Goal: Task Accomplishment & Management: Complete application form

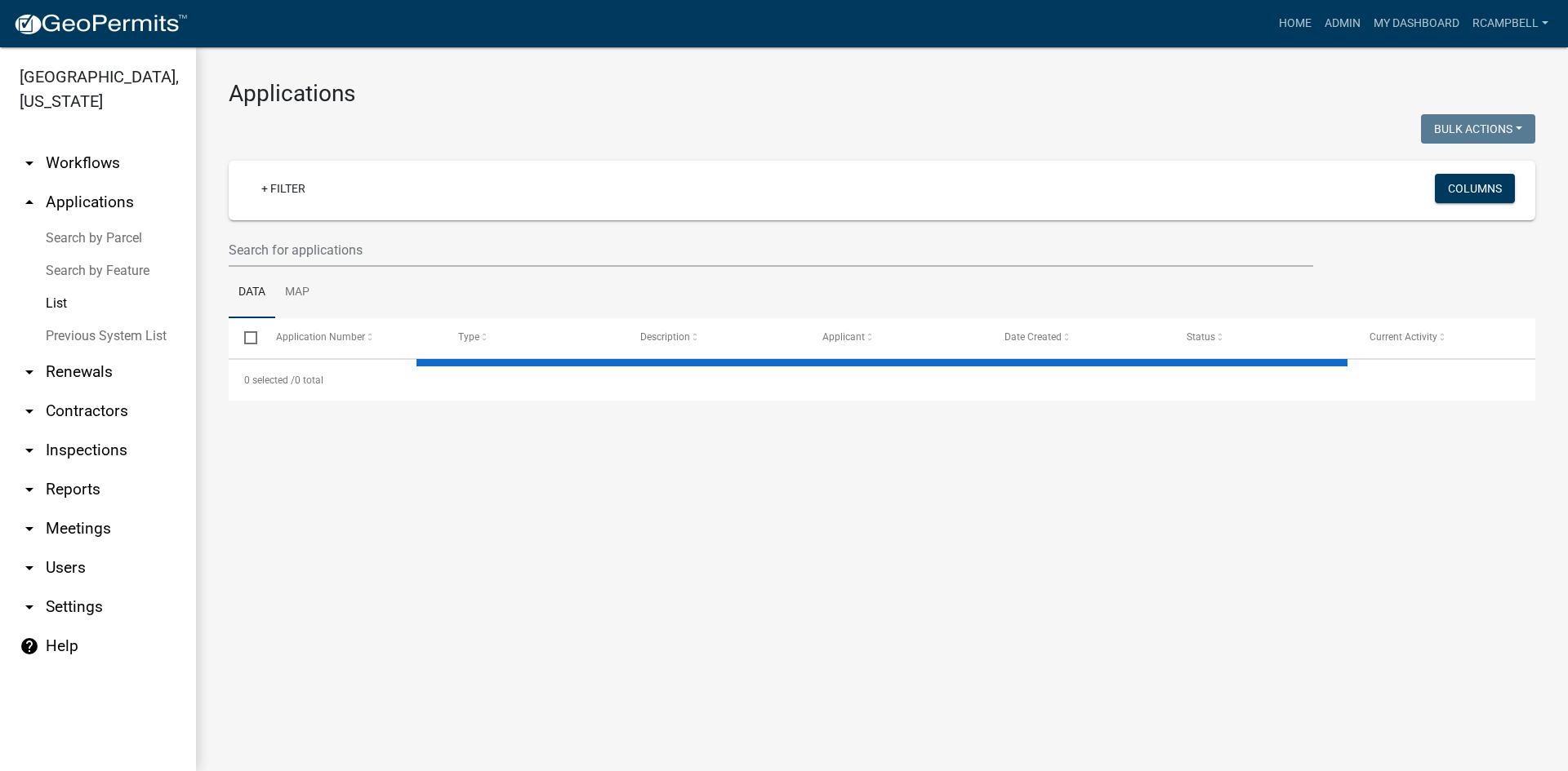
select select "3: 100"
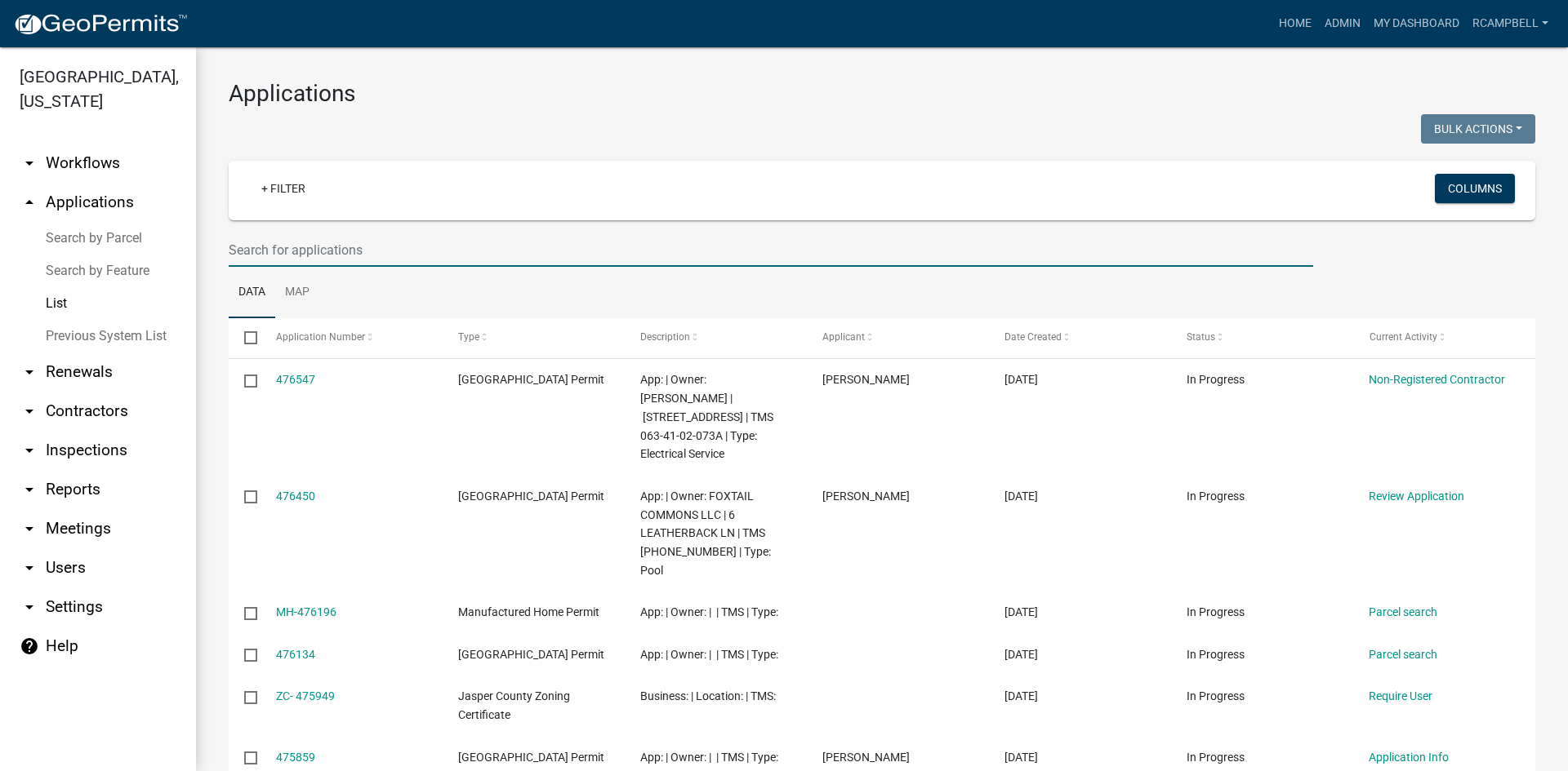
click at [249, 251] on input "text" at bounding box center [770, 250] width 1084 height 34
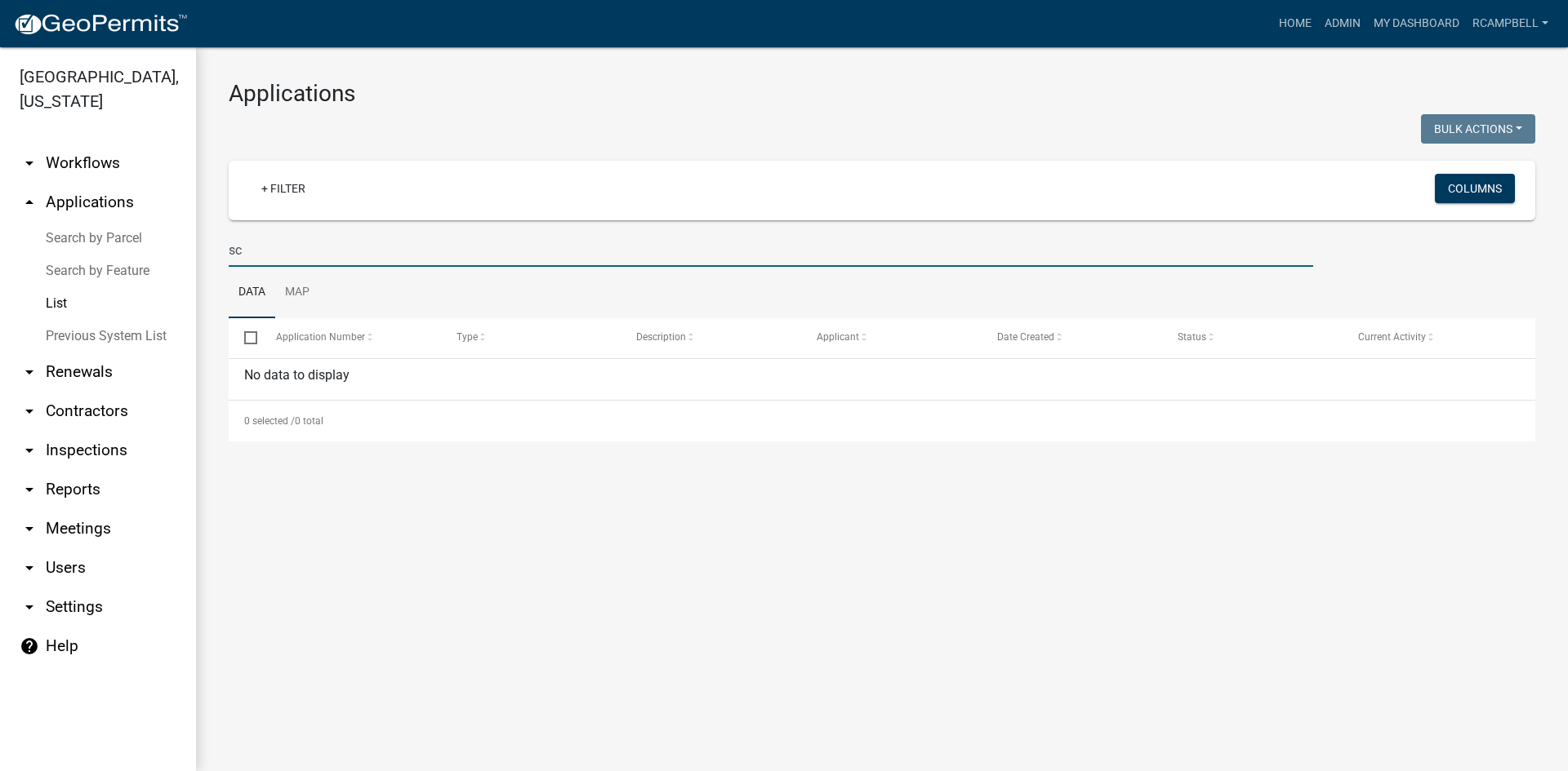
type input "s"
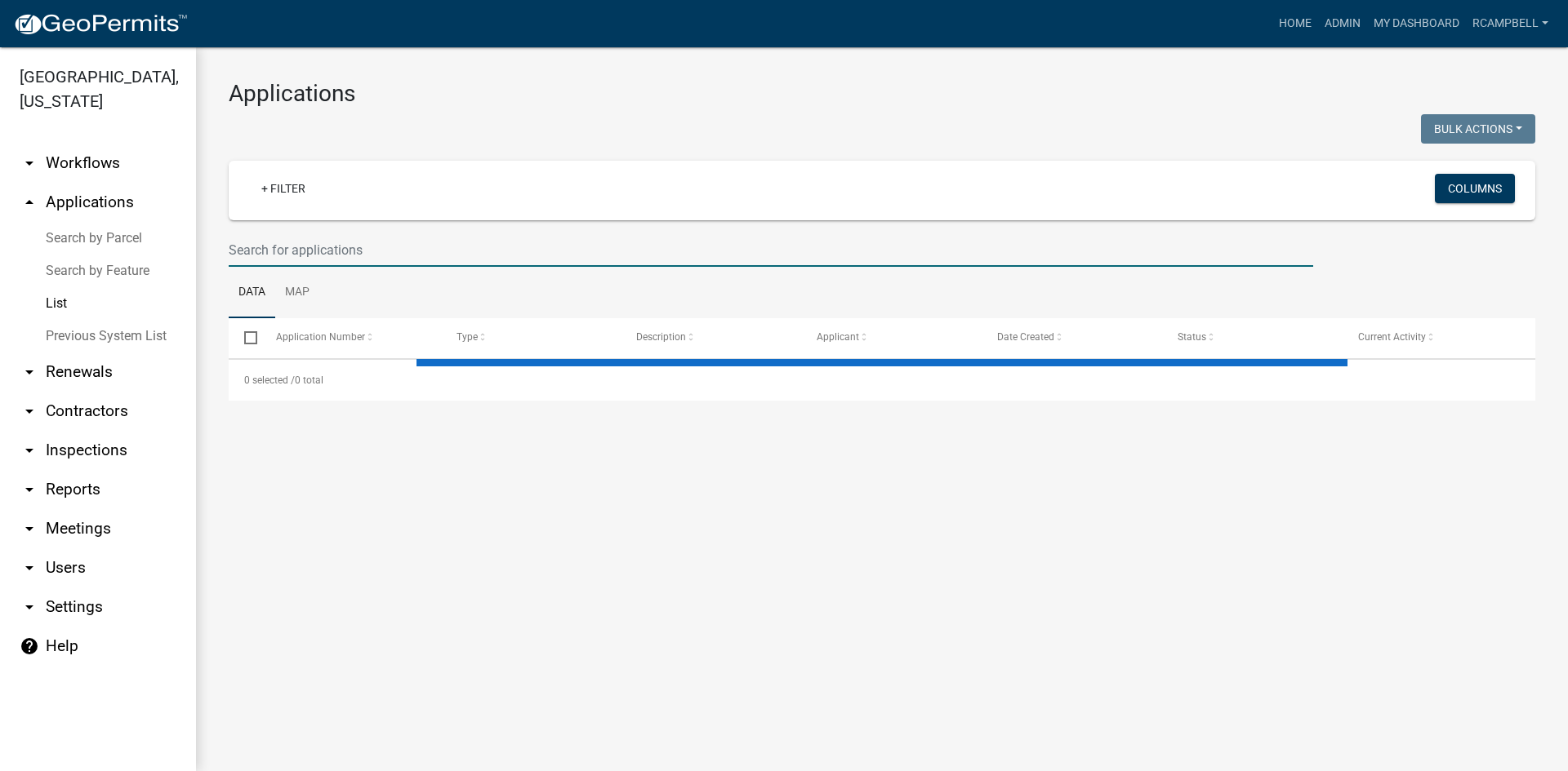
select select "3: 100"
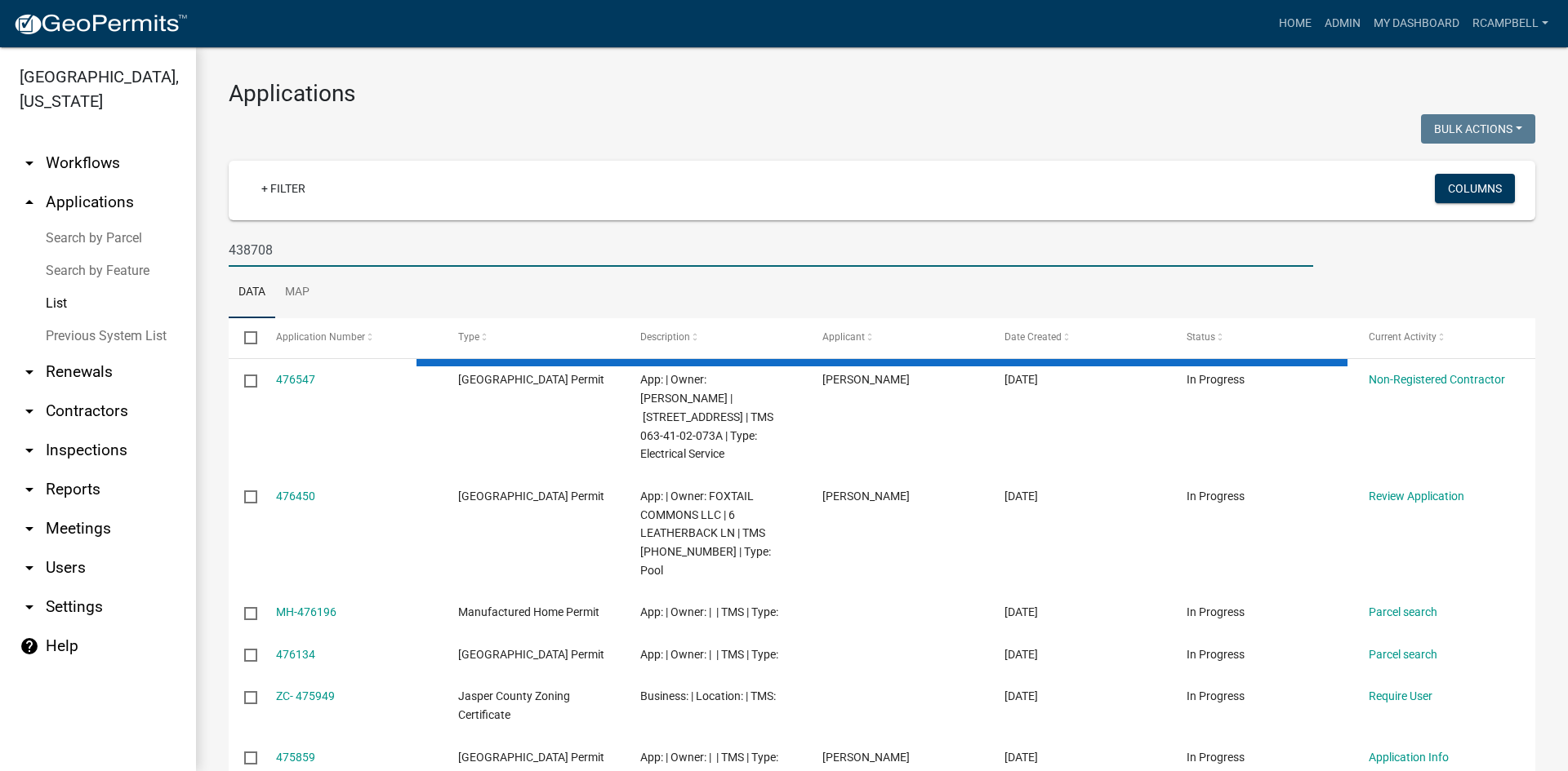
type input "438708"
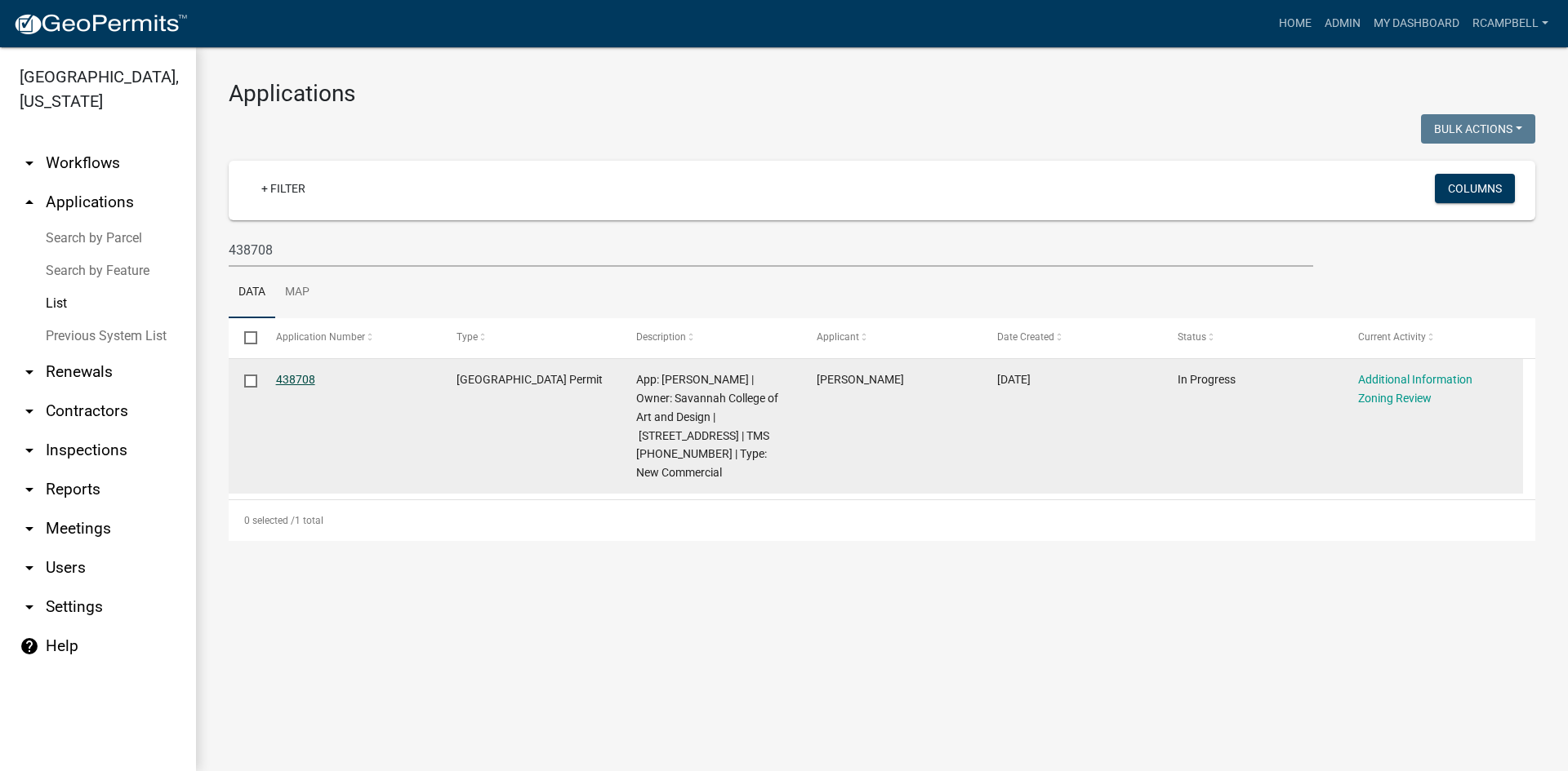
click at [287, 381] on link "438708" at bounding box center [295, 380] width 39 height 13
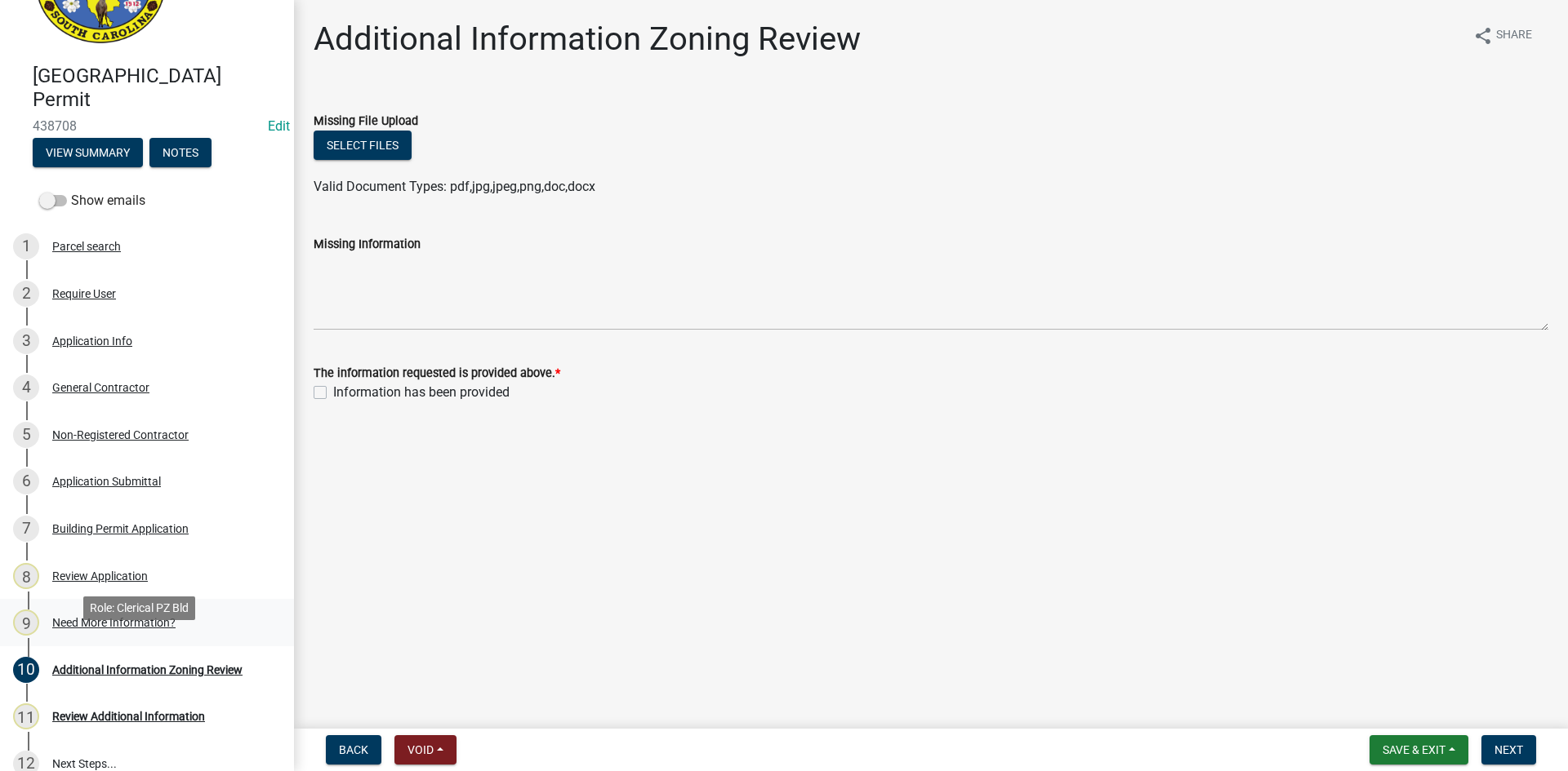
scroll to position [60, 0]
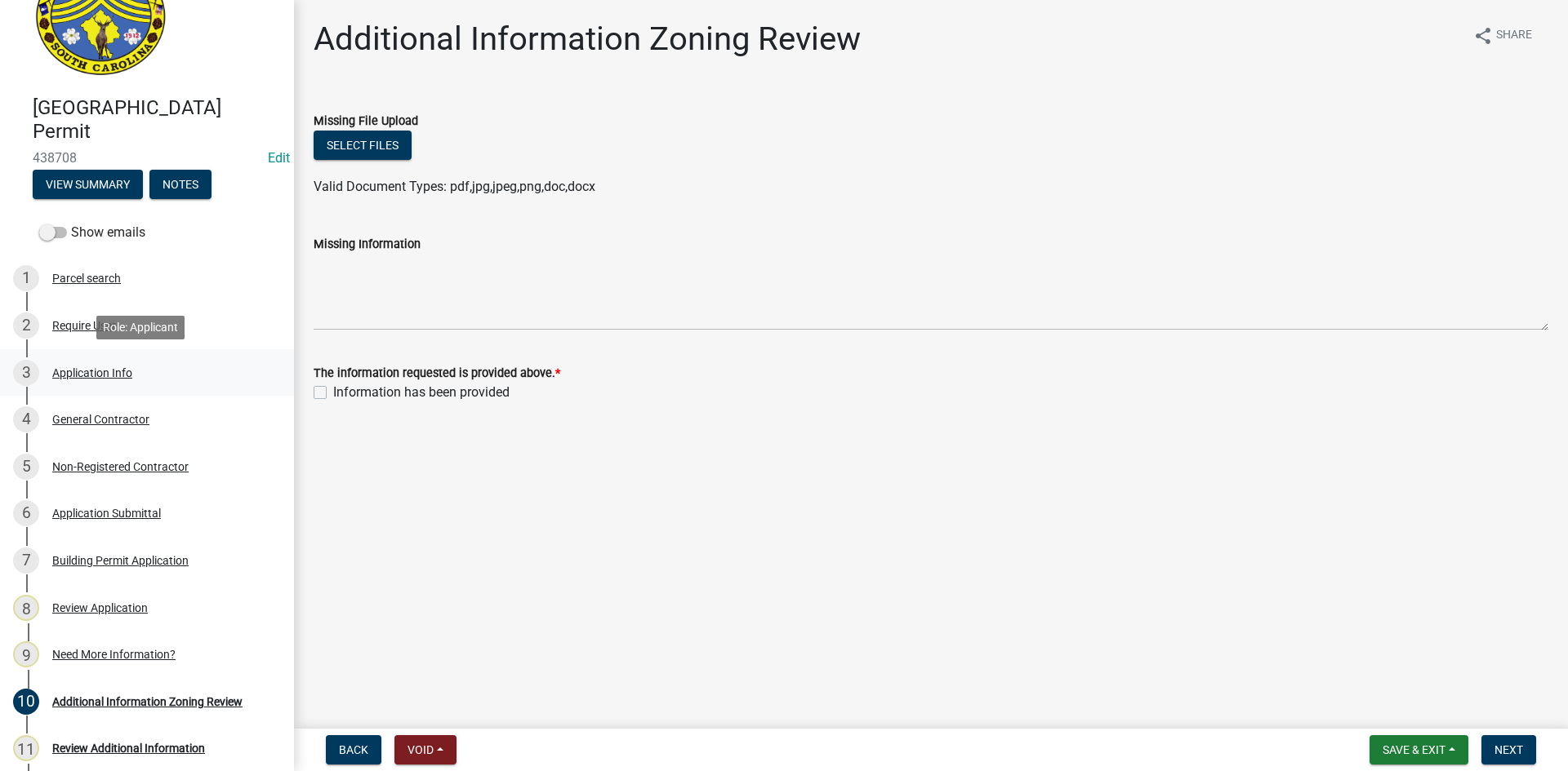
click at [84, 370] on div "Application Info" at bounding box center [92, 373] width 80 height 12
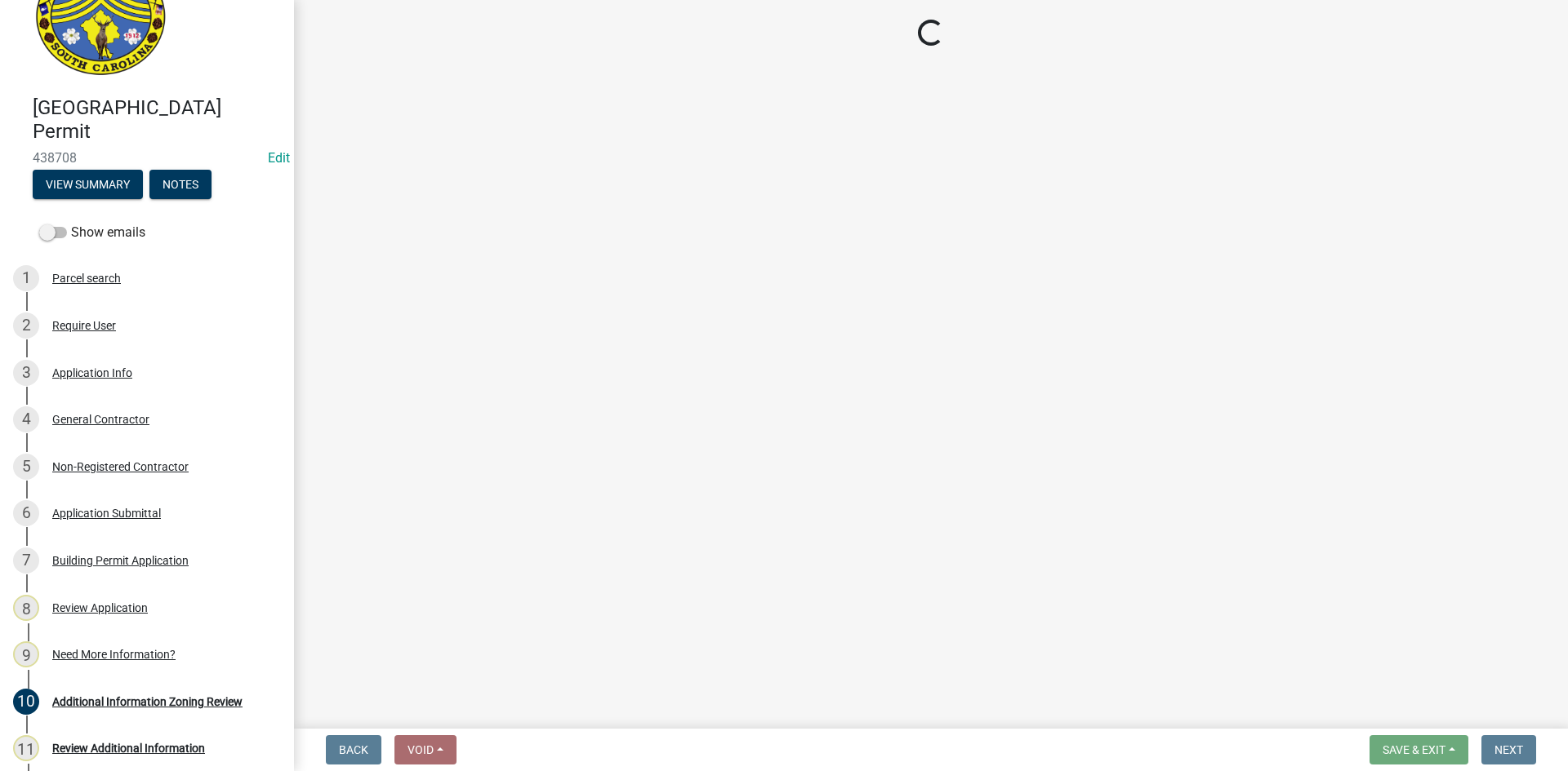
select select "d8ad81b1-fb71-4473-8687-b7f73eb7480a"
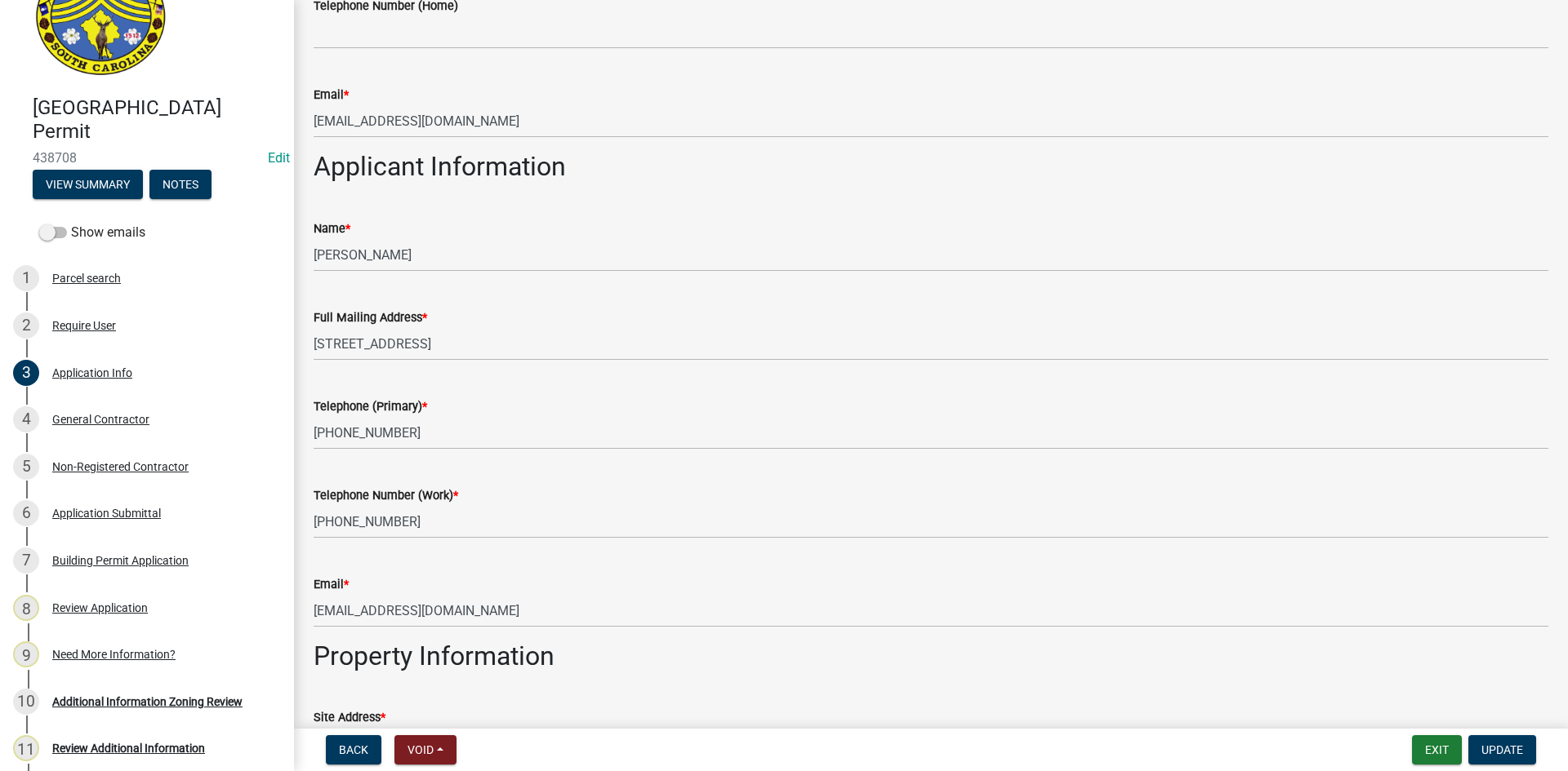
scroll to position [1224, 0]
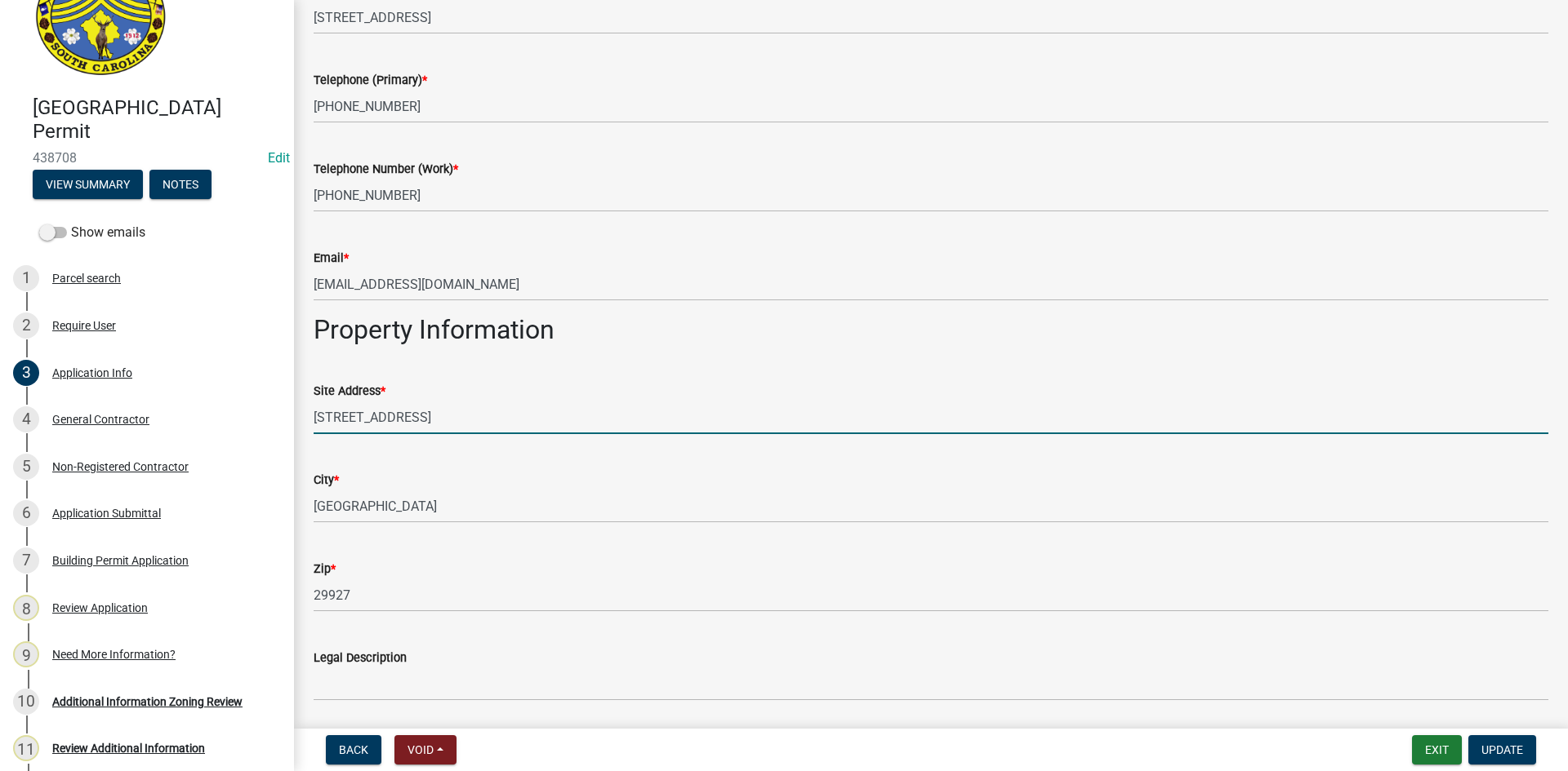
drag, startPoint x: 467, startPoint y: 418, endPoint x: 301, endPoint y: 425, distance: 166.1
click at [301, 425] on div "Application Info share Share Applicant Is: * Homeowner Builder Contractor Autho…" at bounding box center [931, 732] width 1274 height 3875
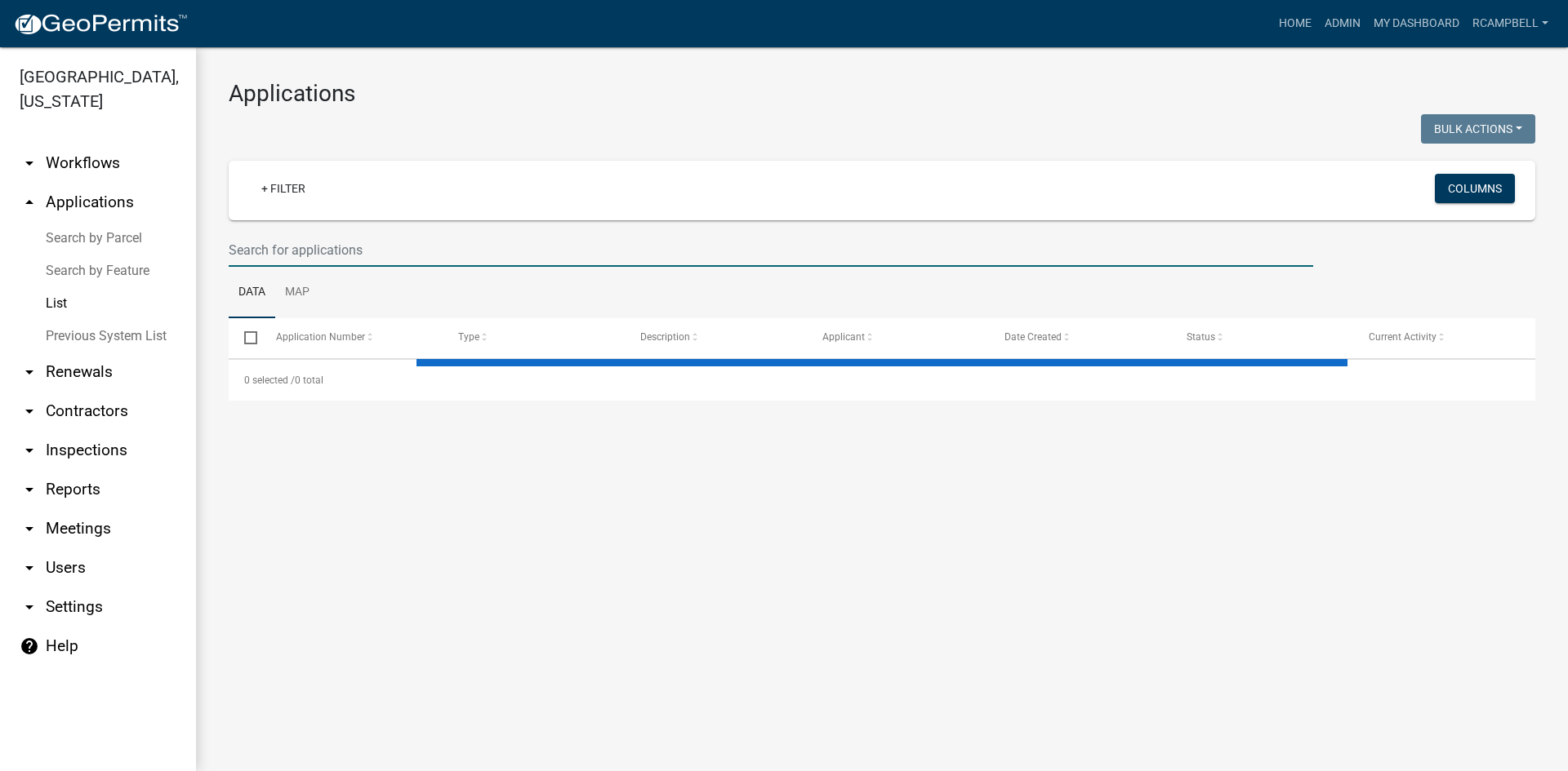
select select "3: 100"
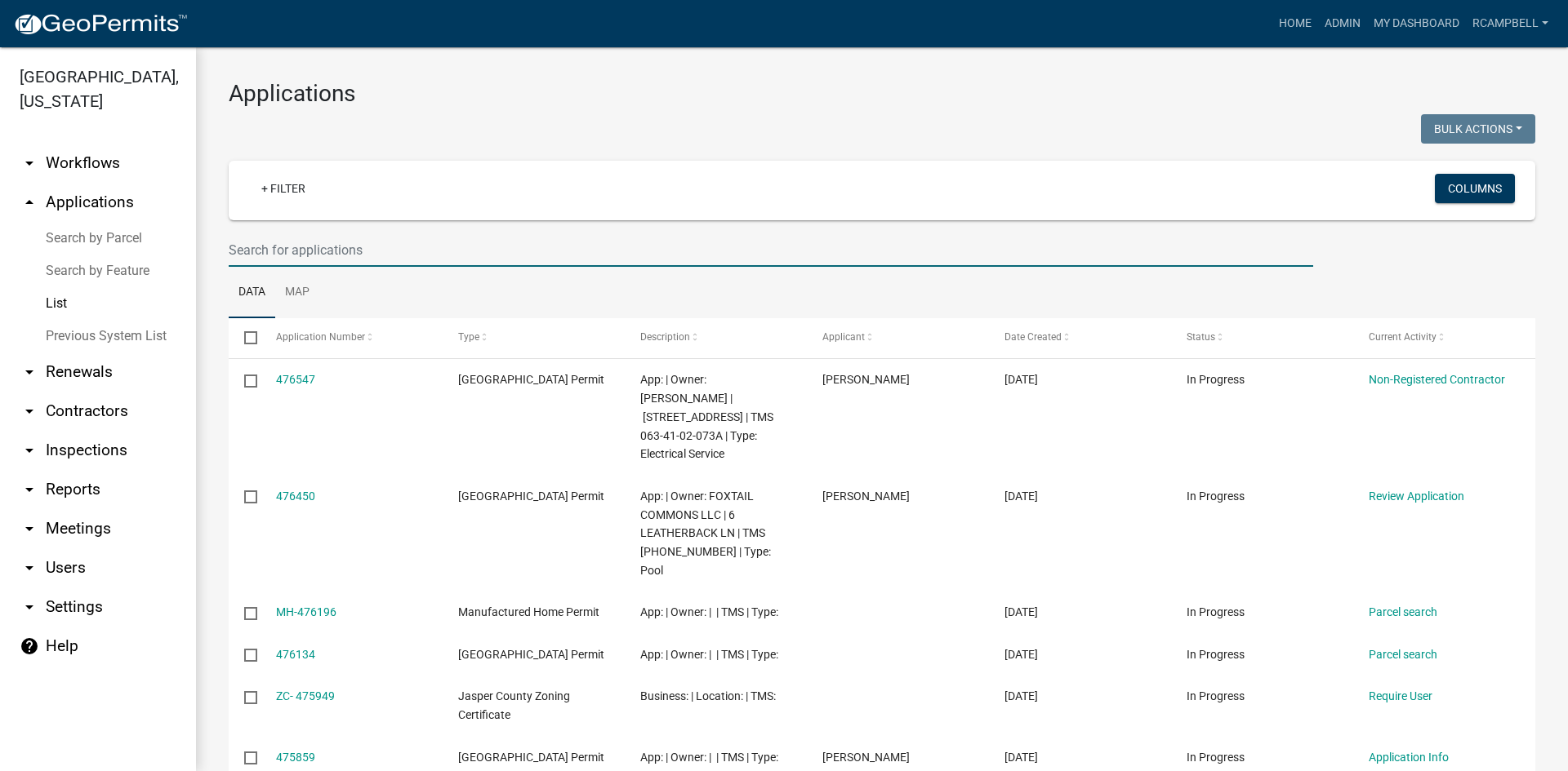
paste input "3650 Speedway Boulevard"
type input "3650 Speedway"
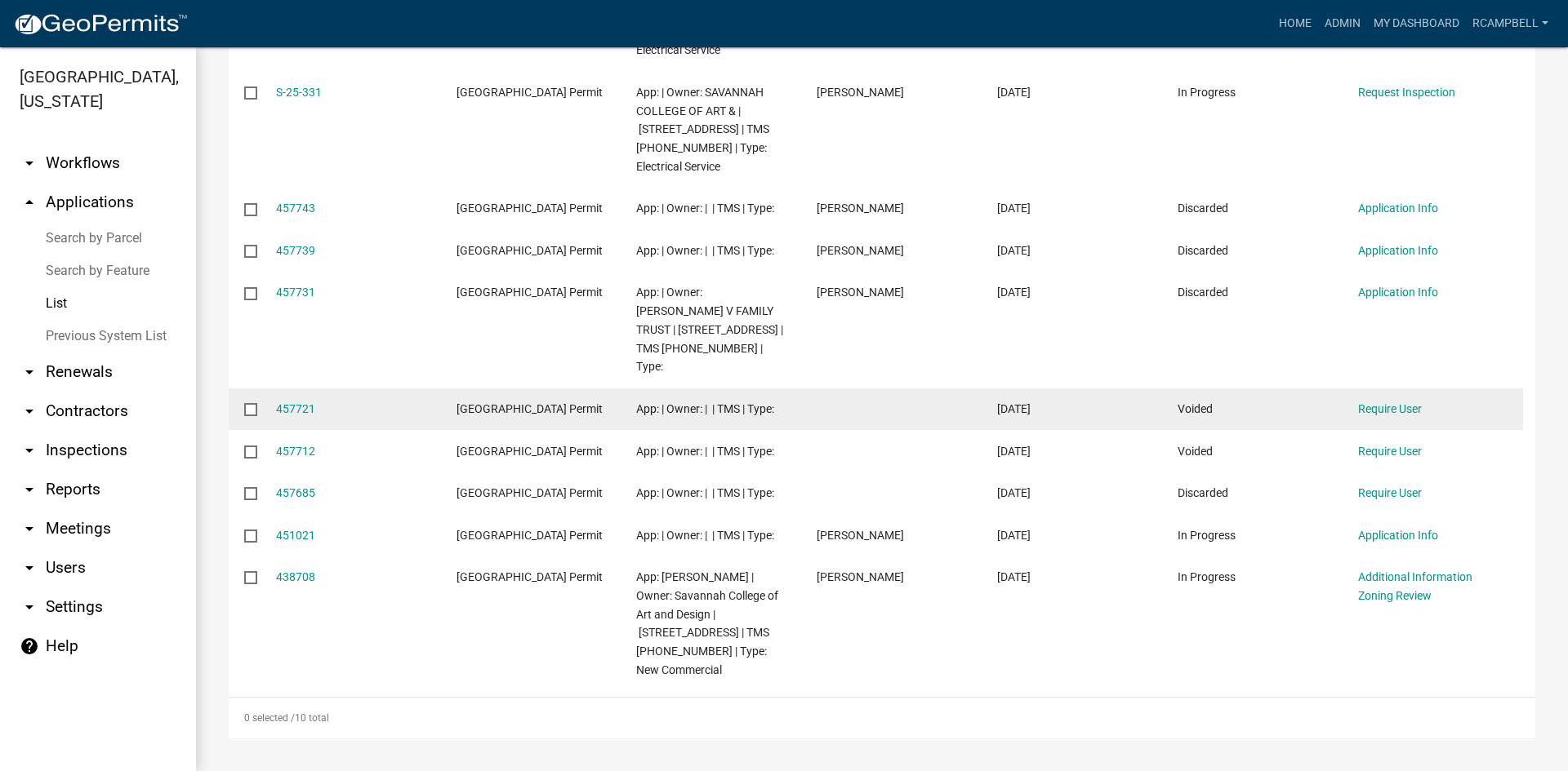
scroll to position [496, 0]
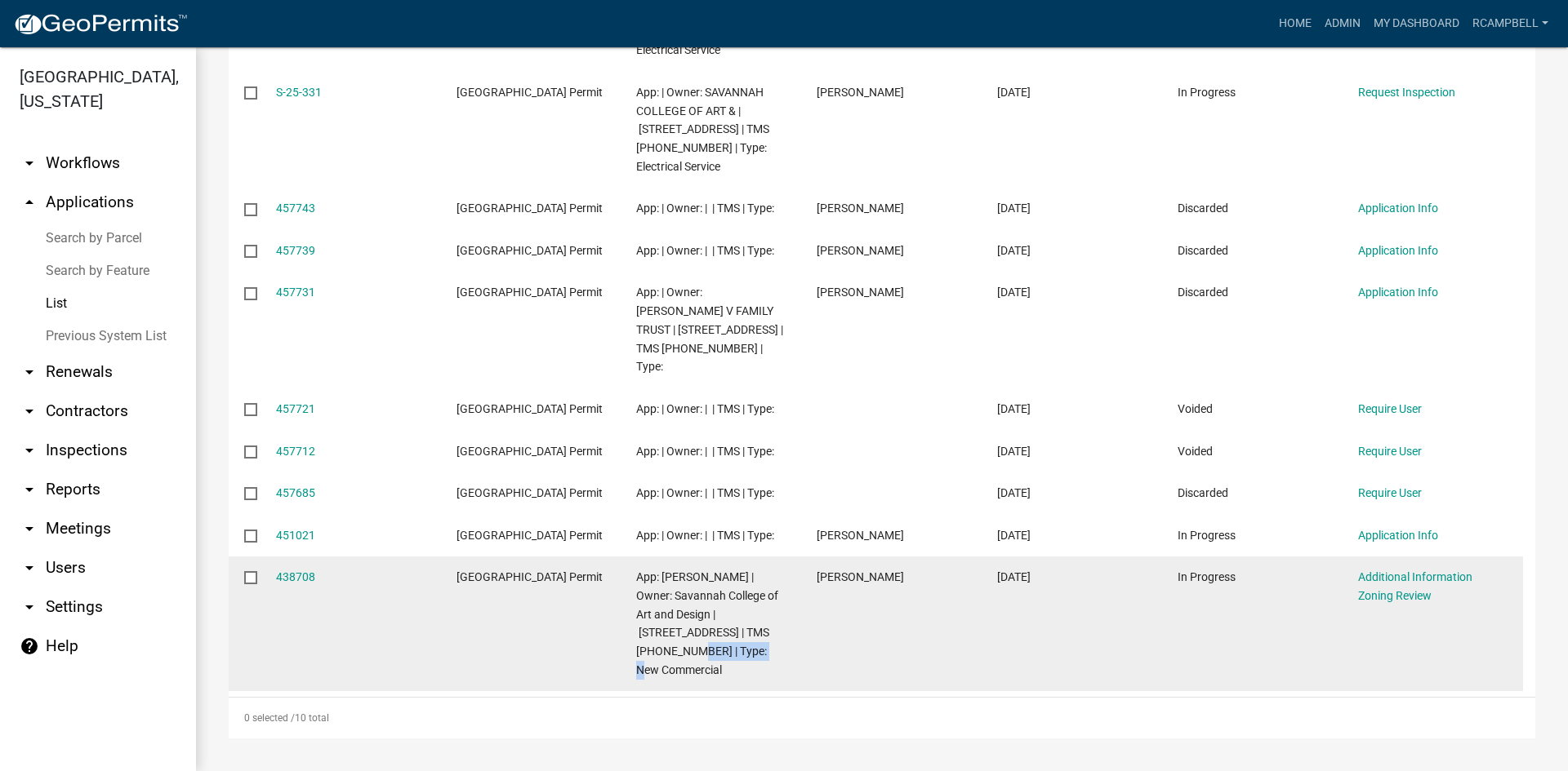
drag, startPoint x: 637, startPoint y: 648, endPoint x: 712, endPoint y: 650, distance: 75.0
click at [712, 650] on span "App: Rebecca P. Lynch | Owner: Savannah College of Art and Design | 3650 Speedw…" at bounding box center [707, 623] width 142 height 106
copy span "037-00-02-015"
click at [297, 574] on link "438708" at bounding box center [295, 577] width 39 height 13
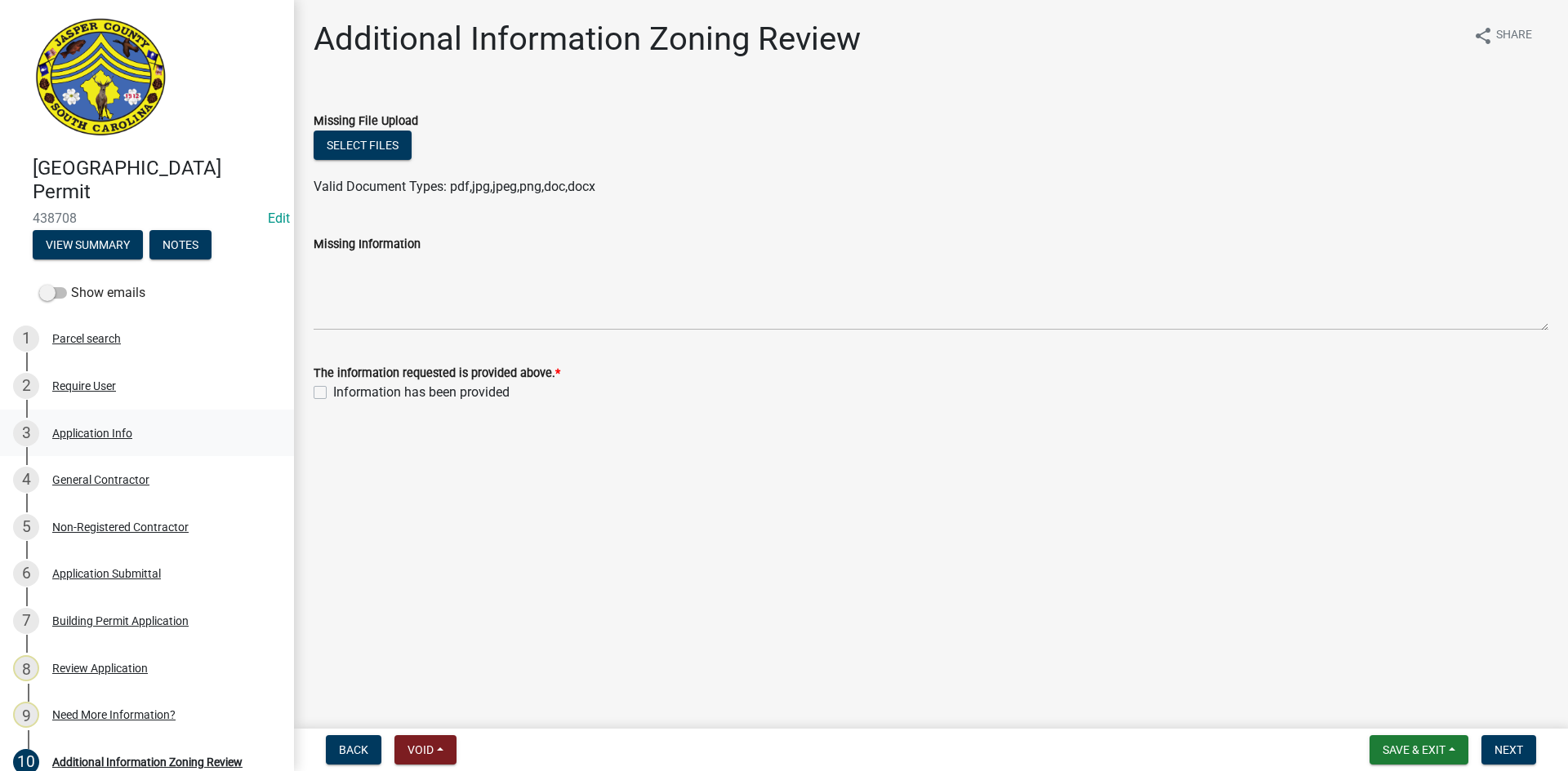
click at [110, 438] on div "Application Info" at bounding box center [92, 433] width 80 height 12
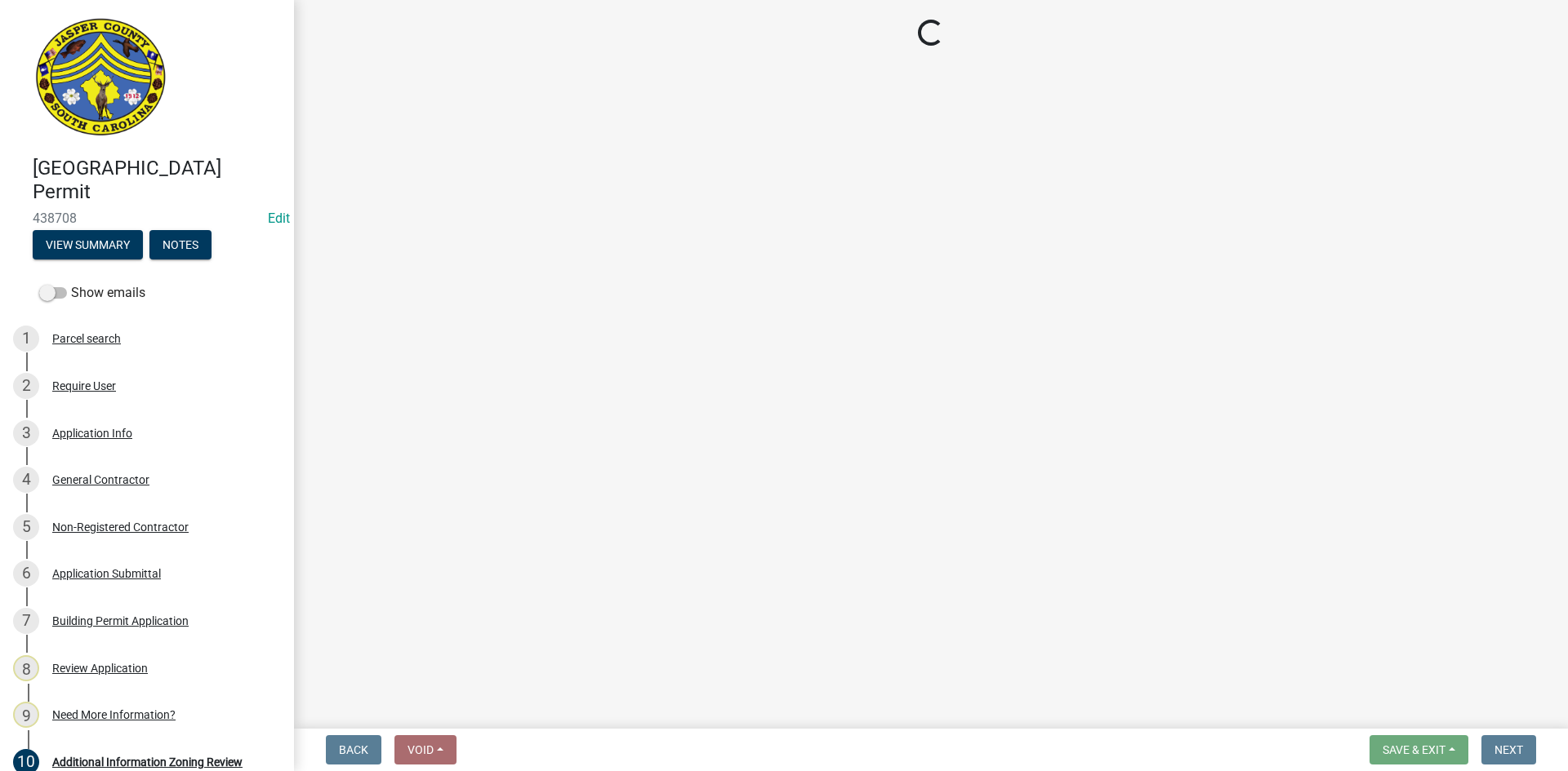
select select "d8ad81b1-fb71-4473-8687-b7f73eb7480a"
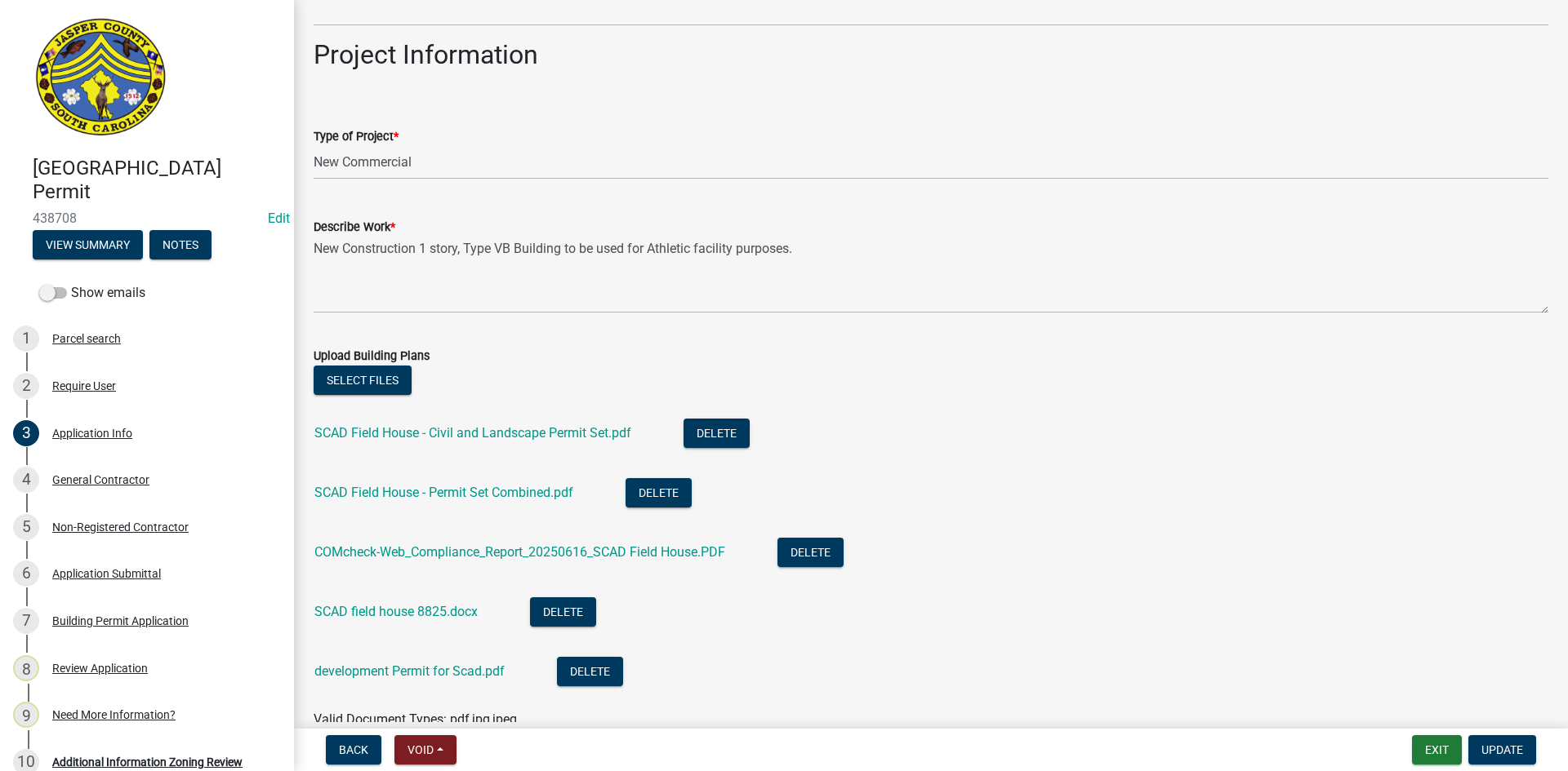
scroll to position [2204, 0]
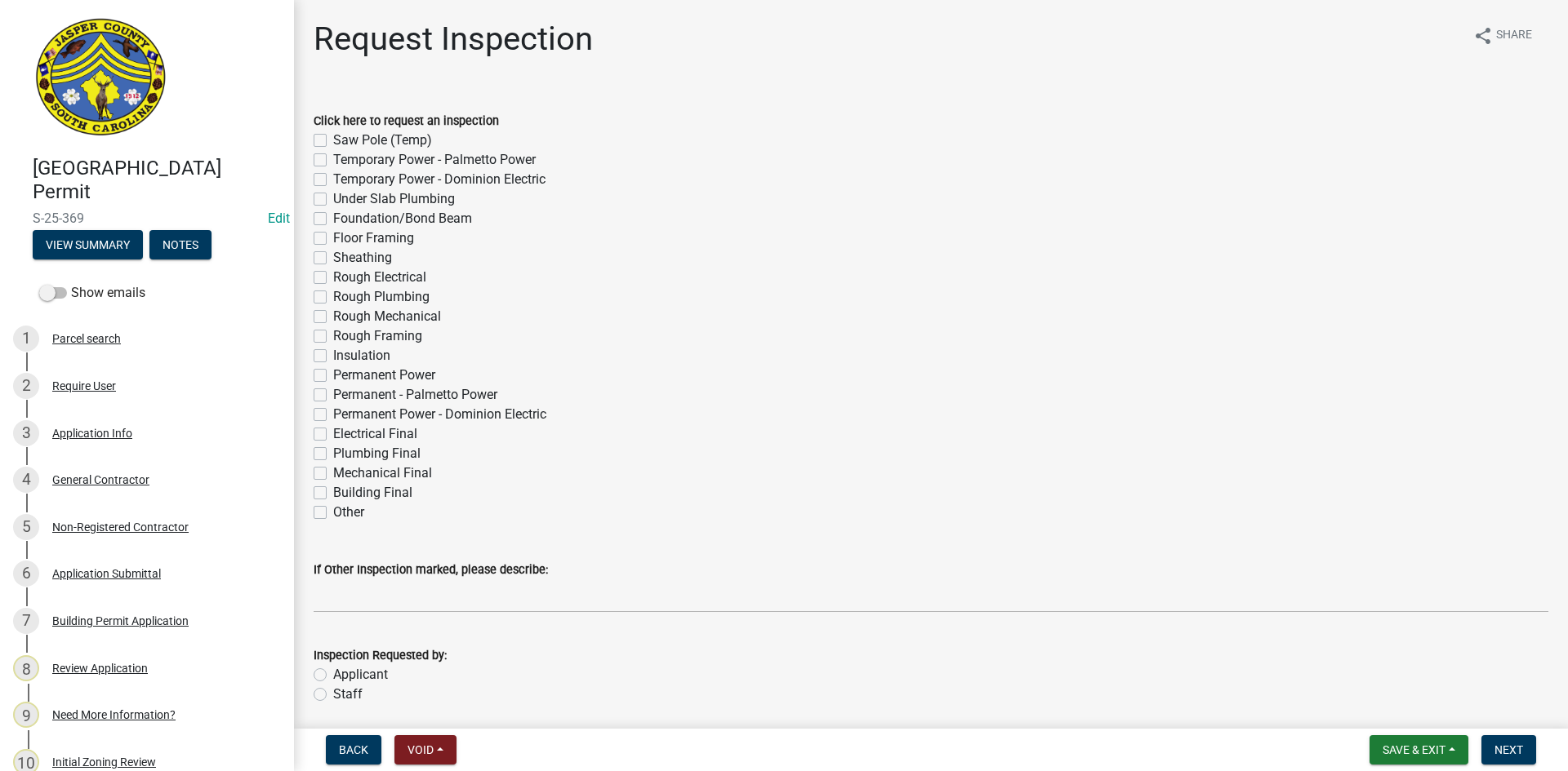
drag, startPoint x: 847, startPoint y: 17, endPoint x: 843, endPoint y: -6, distance: 23.3
click at [843, 0] on html "Internet Explorer does NOT work with GeoPermits. Get a new browser for more sec…" at bounding box center [784, 386] width 1568 height 771
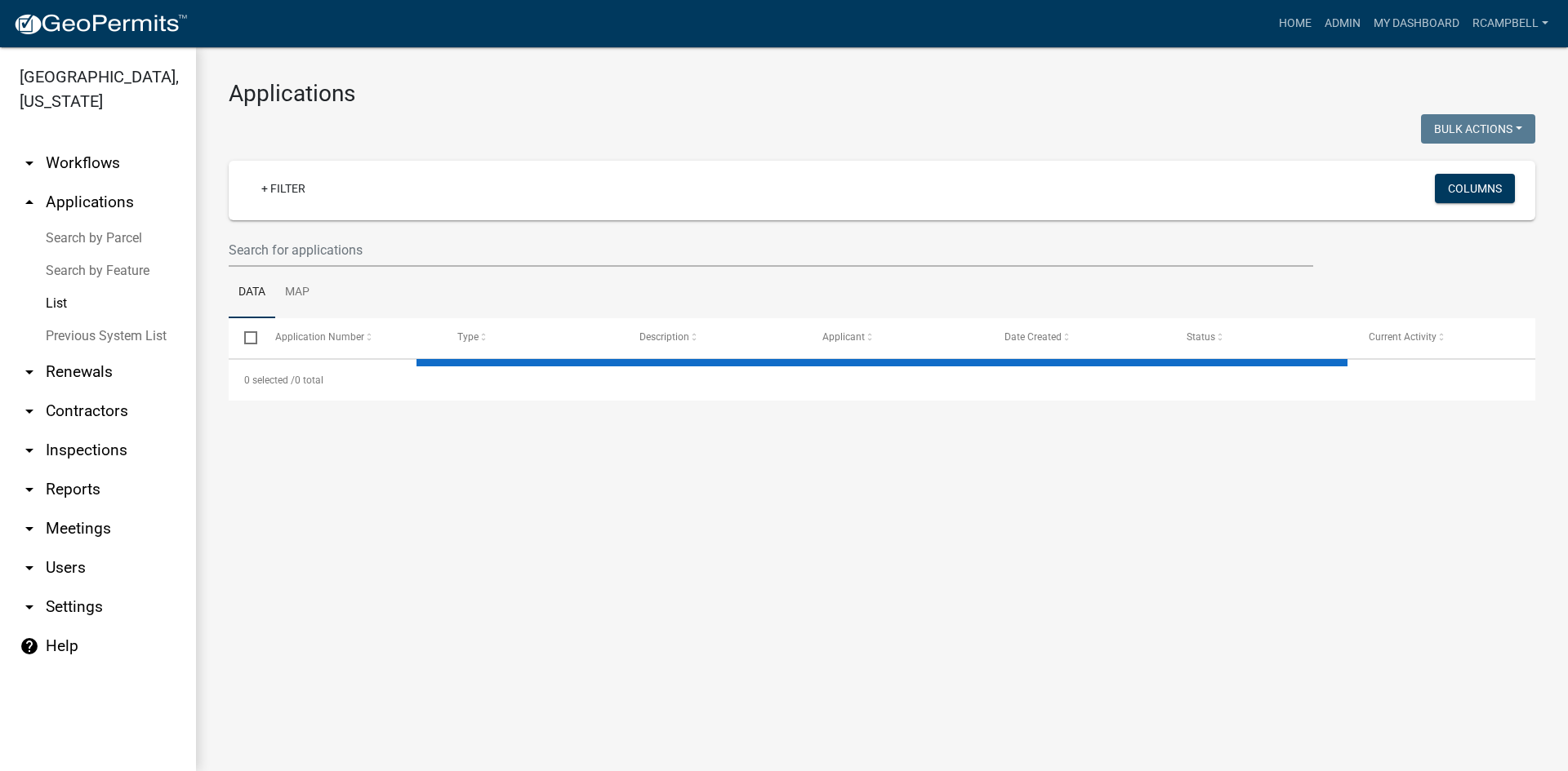
select select "3: 100"
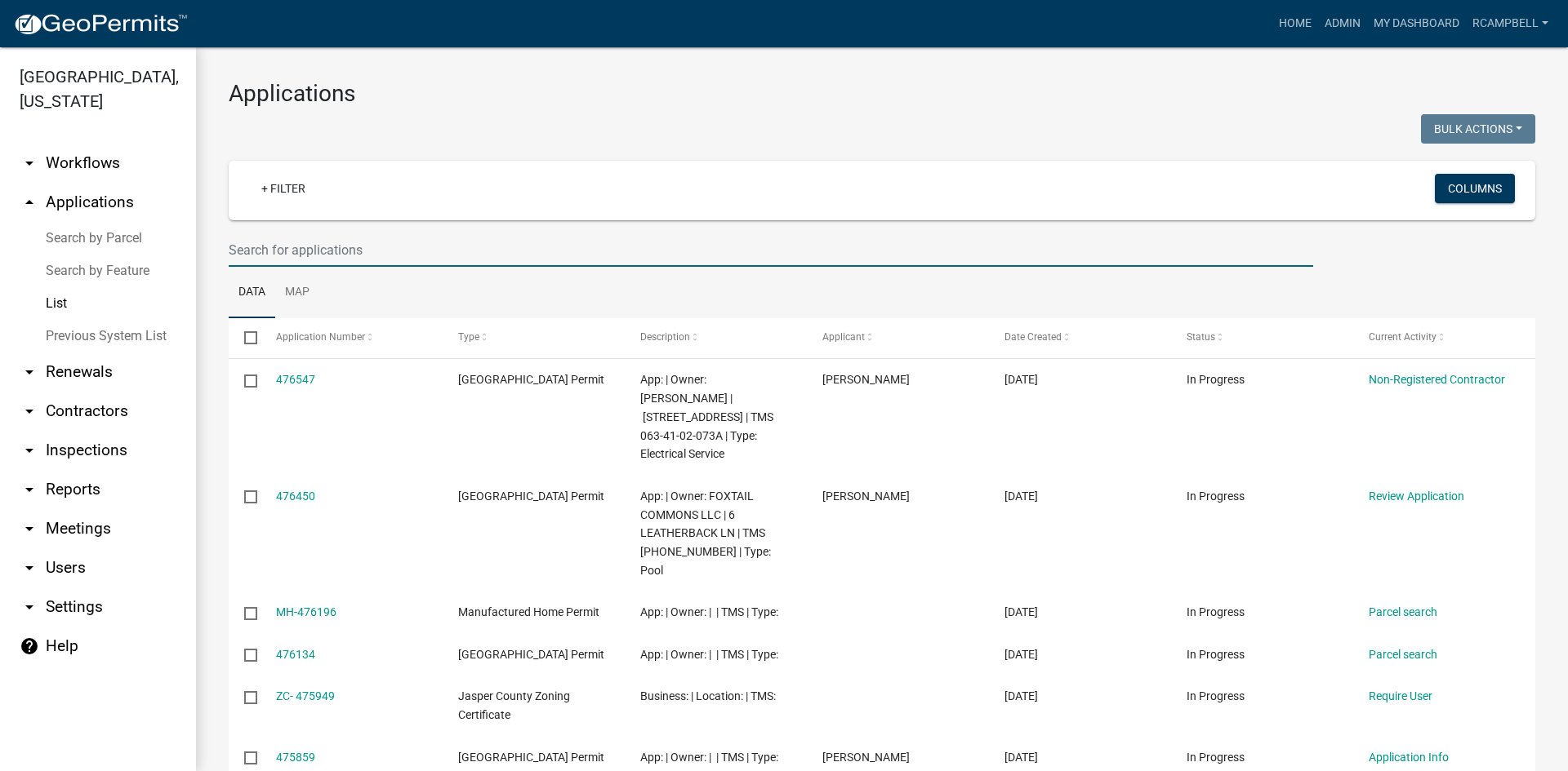
paste input "037-00-02-015"
type input "037-00-02-015"
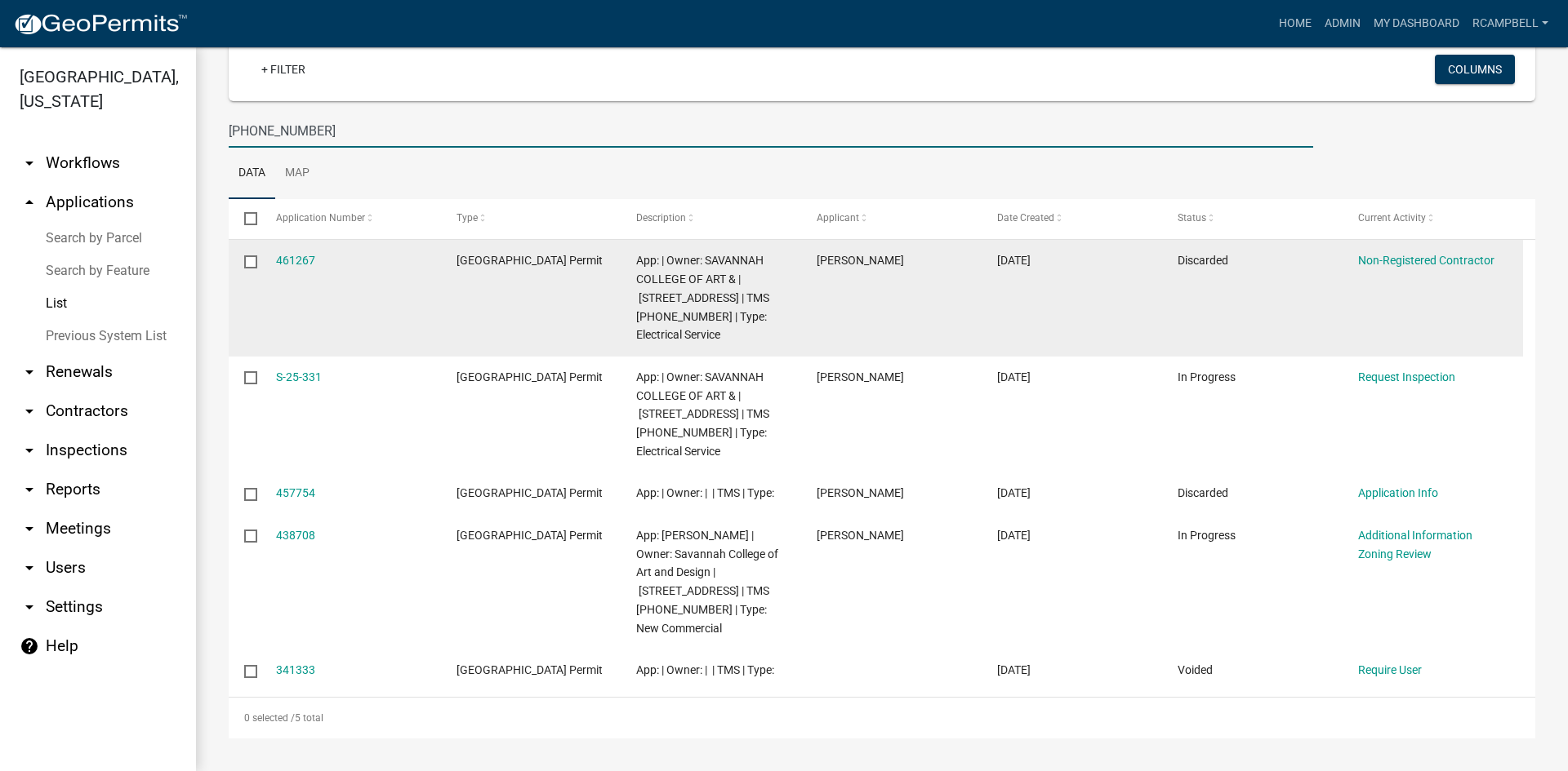
scroll to position [157, 0]
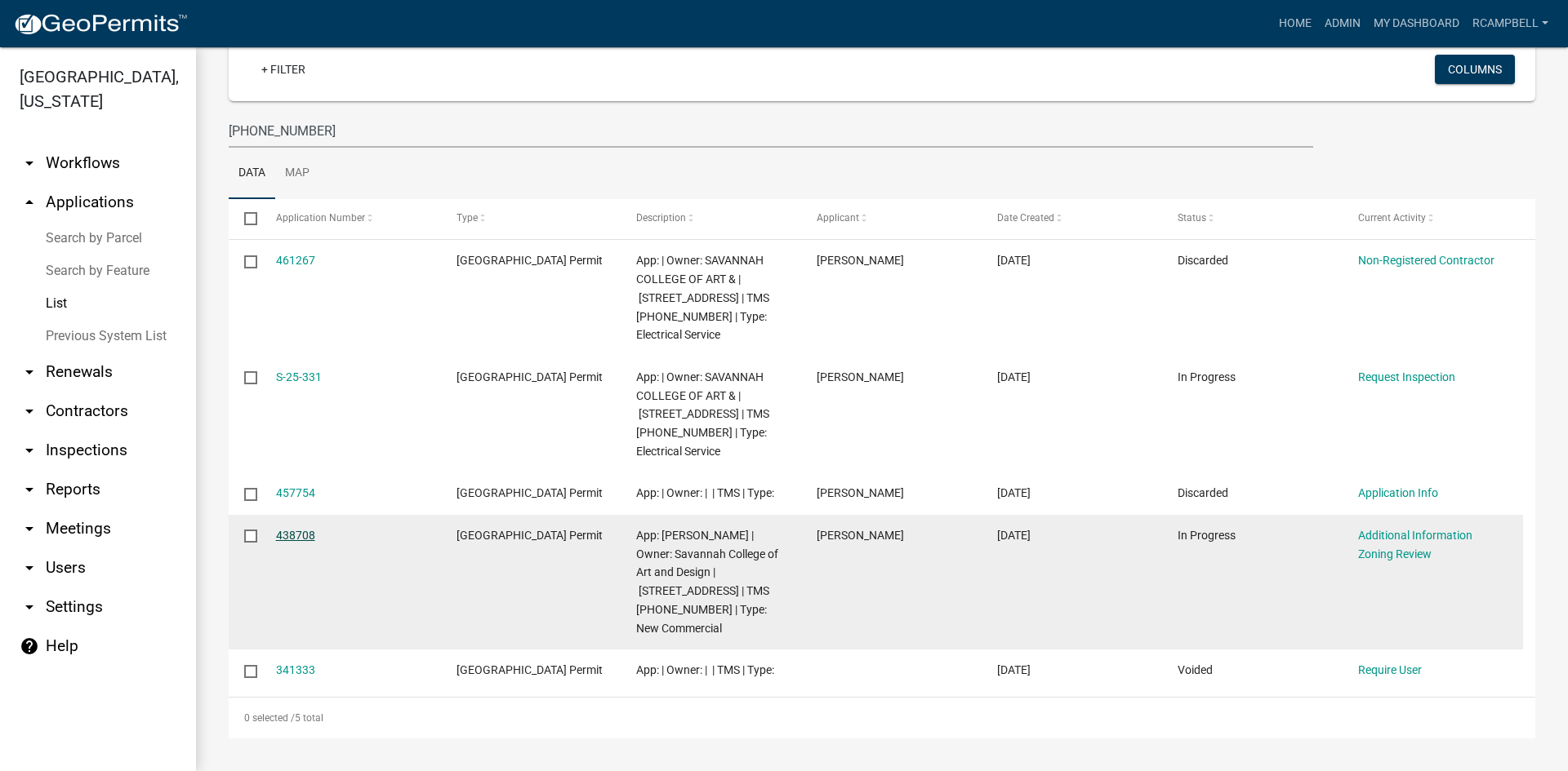
click at [301, 529] on link "438708" at bounding box center [295, 536] width 39 height 13
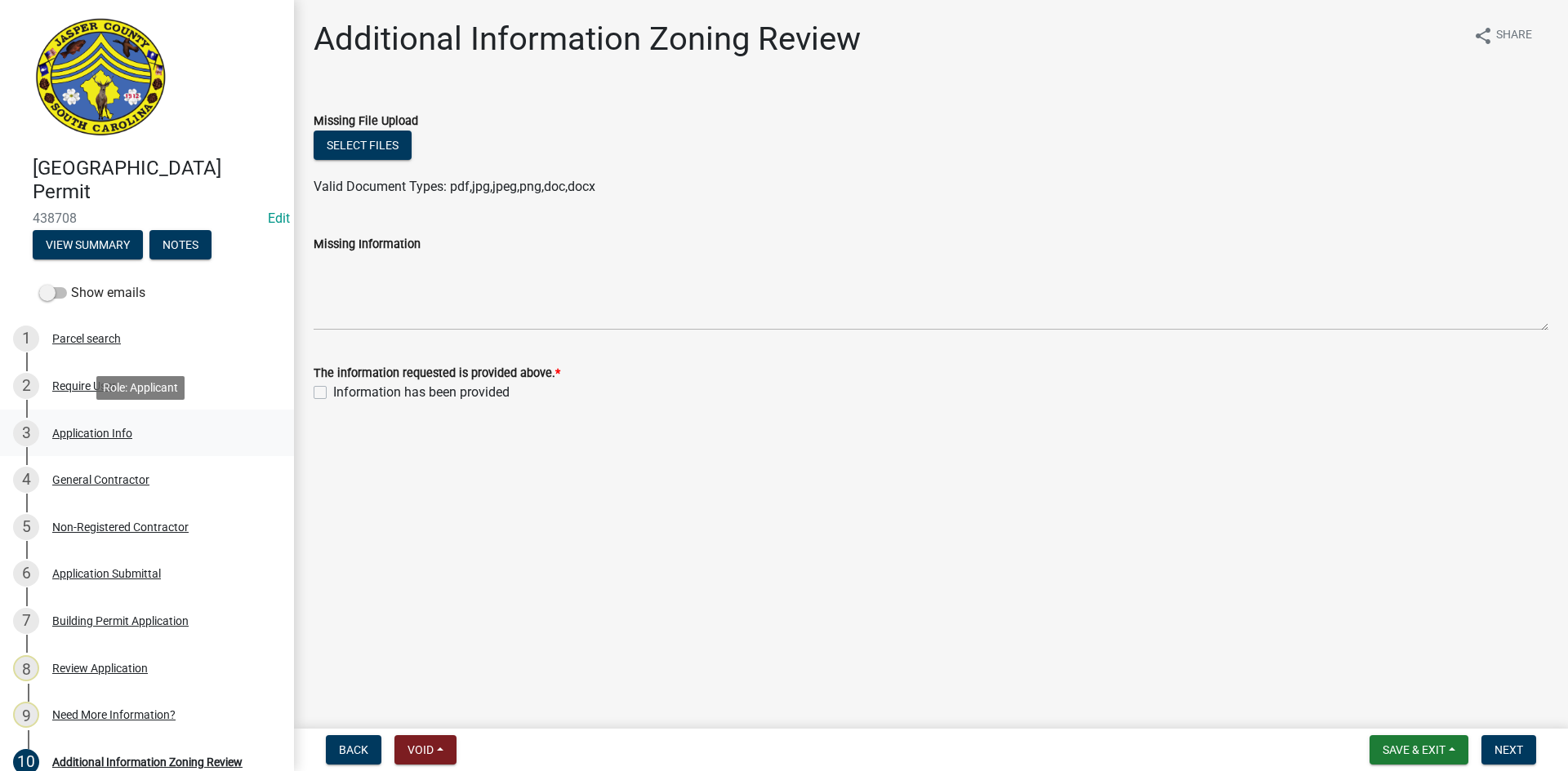
click at [75, 431] on div "Application Info" at bounding box center [92, 433] width 80 height 12
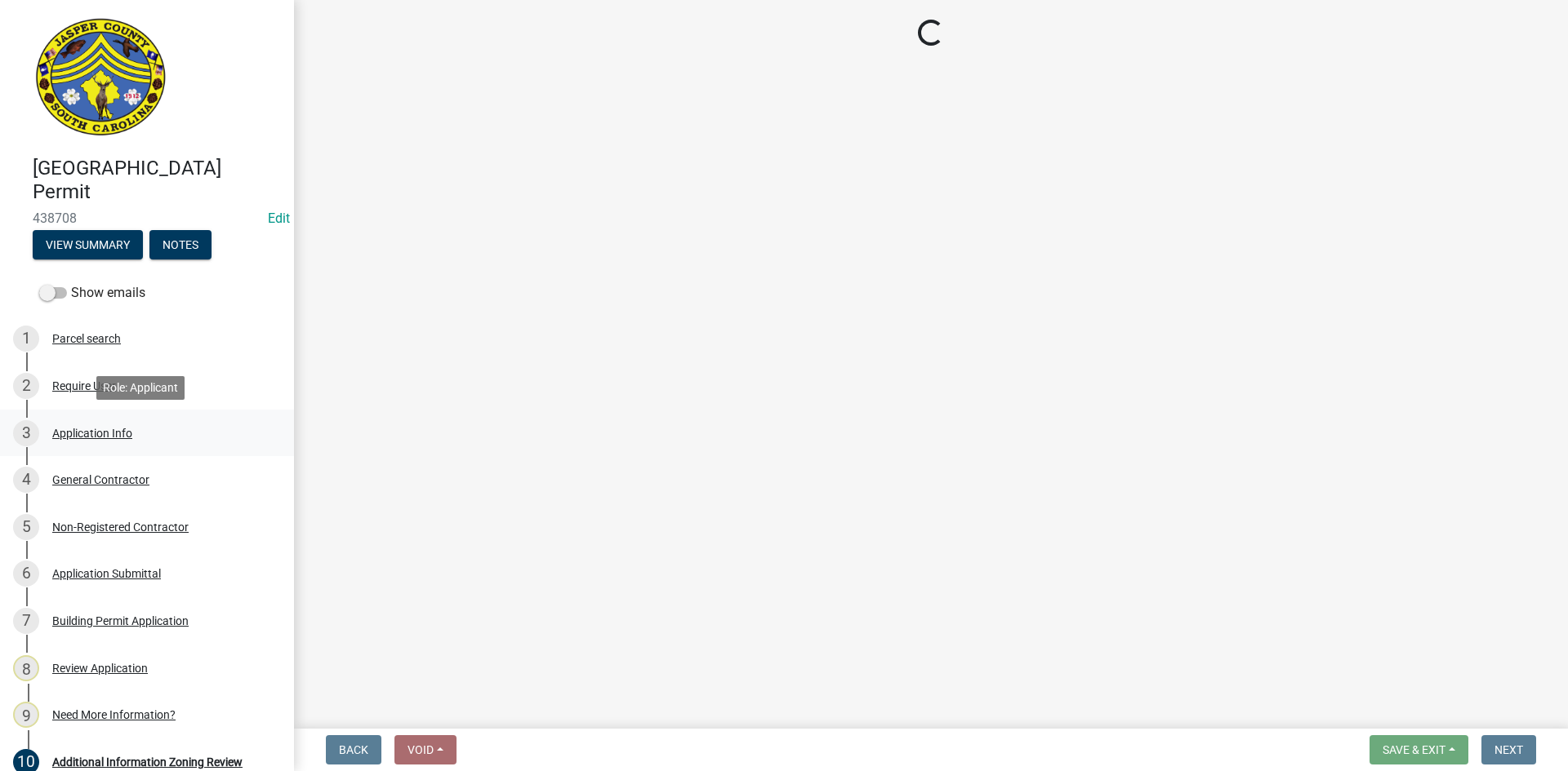
select select "d8ad81b1-fb71-4473-8687-b7f73eb7480a"
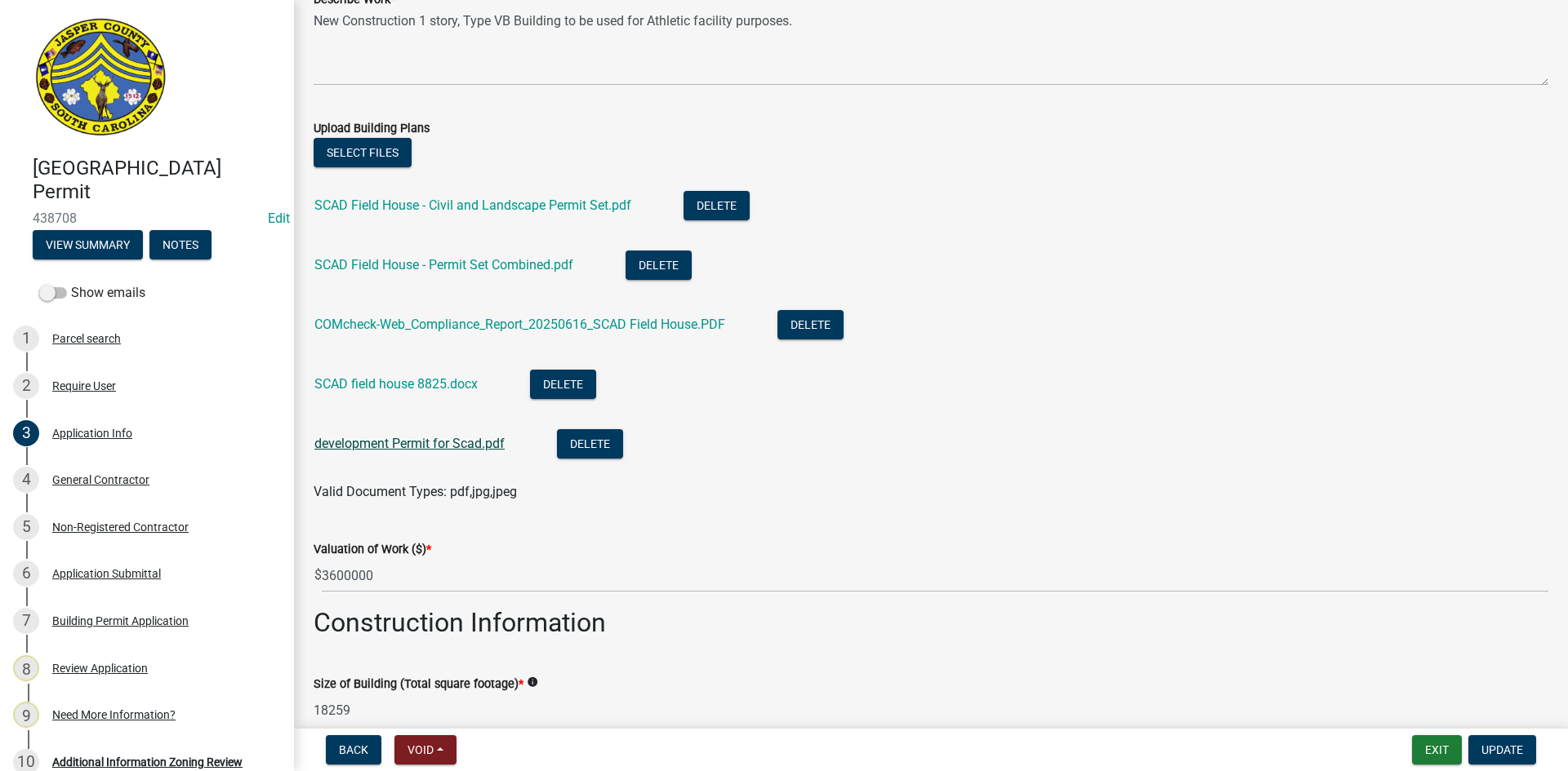
scroll to position [2367, 0]
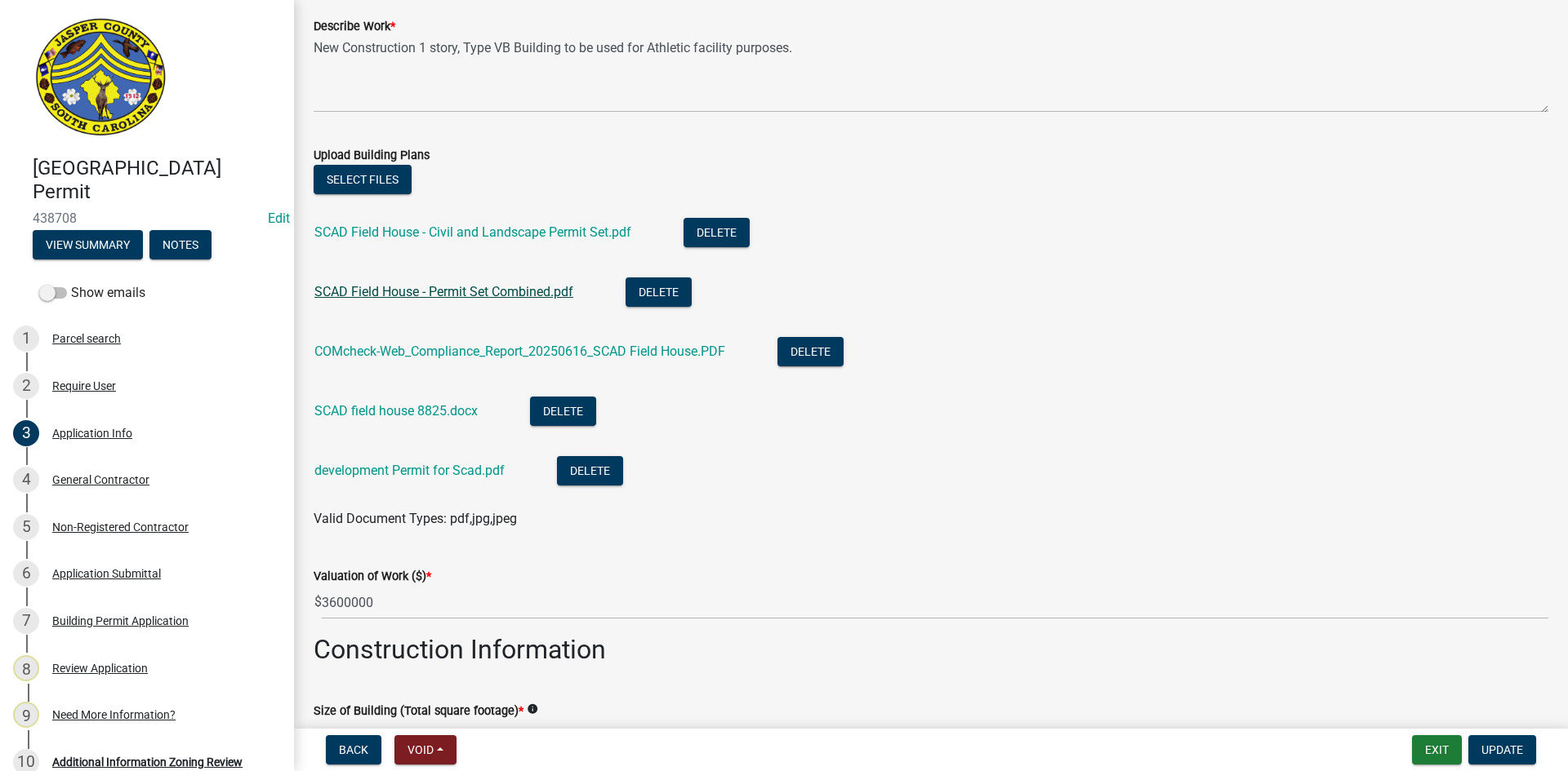
click at [354, 294] on link "SCAD Field House - Permit Set Combined.pdf" at bounding box center [443, 291] width 258 height 16
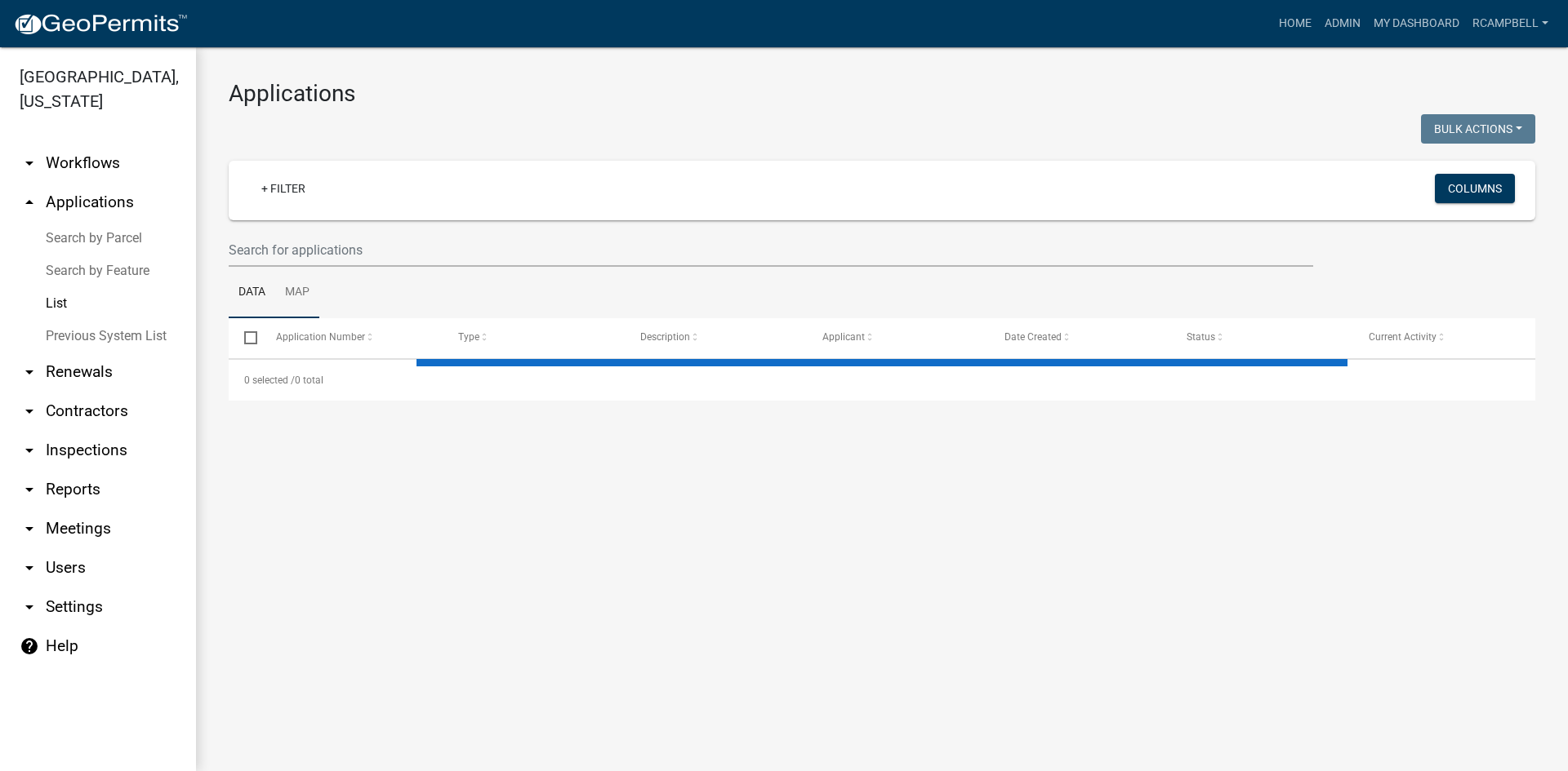
select select "3: 100"
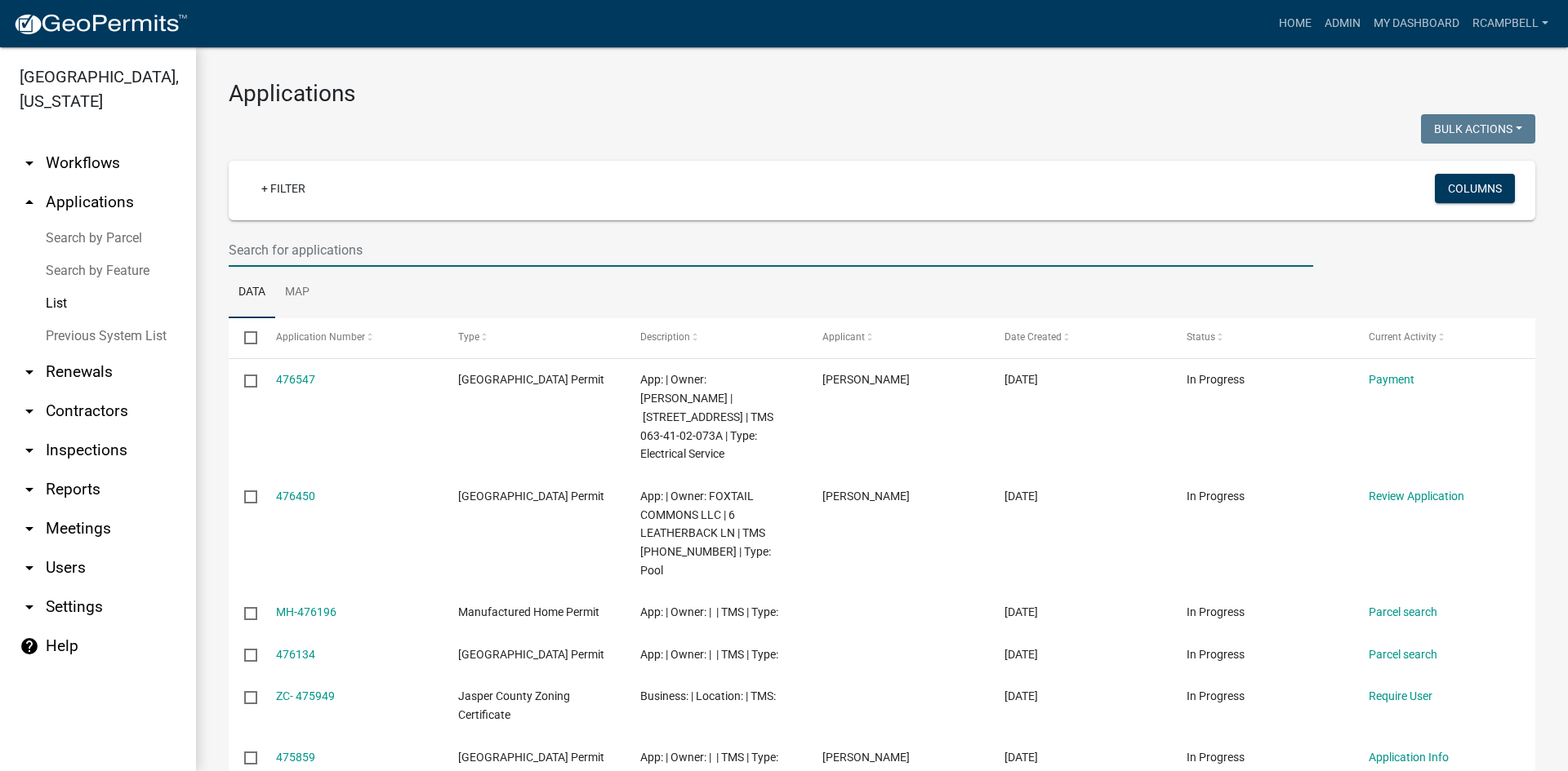
click at [258, 248] on input "text" at bounding box center [770, 250] width 1084 height 34
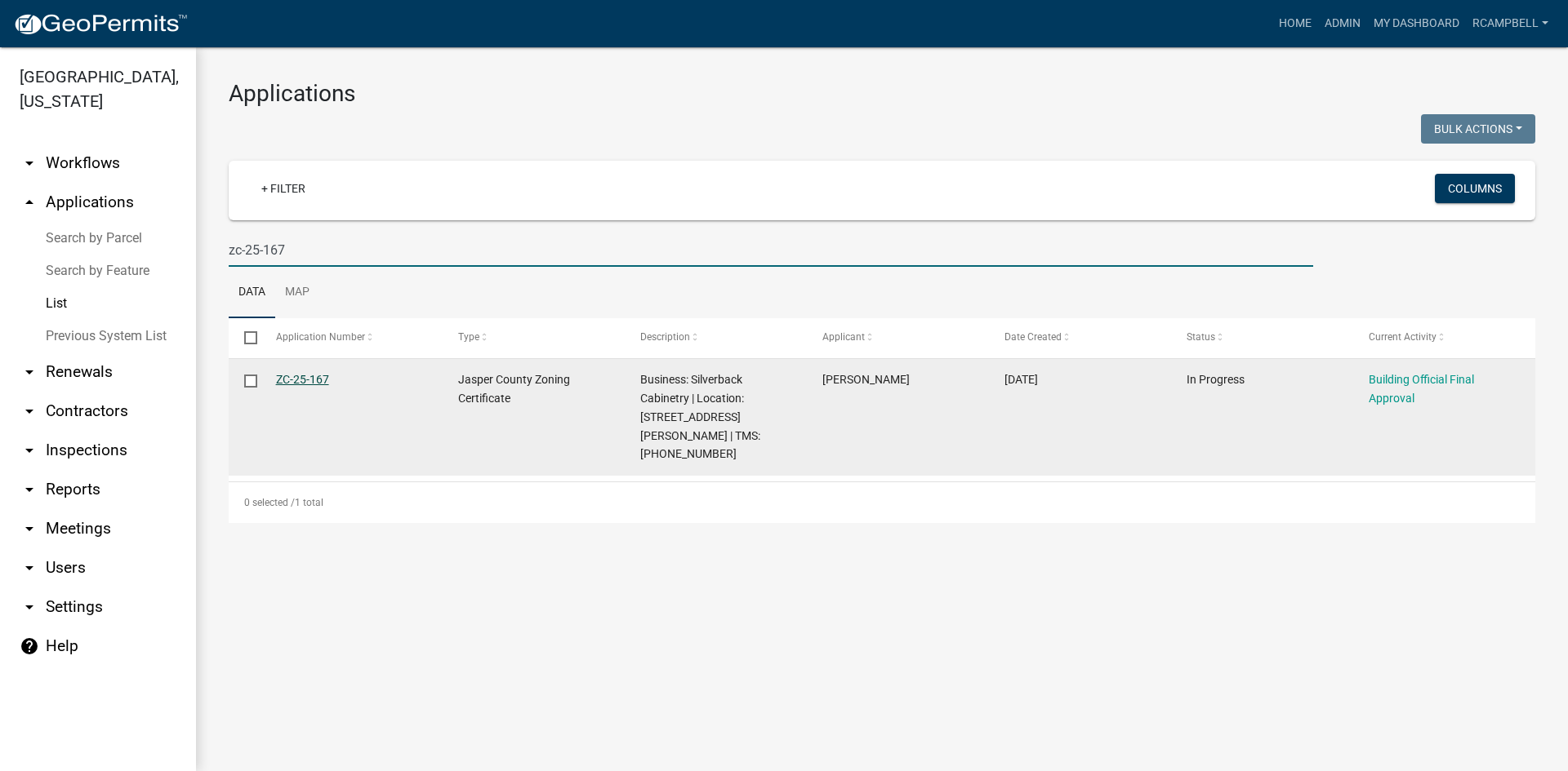
type input "zc-25-167"
click at [303, 379] on link "ZC-25-167" at bounding box center [302, 380] width 53 height 13
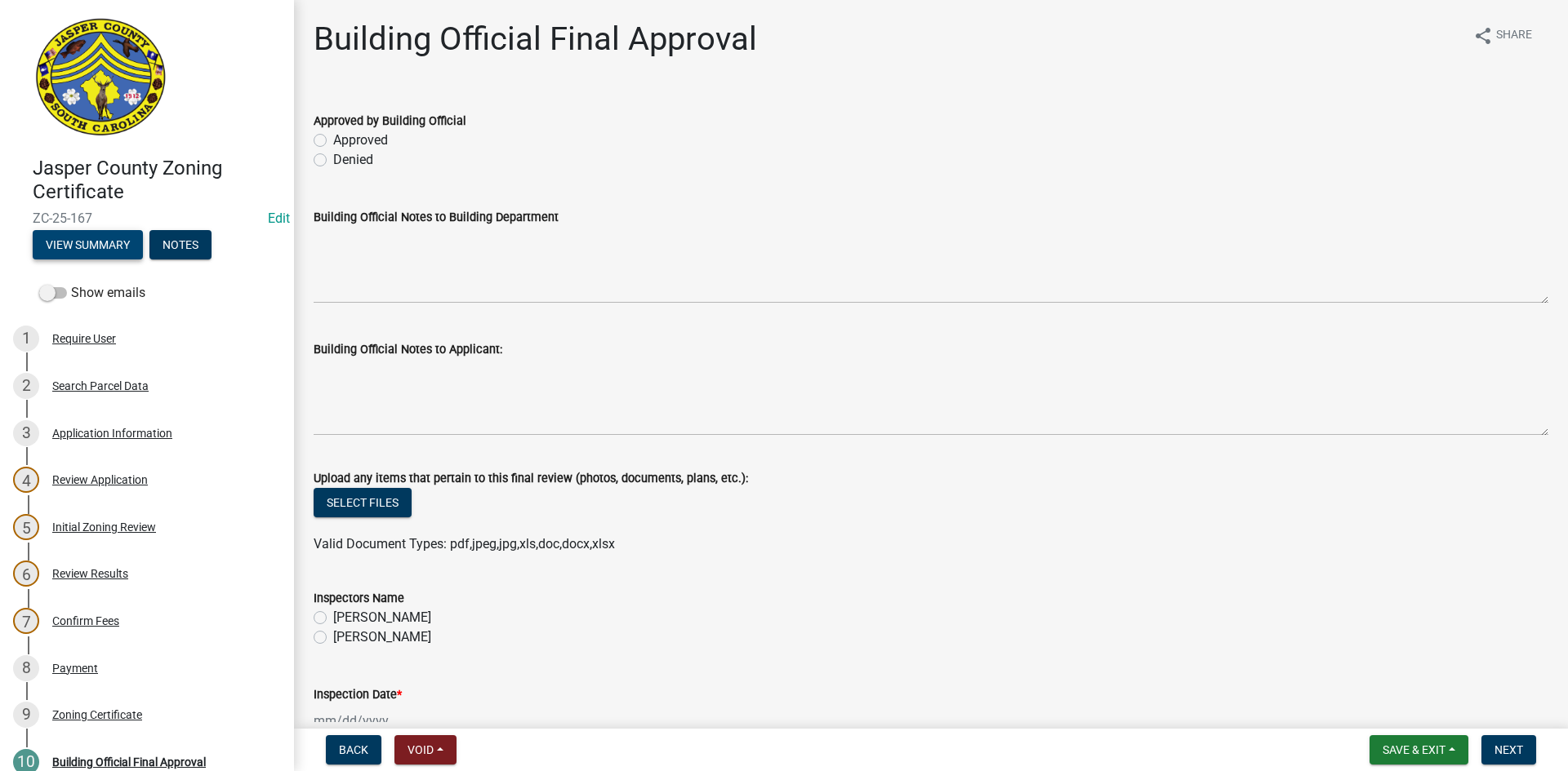
click at [106, 247] on button "View Summary" at bounding box center [88, 245] width 110 height 30
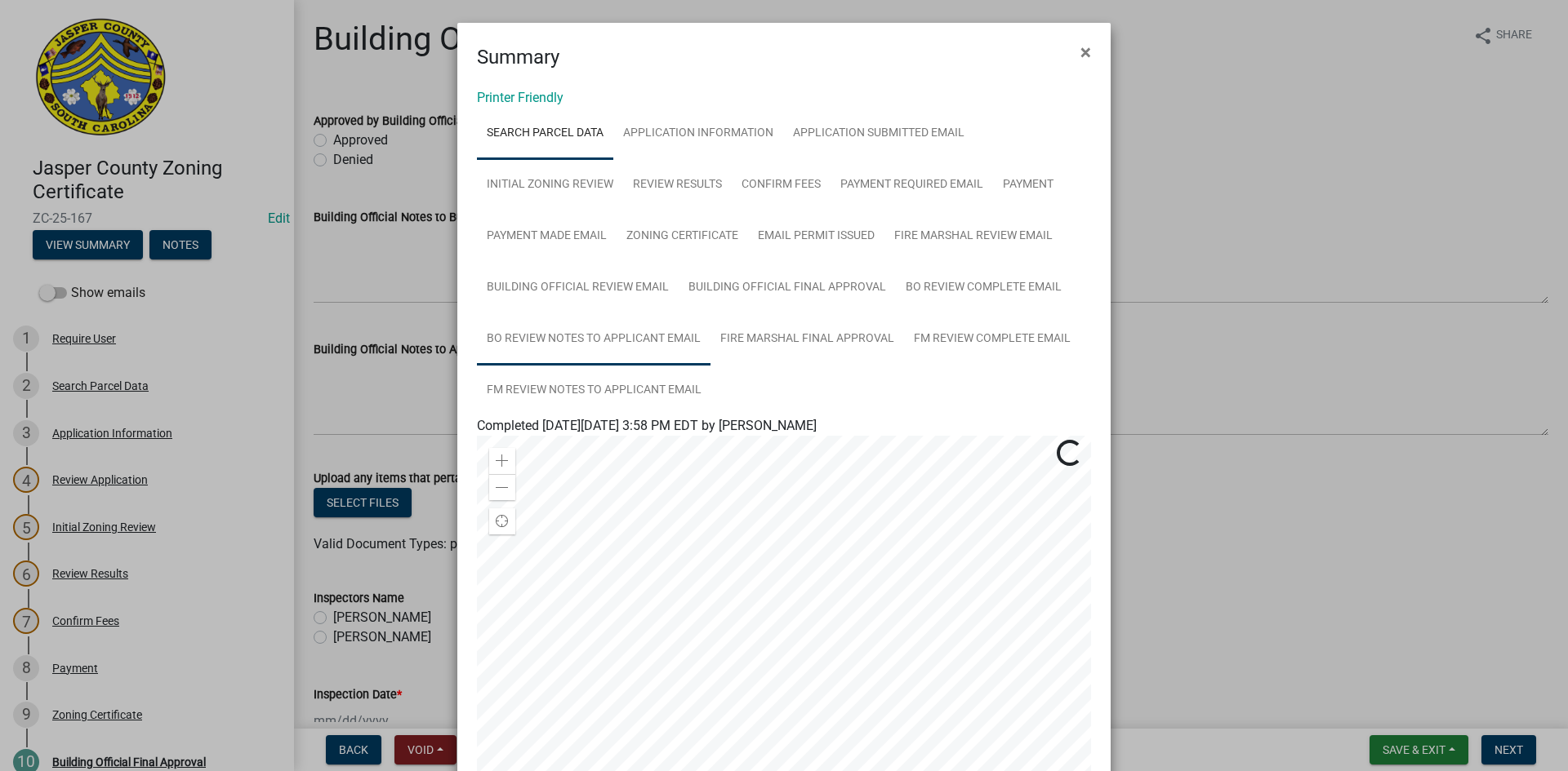
click at [553, 333] on link "BO Review Notes to Applicant Email" at bounding box center [593, 339] width 234 height 52
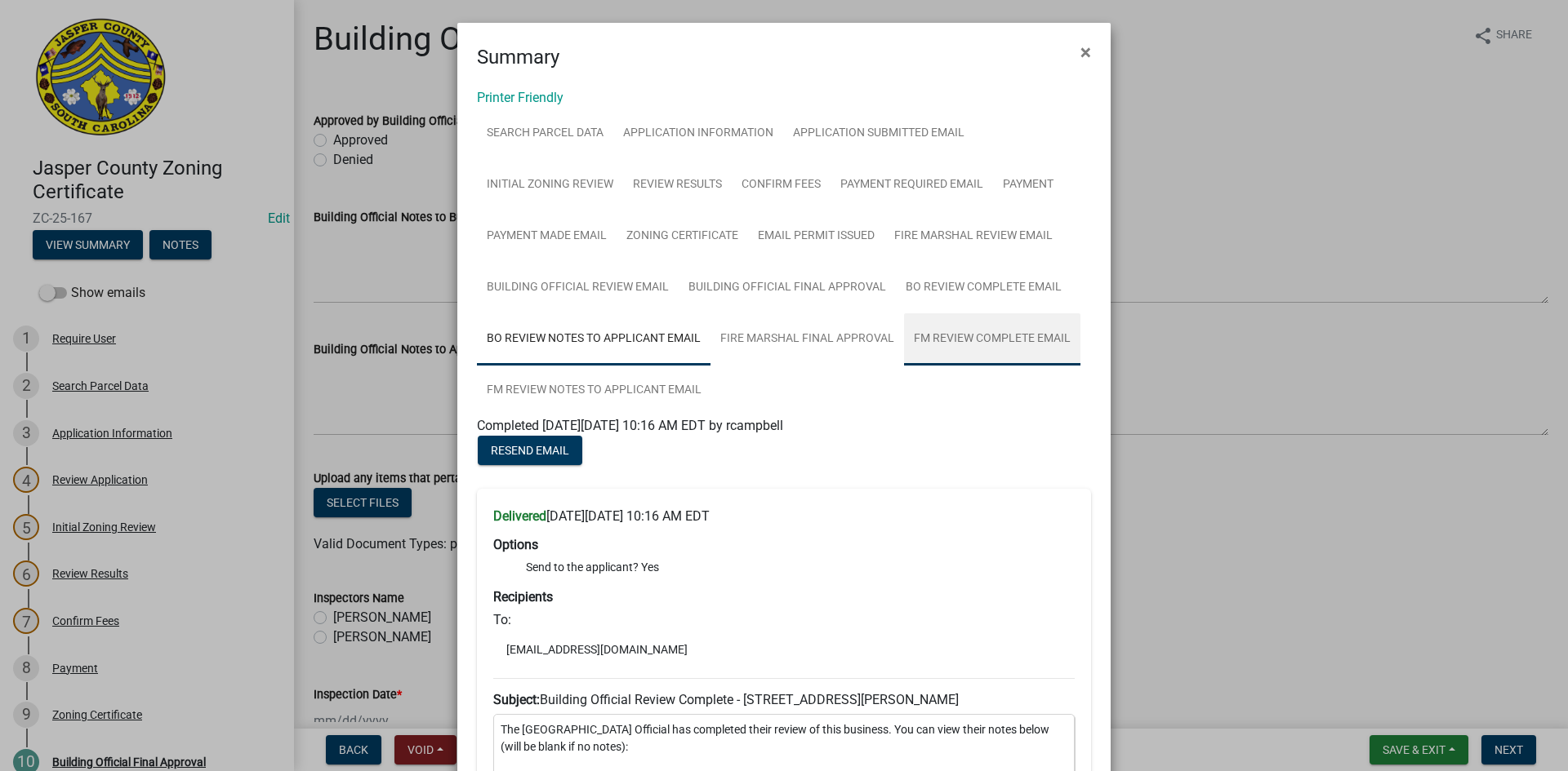
click at [950, 340] on link "FM Review Complete Email" at bounding box center [992, 339] width 177 height 52
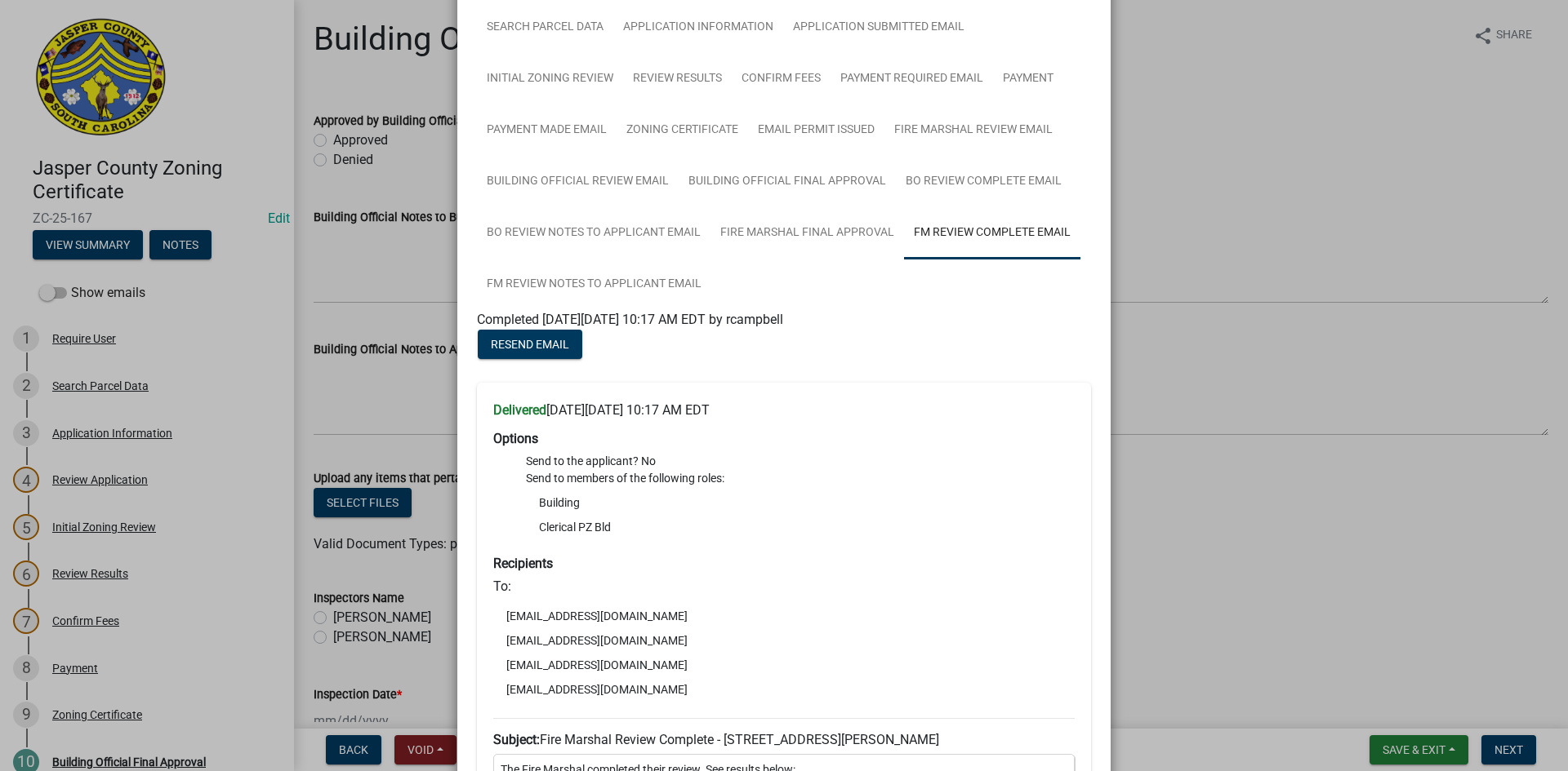
scroll to position [82, 0]
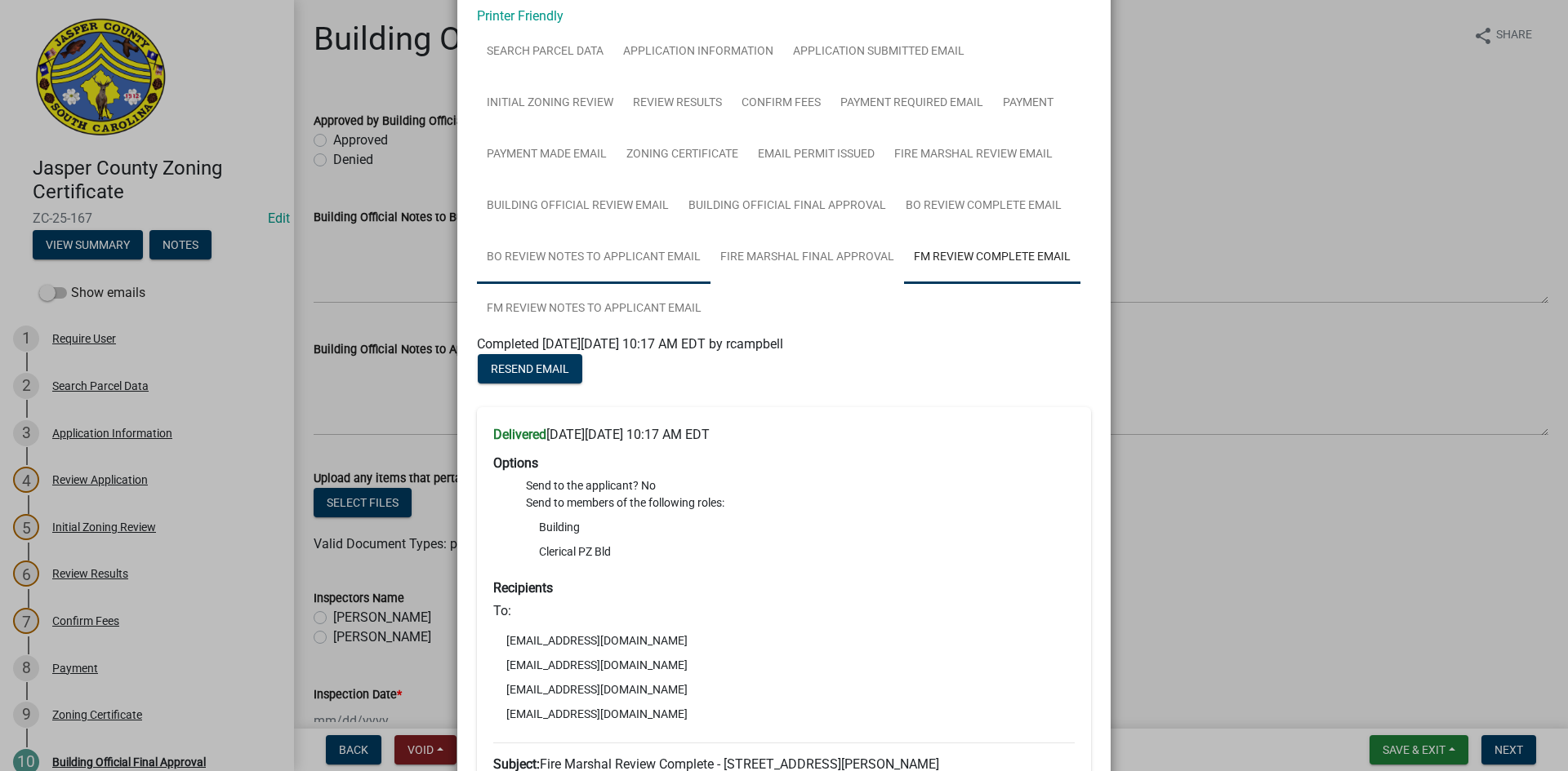
click at [548, 266] on link "BO Review Notes to Applicant Email" at bounding box center [593, 258] width 234 height 52
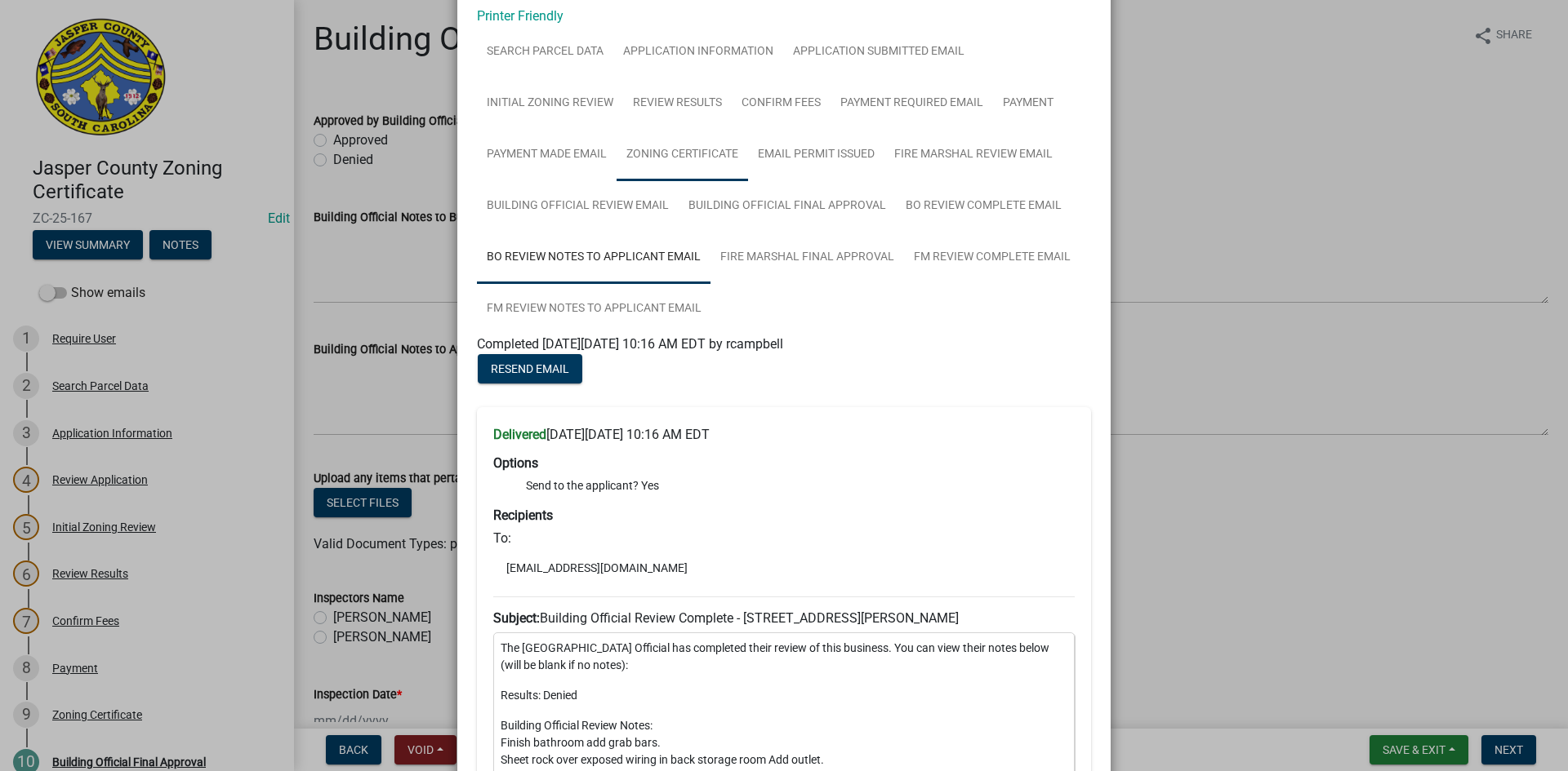
click at [648, 151] on link "Zoning Certificate" at bounding box center [682, 154] width 131 height 52
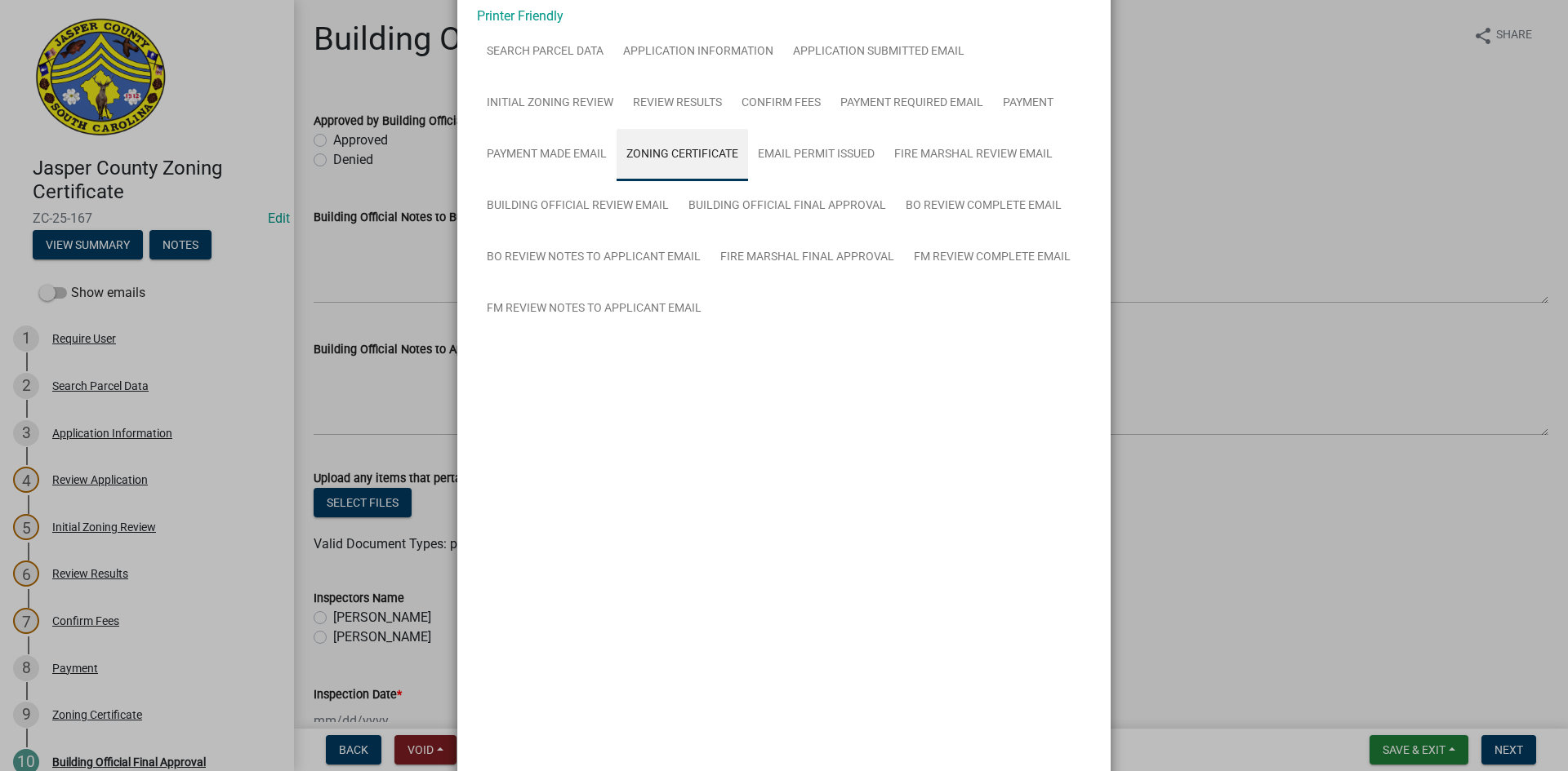
scroll to position [0, 0]
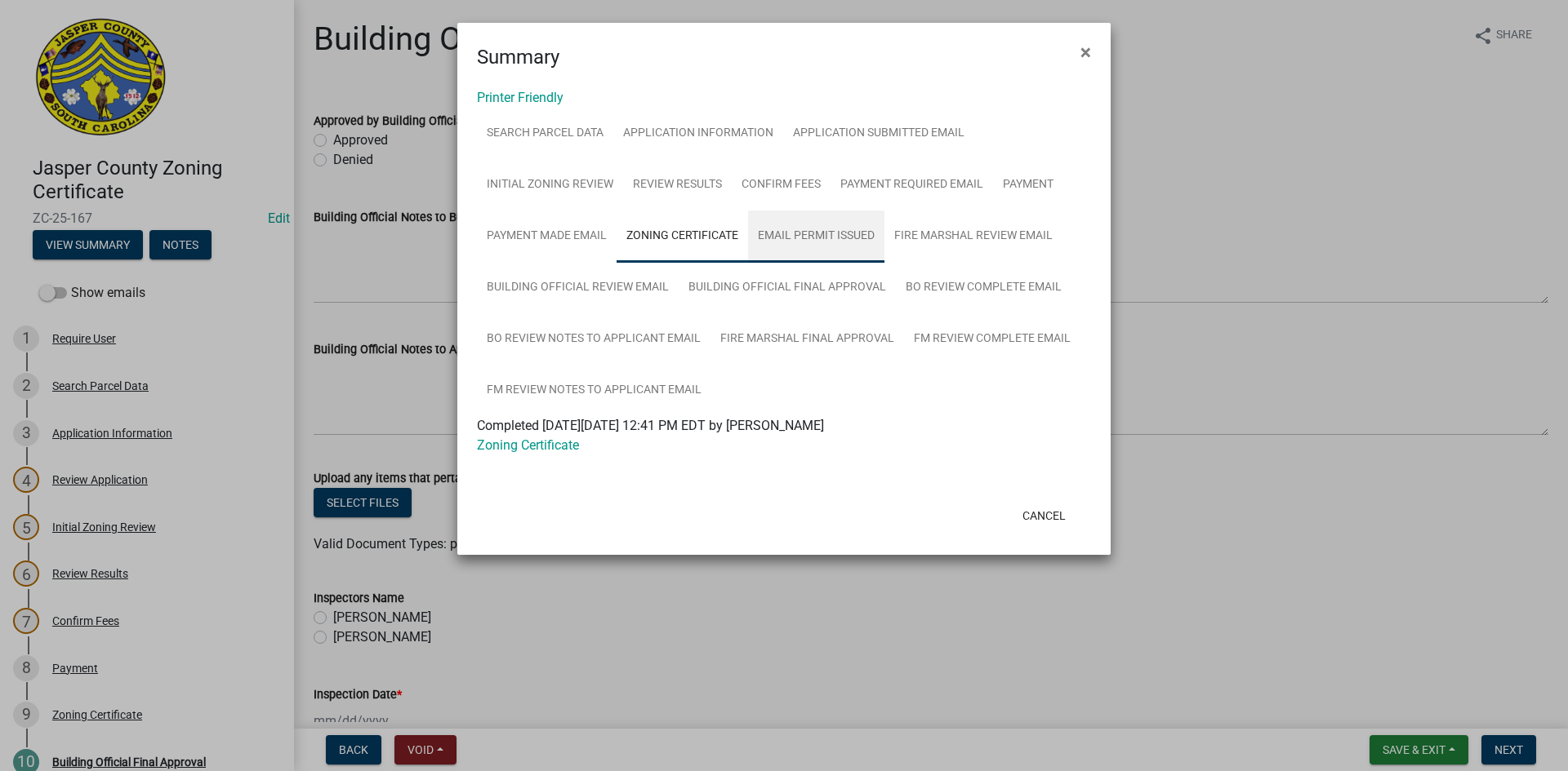
click at [795, 236] on link "Email Permit Issued" at bounding box center [816, 236] width 136 height 52
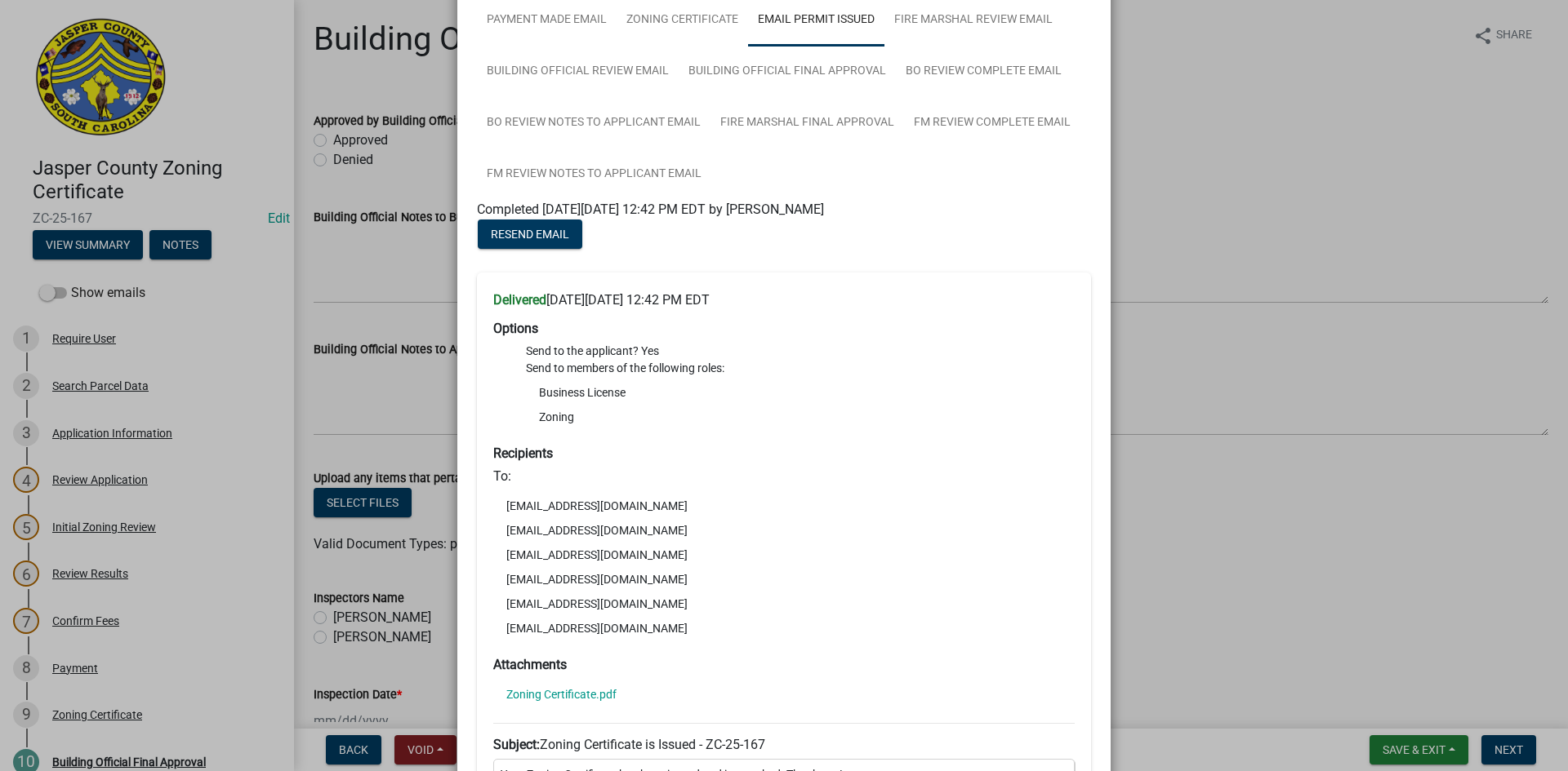
scroll to position [245, 0]
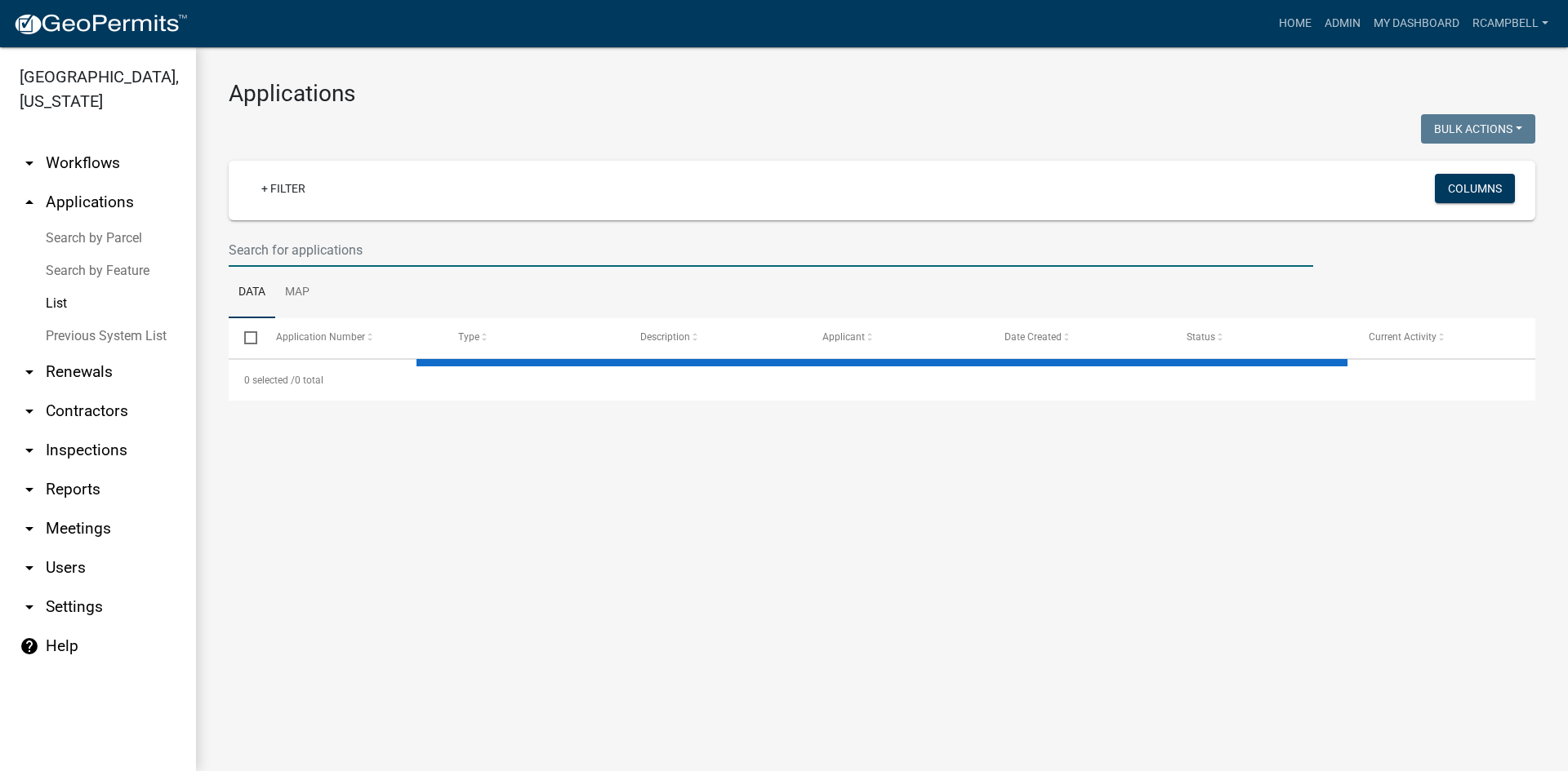
click at [383, 256] on input "text" at bounding box center [770, 250] width 1084 height 34
select select "3: 100"
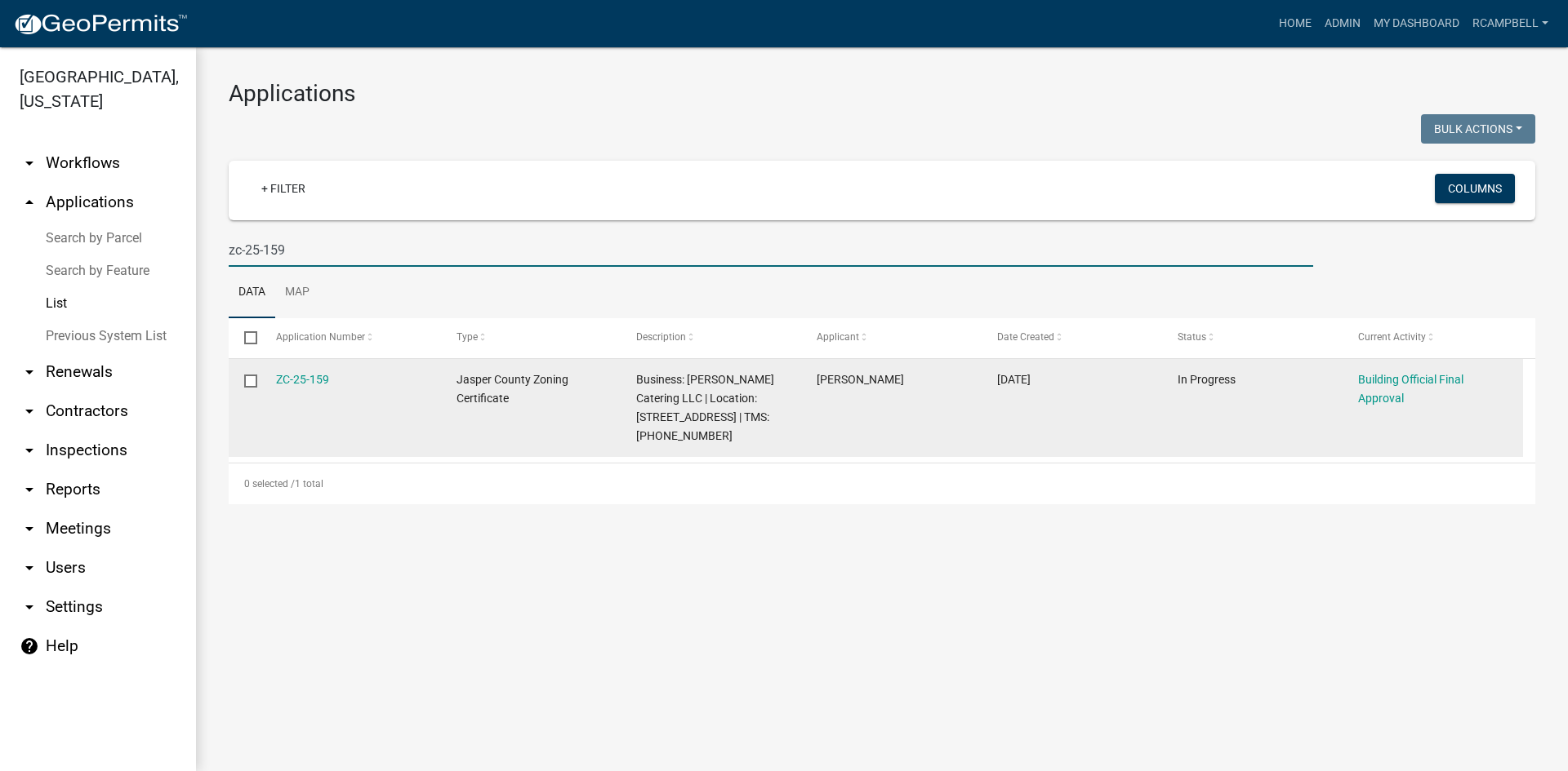
type input "zc-25-159"
click at [300, 367] on datatable-body-cell "ZC-25-159" at bounding box center [349, 408] width 181 height 98
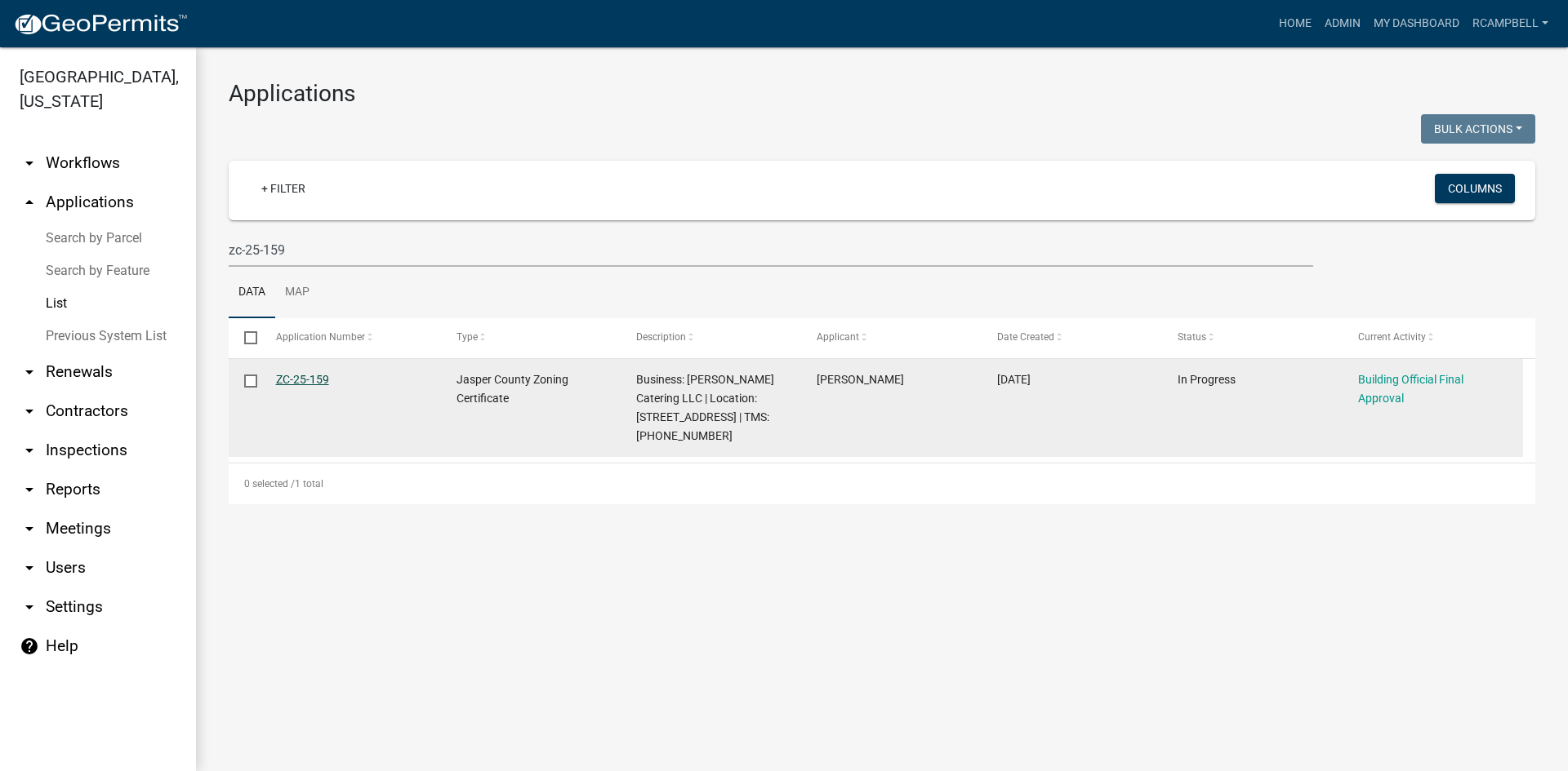
click at [301, 379] on link "ZC-25-159" at bounding box center [302, 380] width 53 height 13
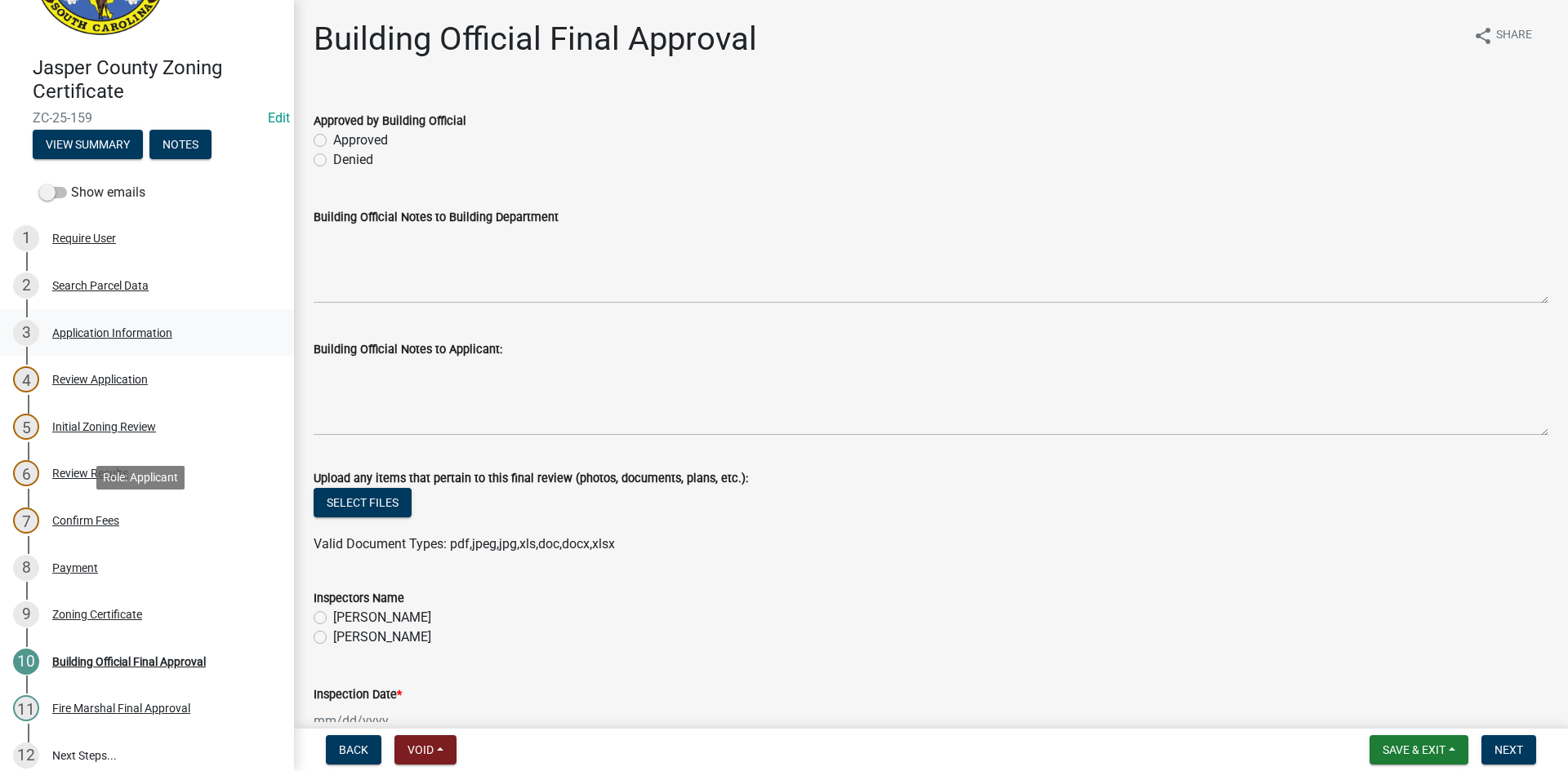
scroll to position [82, 0]
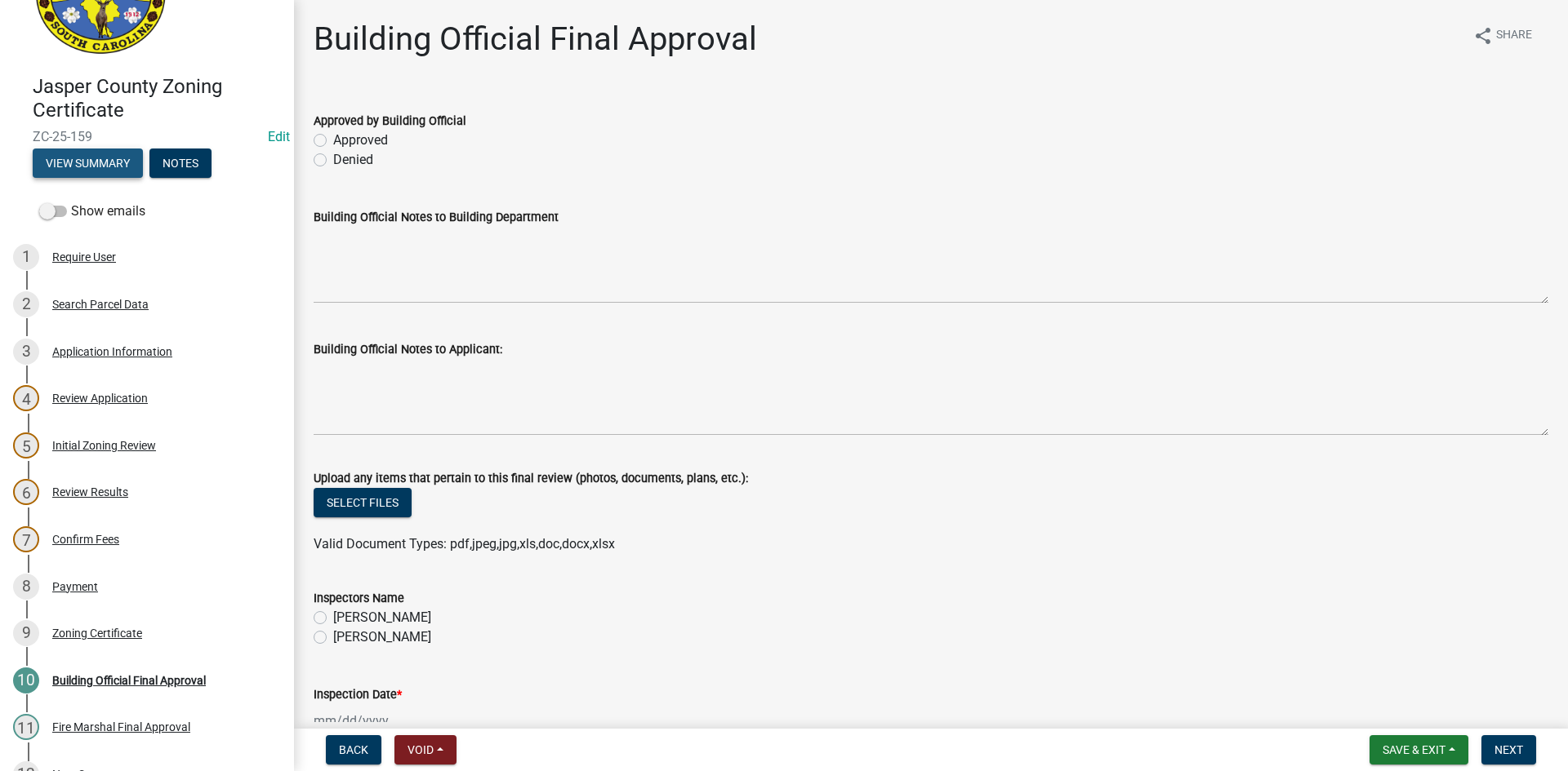
click at [78, 163] on button "View Summary" at bounding box center [88, 163] width 110 height 30
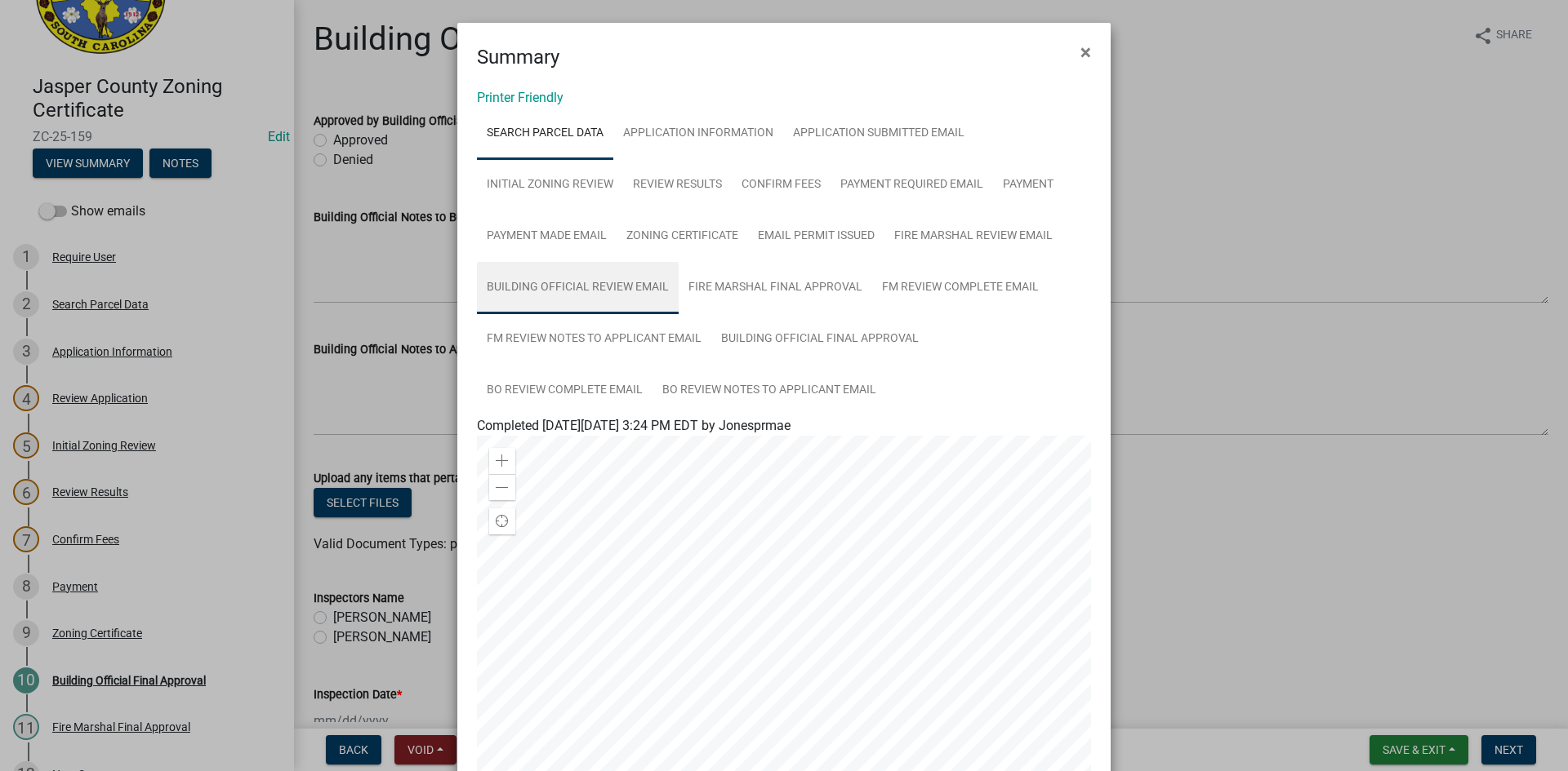
click at [609, 286] on link "Building Official Review Email" at bounding box center [577, 287] width 201 height 52
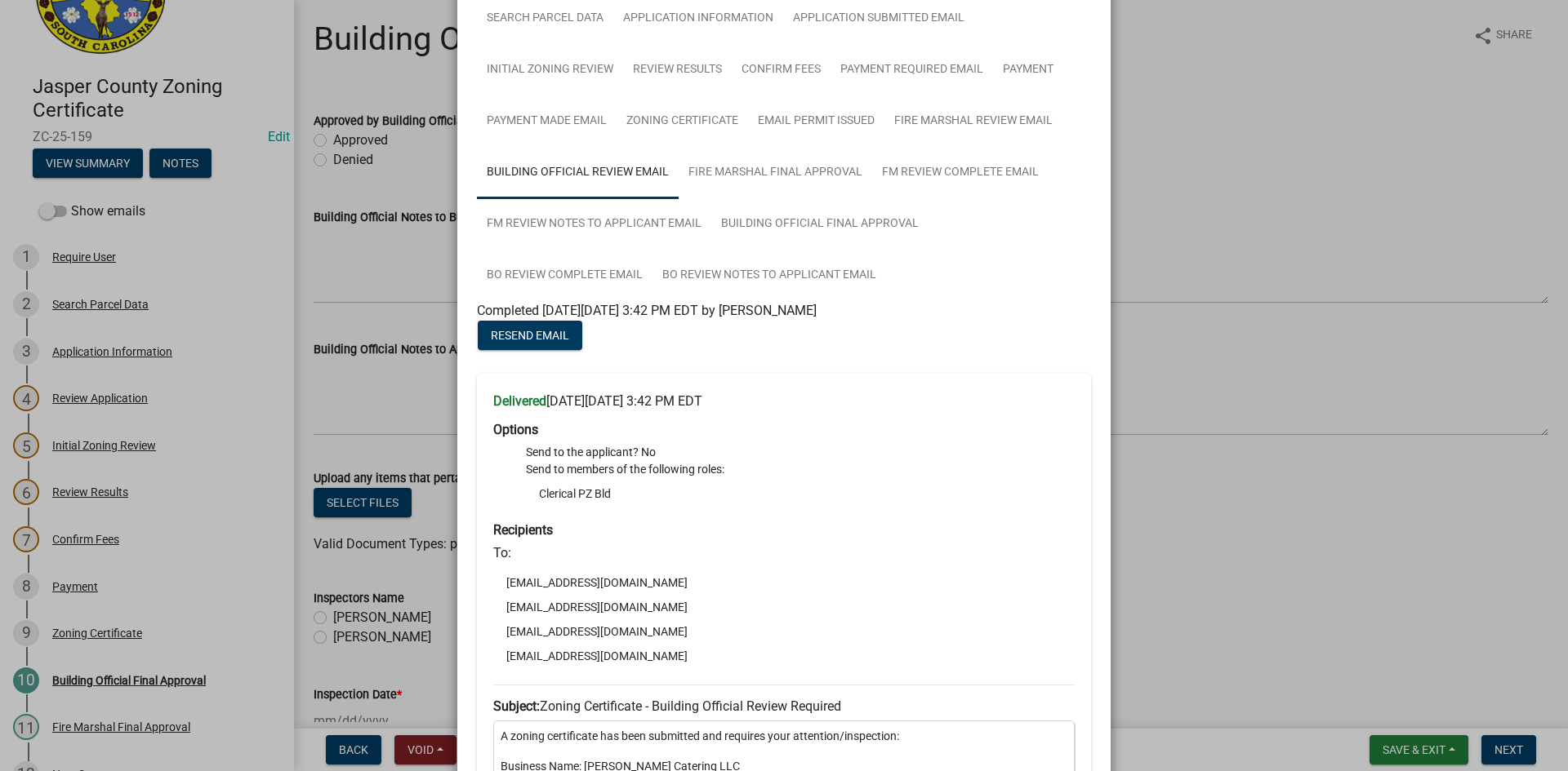
scroll to position [0, 0]
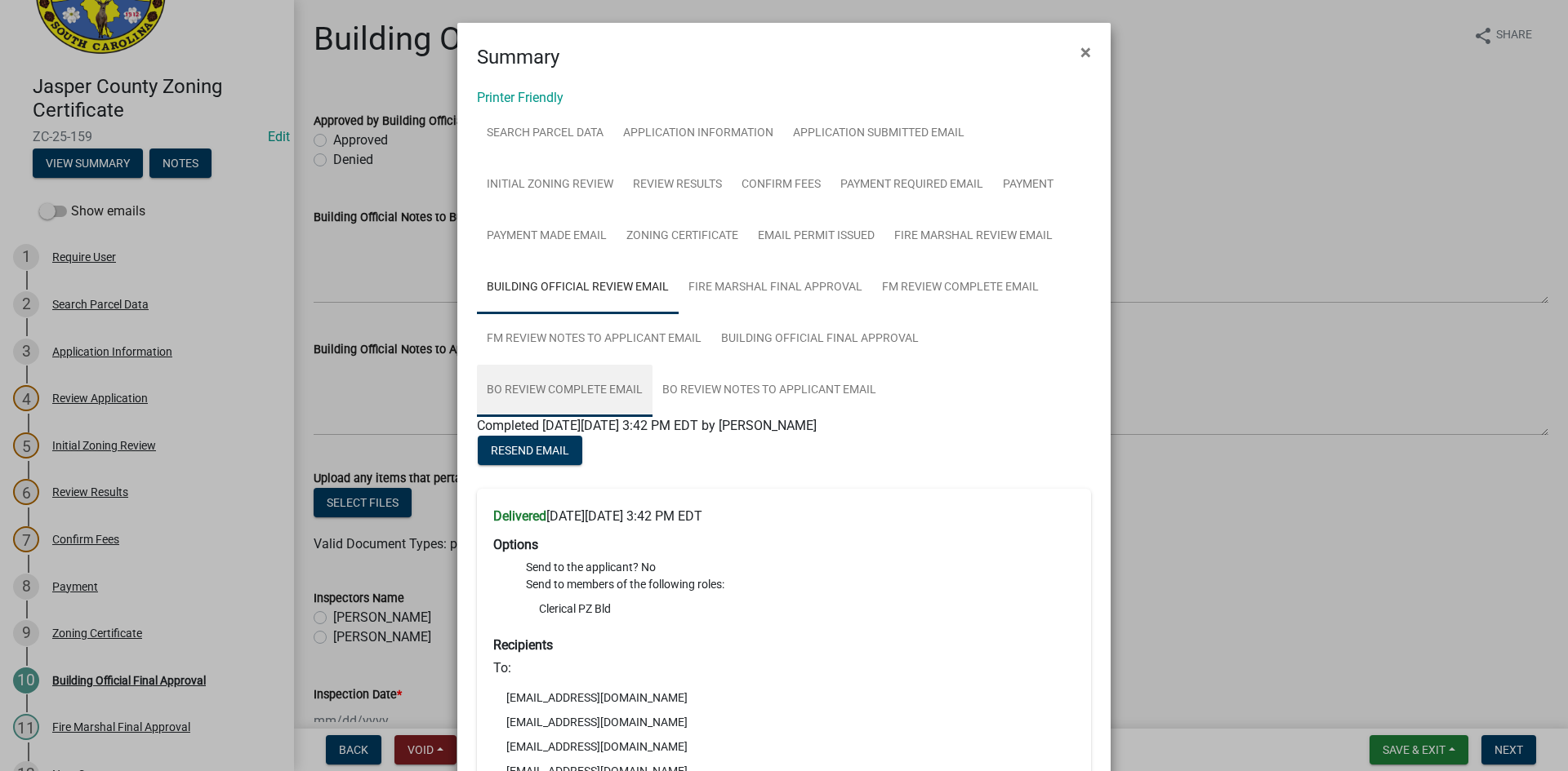
click at [546, 390] on link "BO Review Complete Email" at bounding box center [564, 390] width 176 height 52
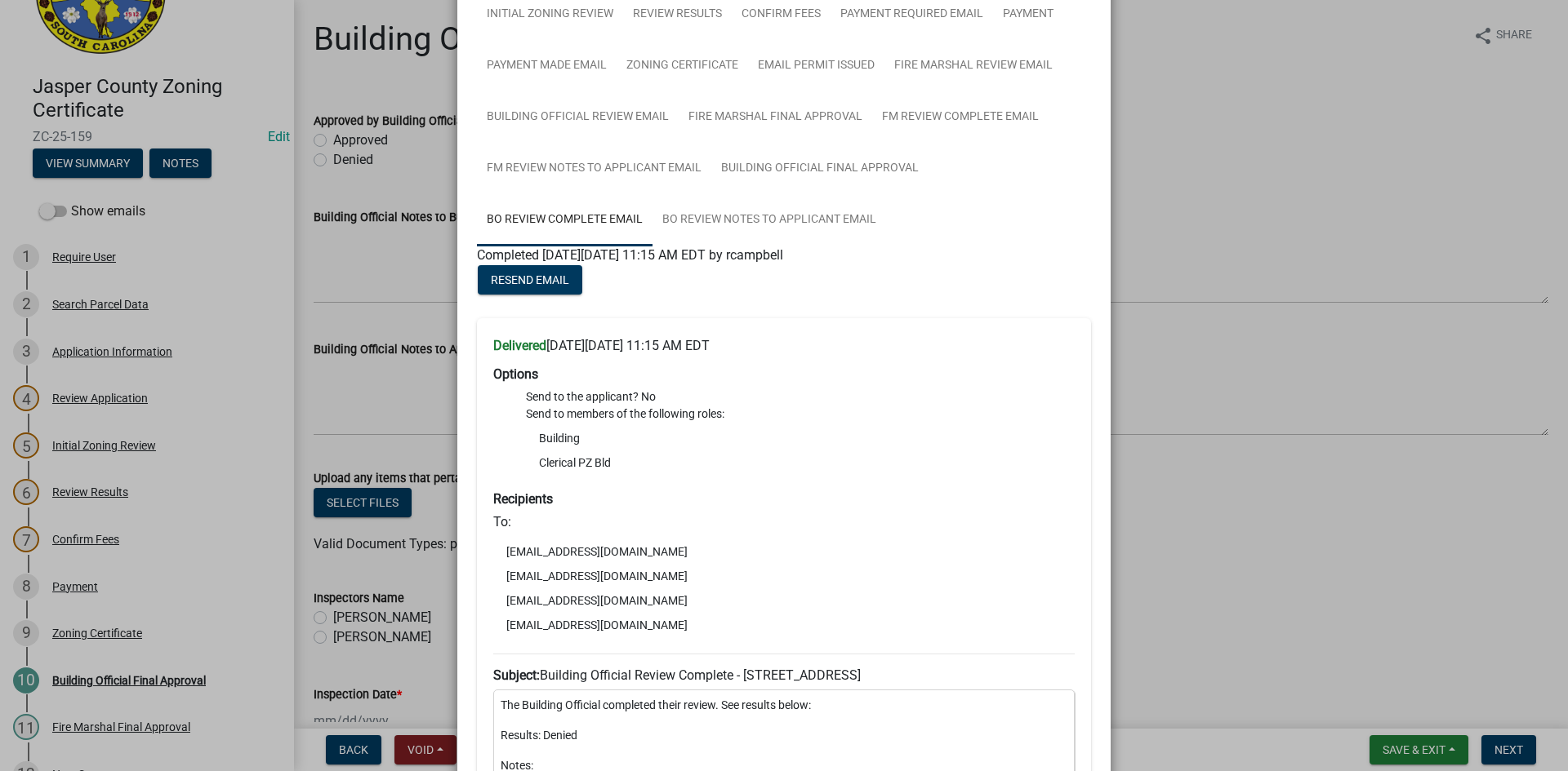
scroll to position [163, 0]
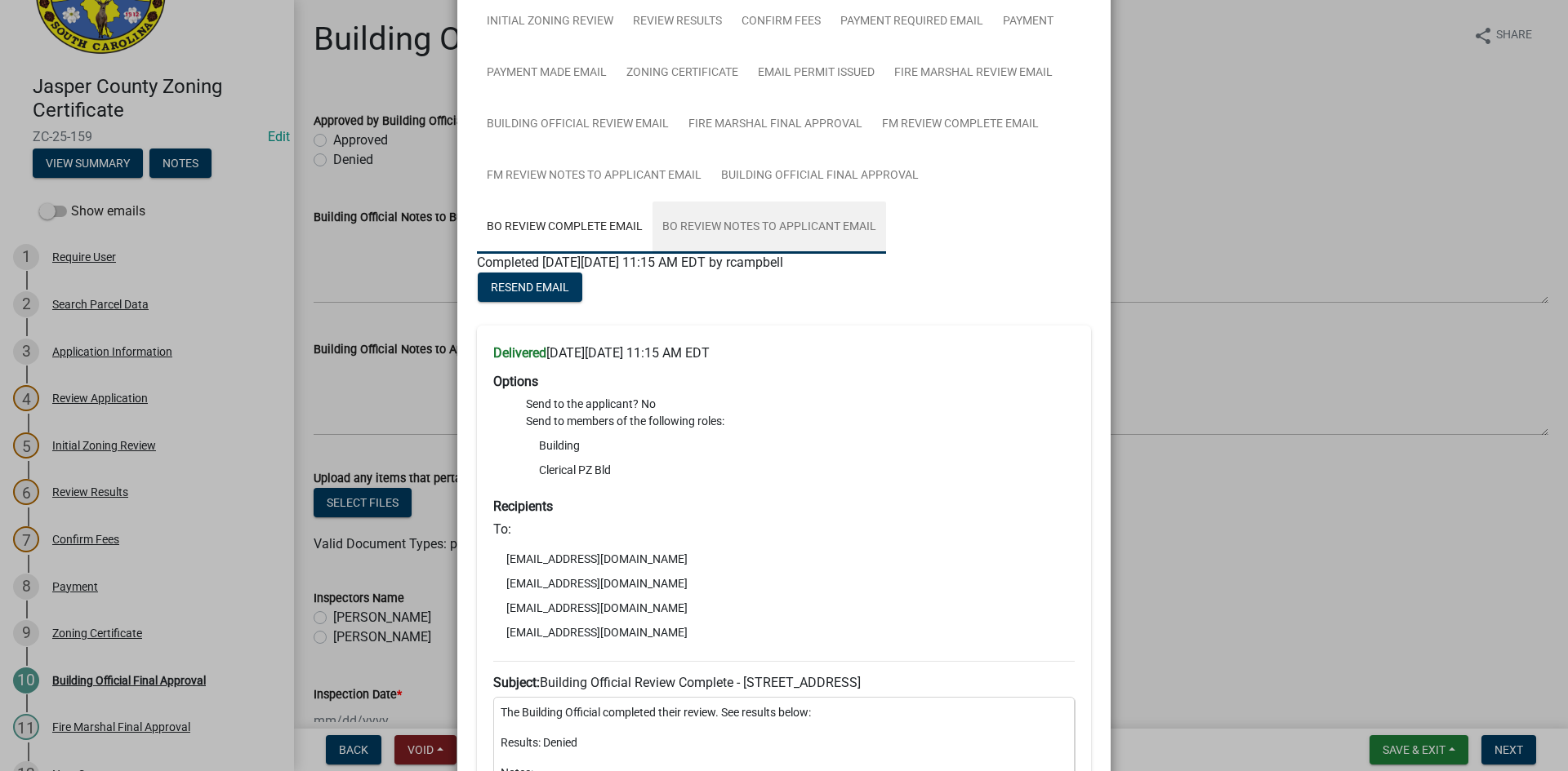
click at [687, 226] on link "BO Review Notes to Applicant Email" at bounding box center [769, 227] width 234 height 52
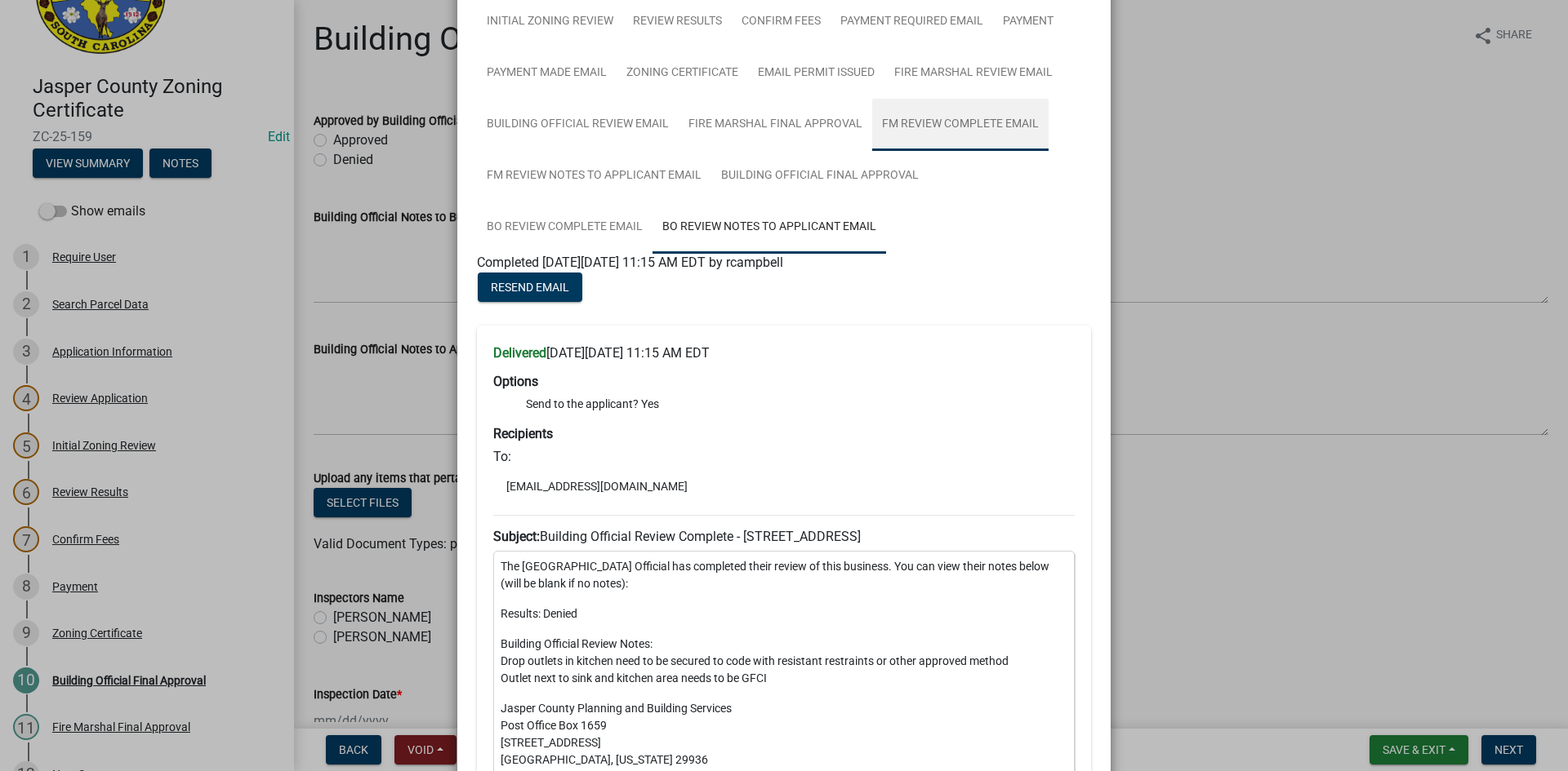
click at [914, 122] on link "FM Review Complete Email" at bounding box center [960, 125] width 177 height 52
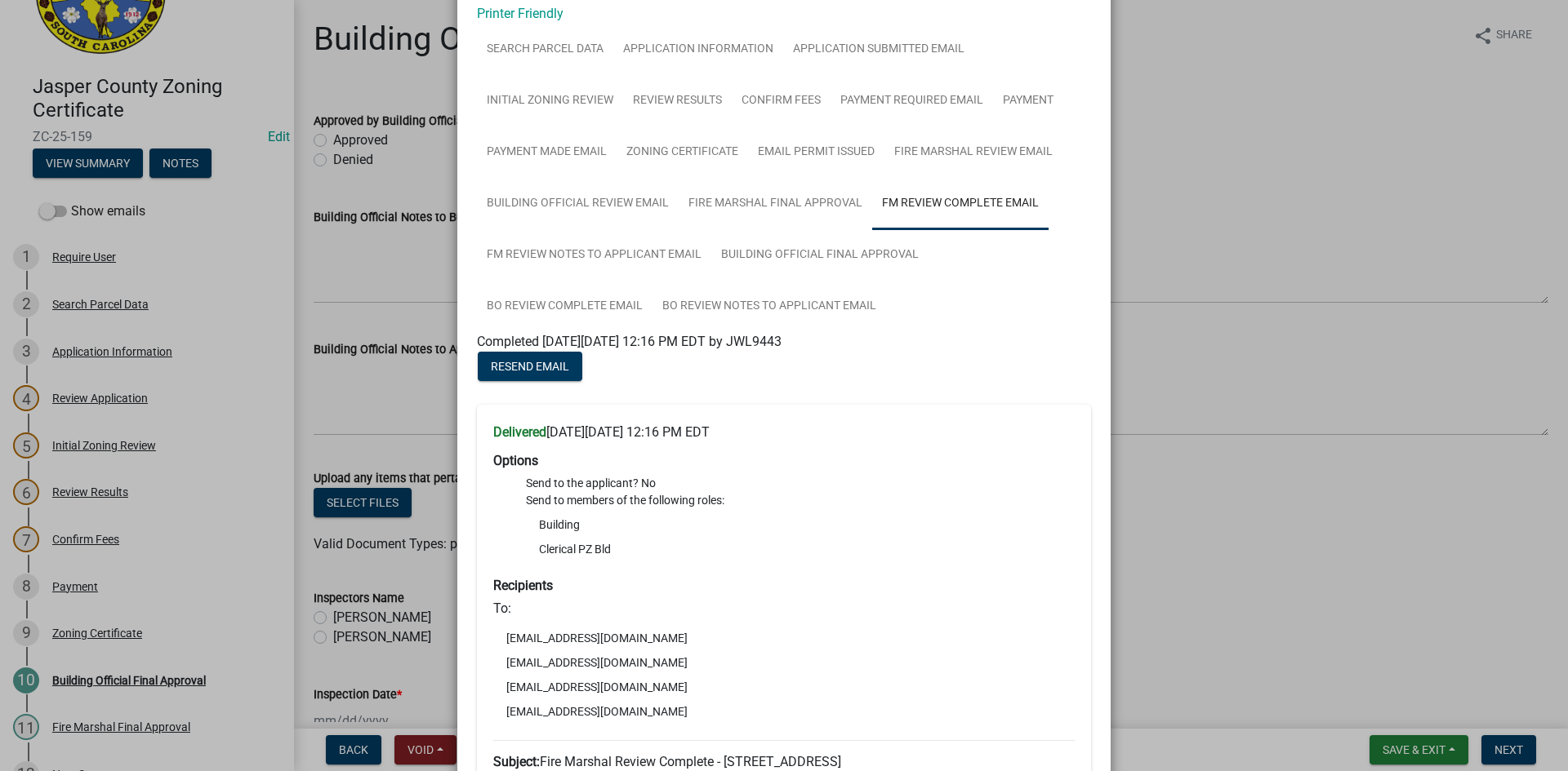
scroll to position [82, 0]
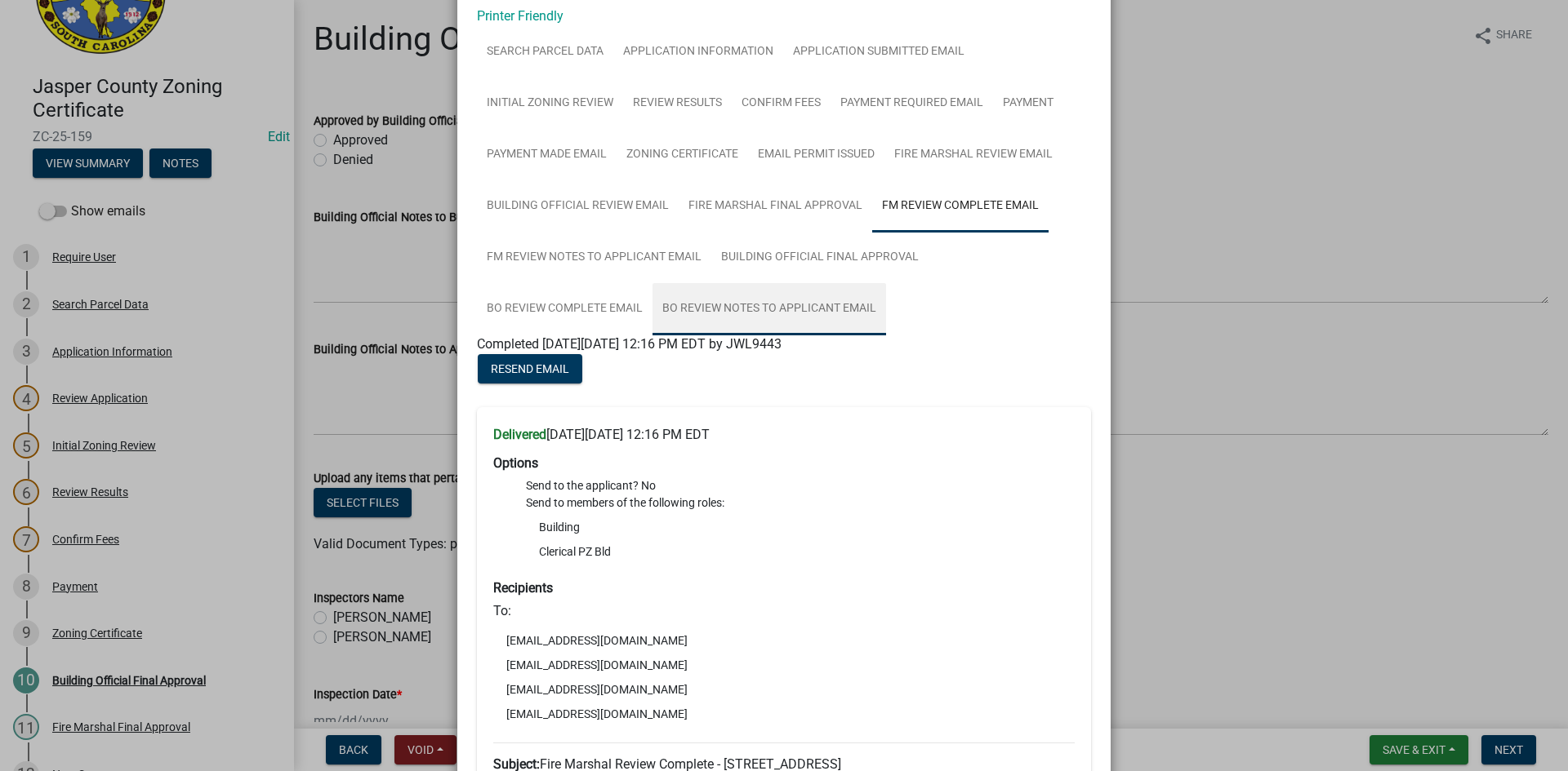
click at [748, 307] on link "BO Review Notes to Applicant Email" at bounding box center [769, 309] width 234 height 52
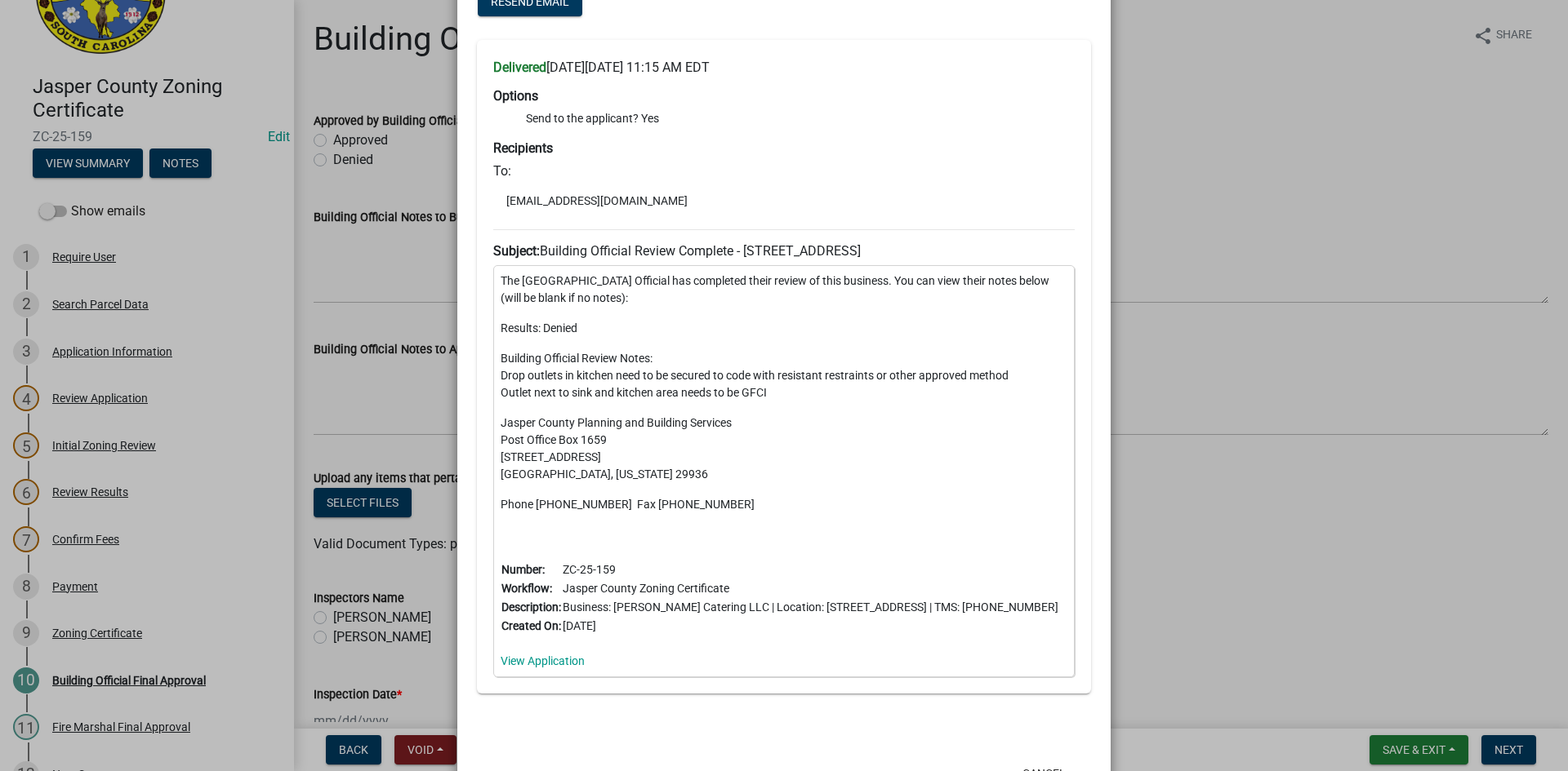
scroll to position [513, 0]
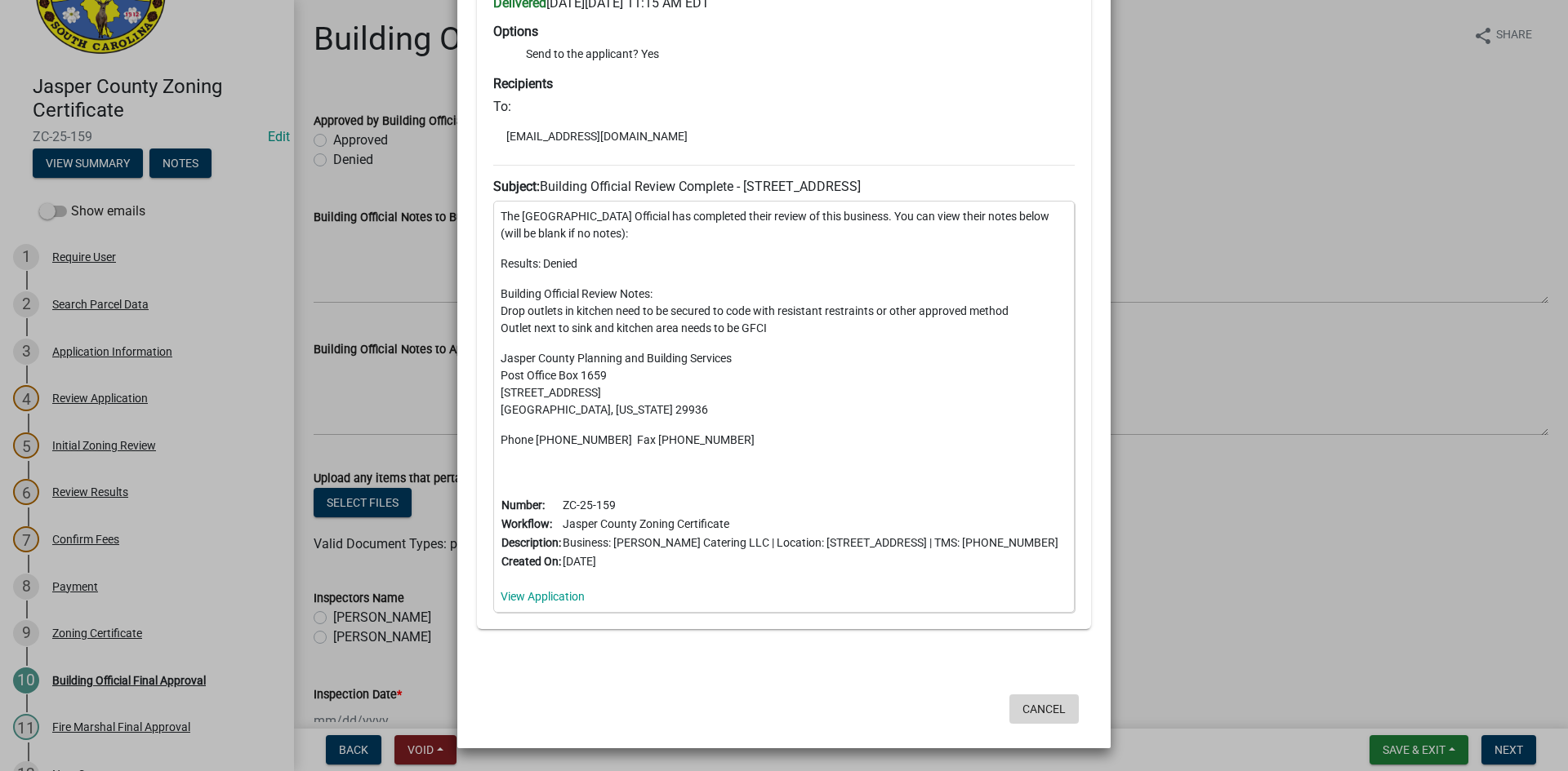
click at [1042, 712] on button "Cancel" at bounding box center [1044, 709] width 69 height 30
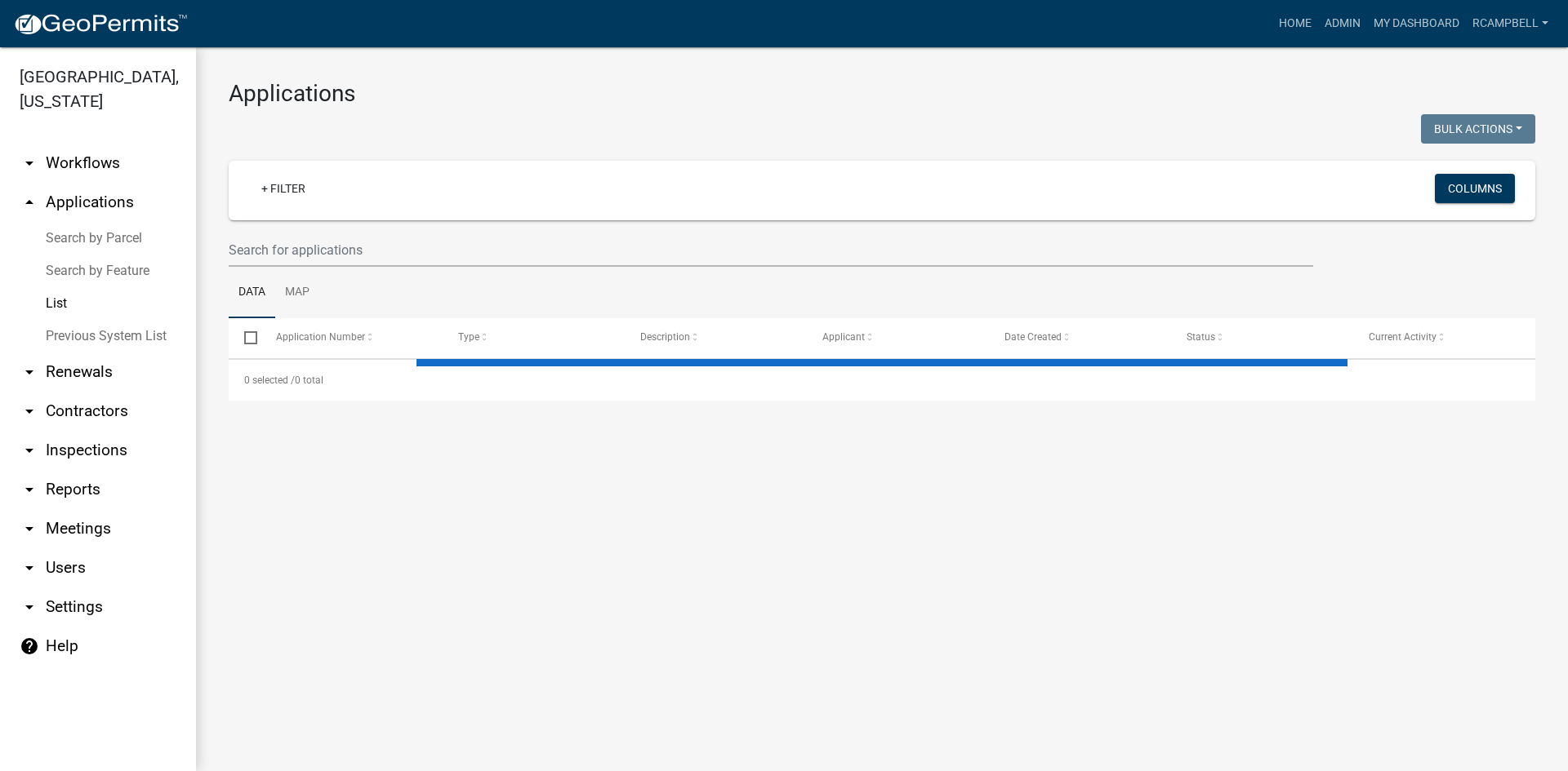
select select "3: 100"
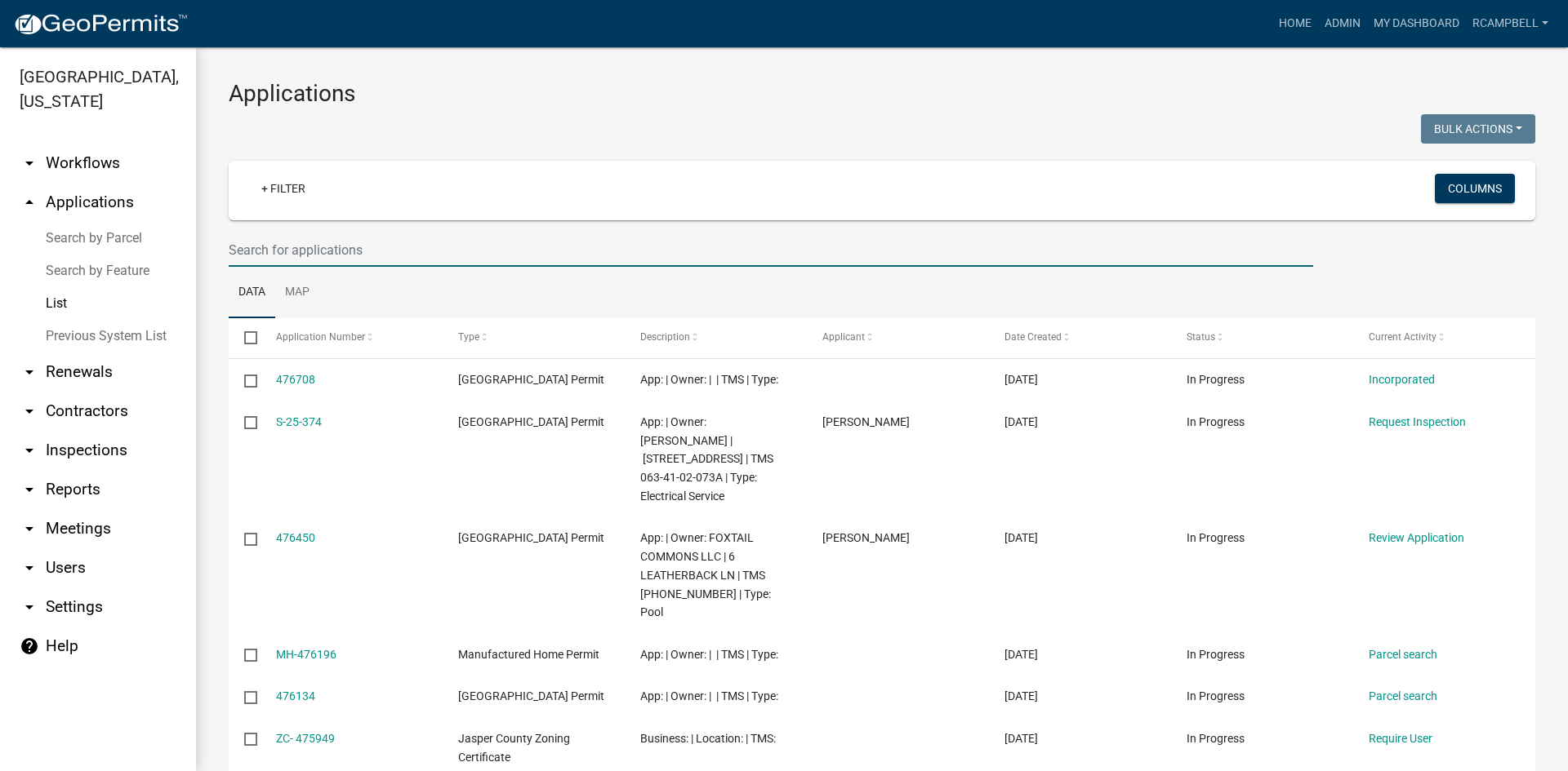
click at [335, 239] on input "text" at bounding box center [770, 250] width 1084 height 34
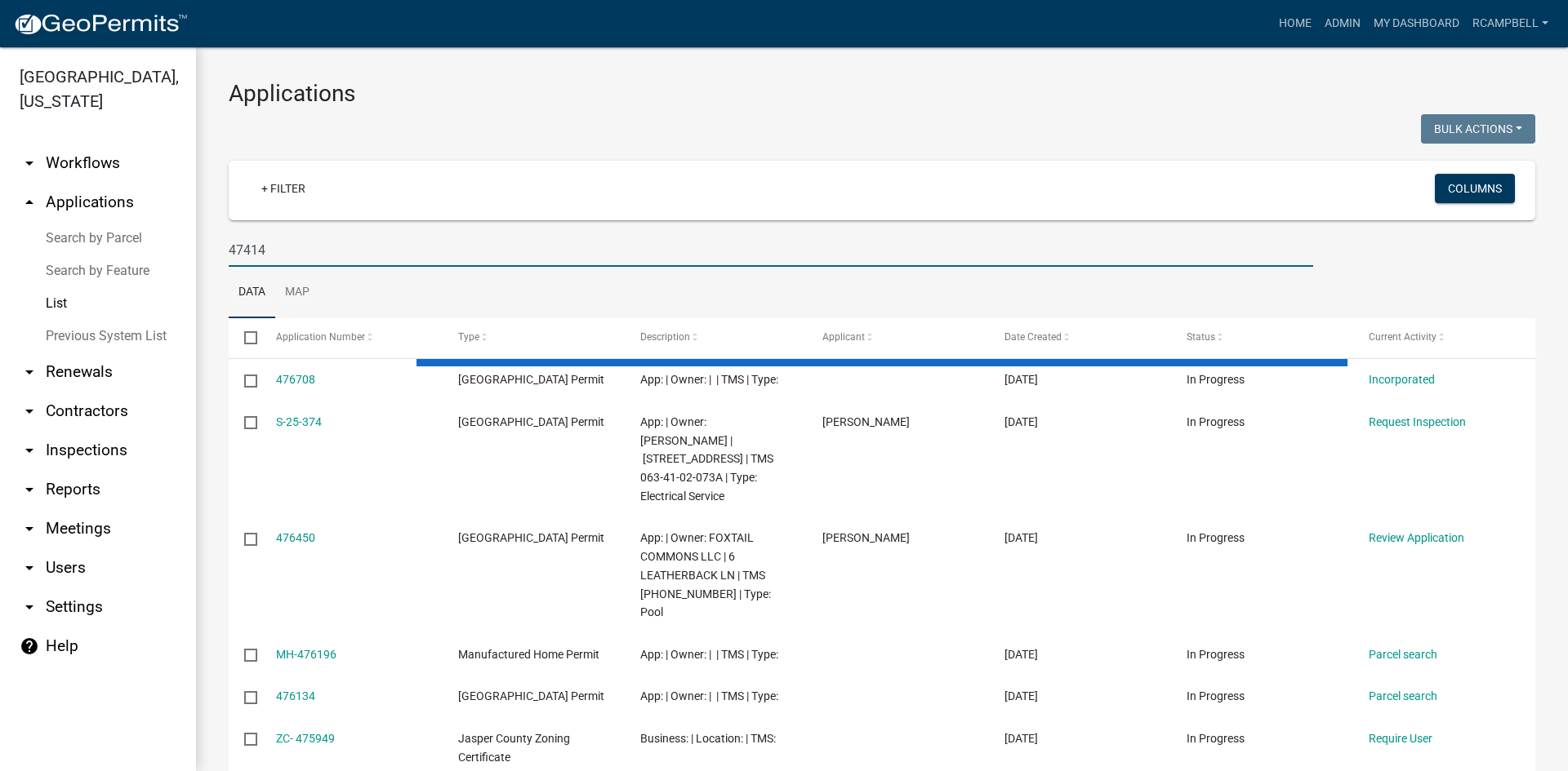
type input "47414"
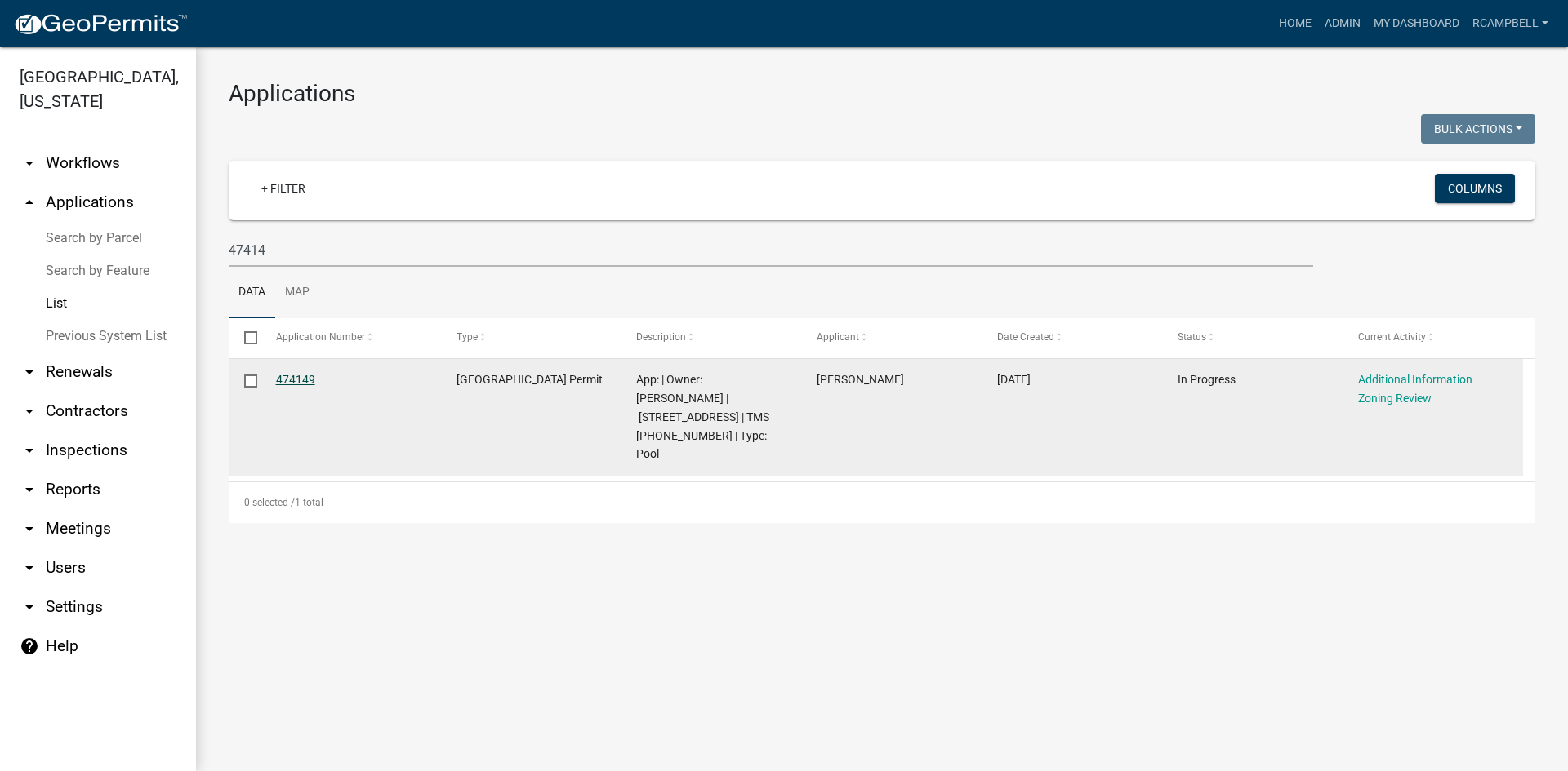
click at [298, 376] on link "474149" at bounding box center [295, 380] width 39 height 13
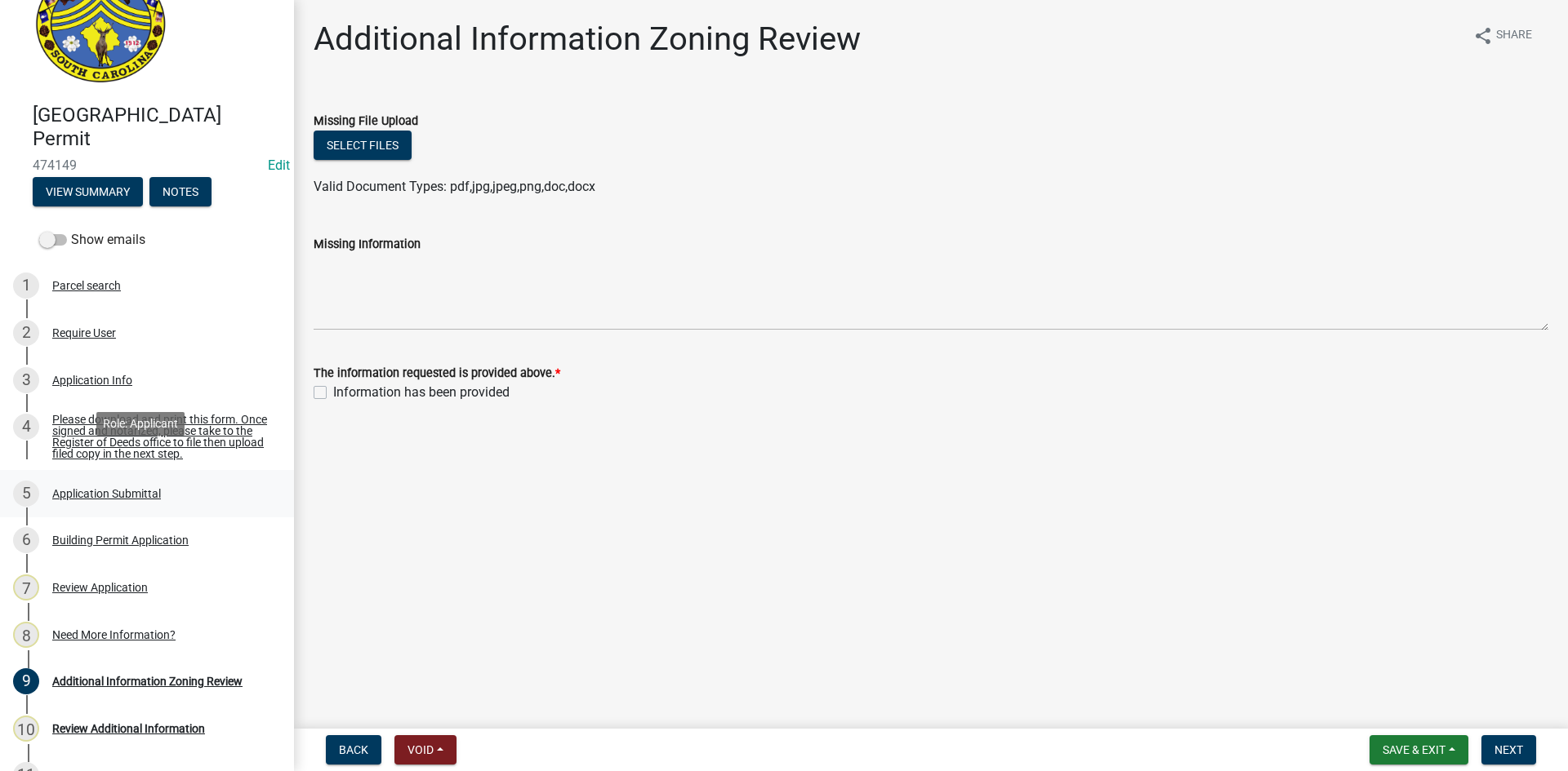
scroll to position [82, 0]
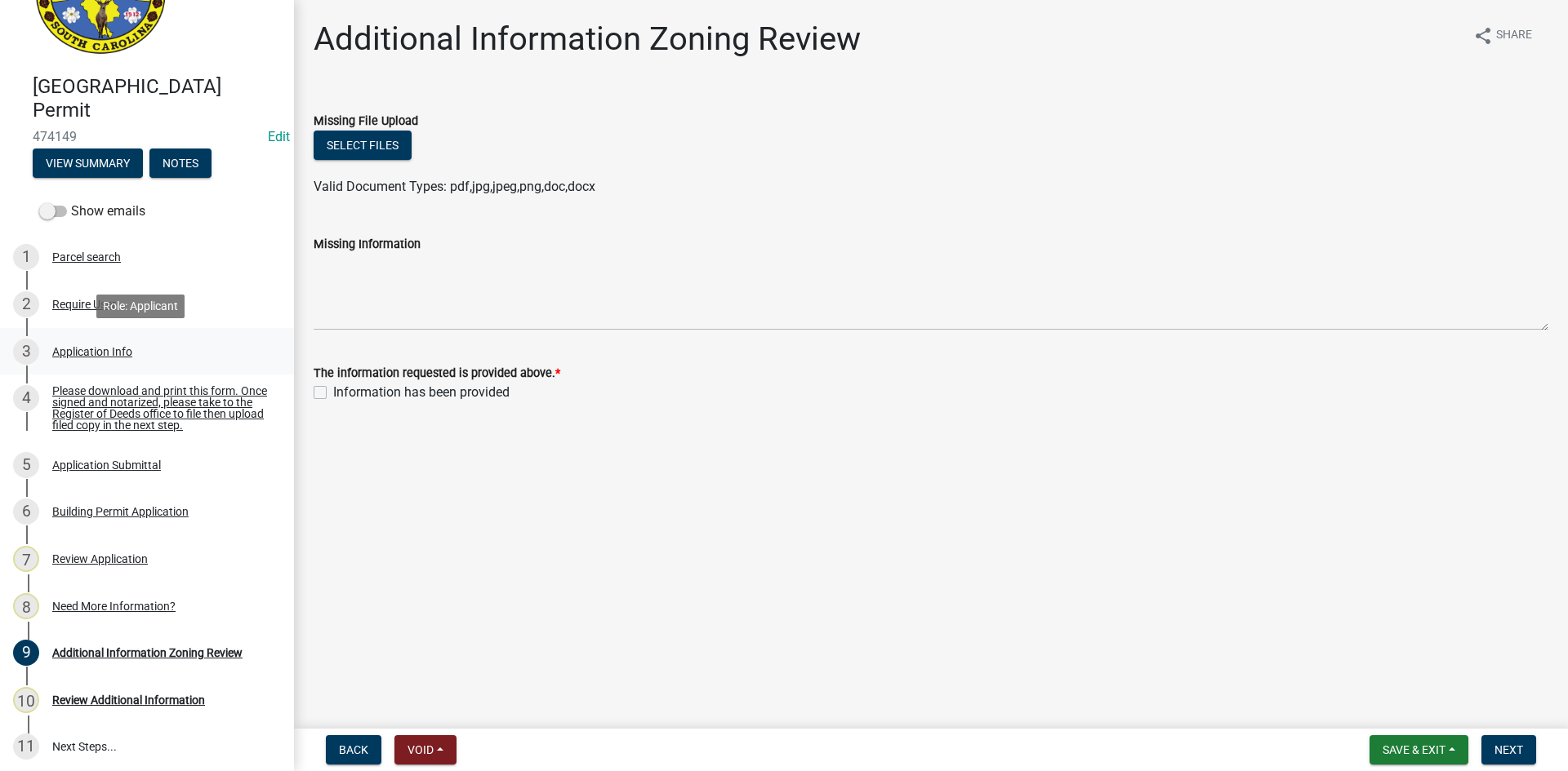
click at [92, 351] on div "Application Info" at bounding box center [92, 352] width 80 height 12
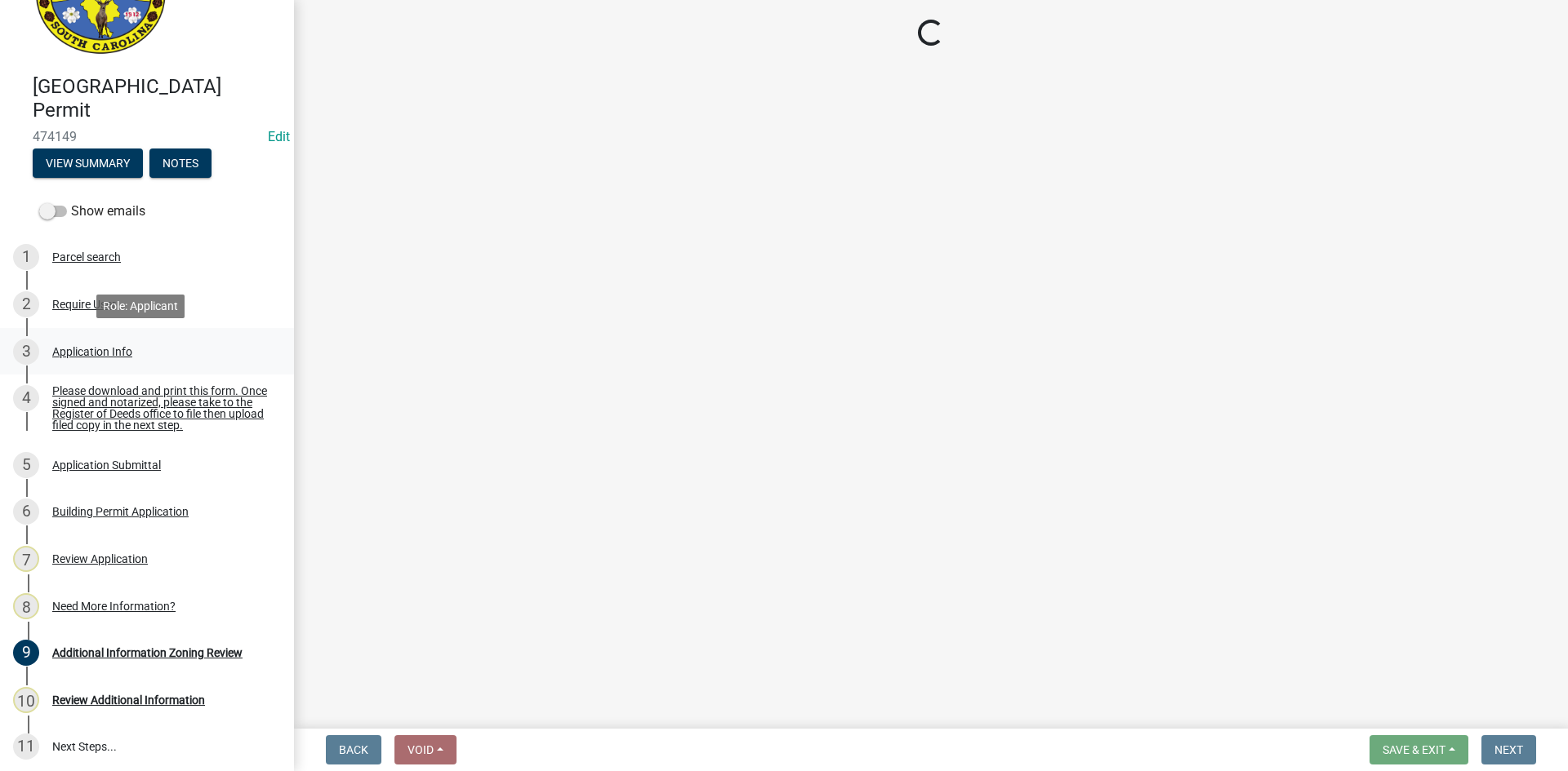
select select "11c75861-9ec4-4c30-88de-90992eda9933"
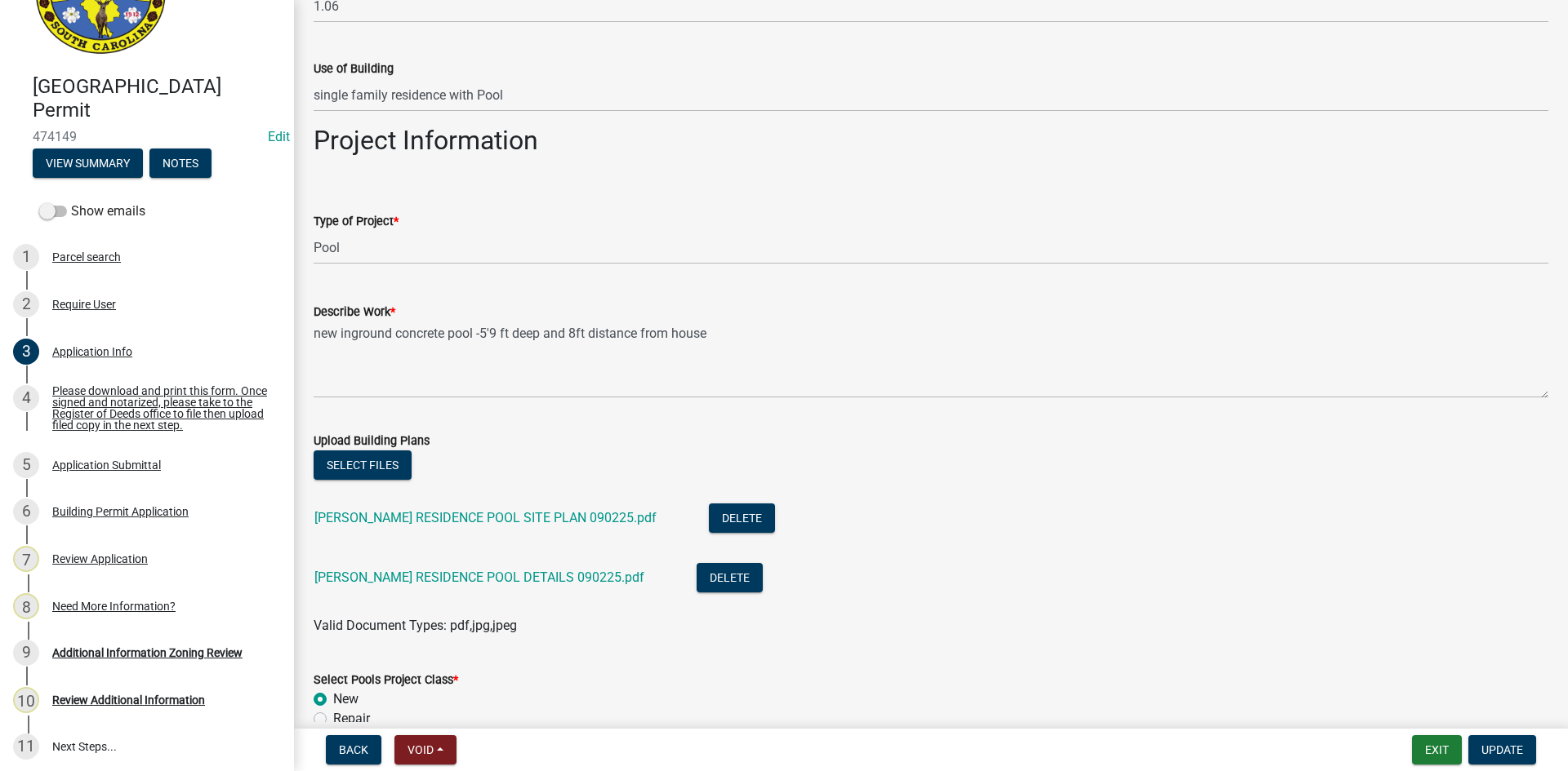
scroll to position [1959, 0]
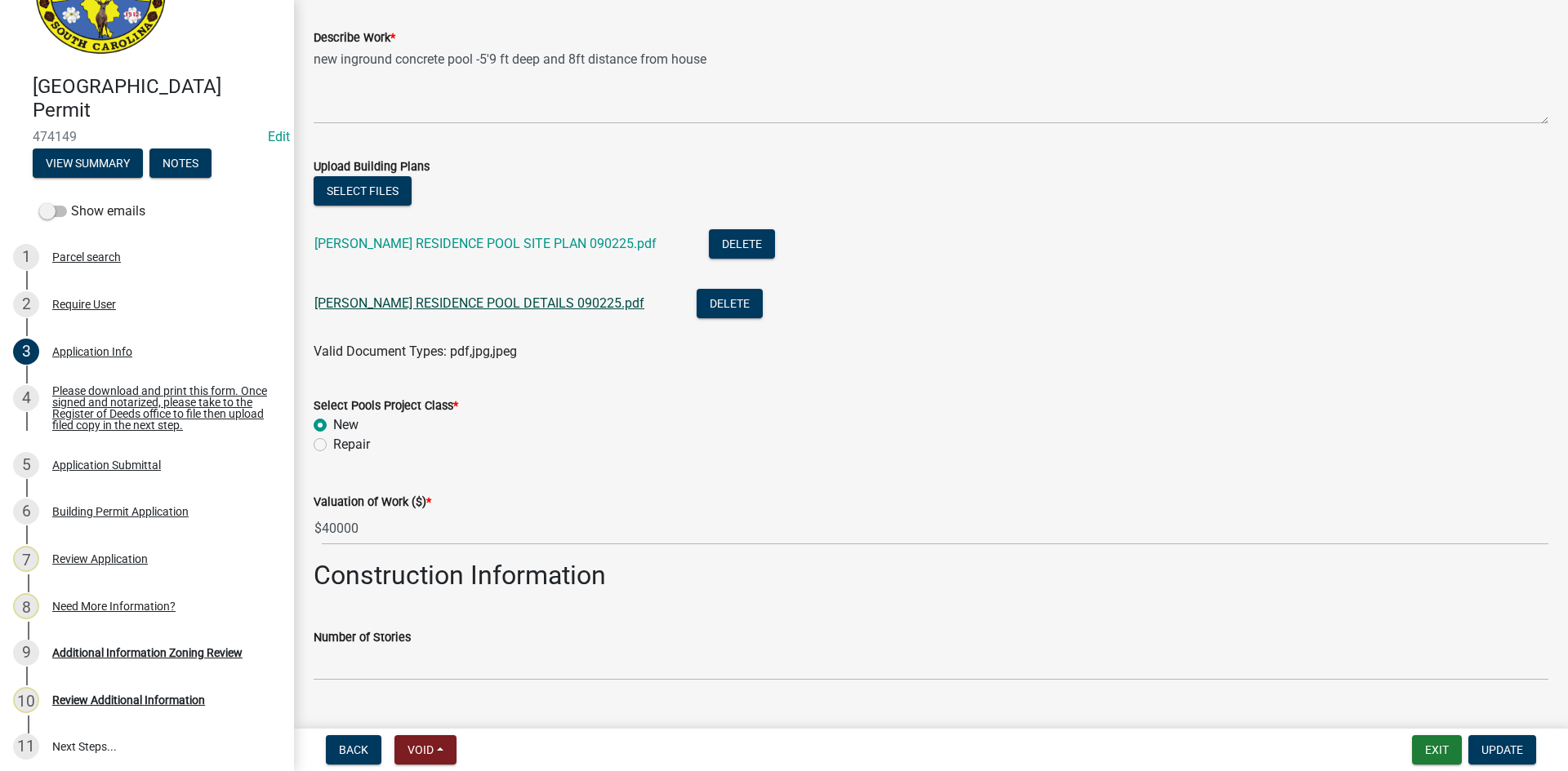
click at [397, 302] on link "[PERSON_NAME] RESIDENCE POOL DETAILS 090225.pdf" at bounding box center [479, 303] width 329 height 16
click at [462, 303] on link "[PERSON_NAME] RESIDENCE POOL DETAILS 090225.pdf" at bounding box center [479, 303] width 329 height 16
click at [378, 182] on button "Select files" at bounding box center [362, 192] width 98 height 30
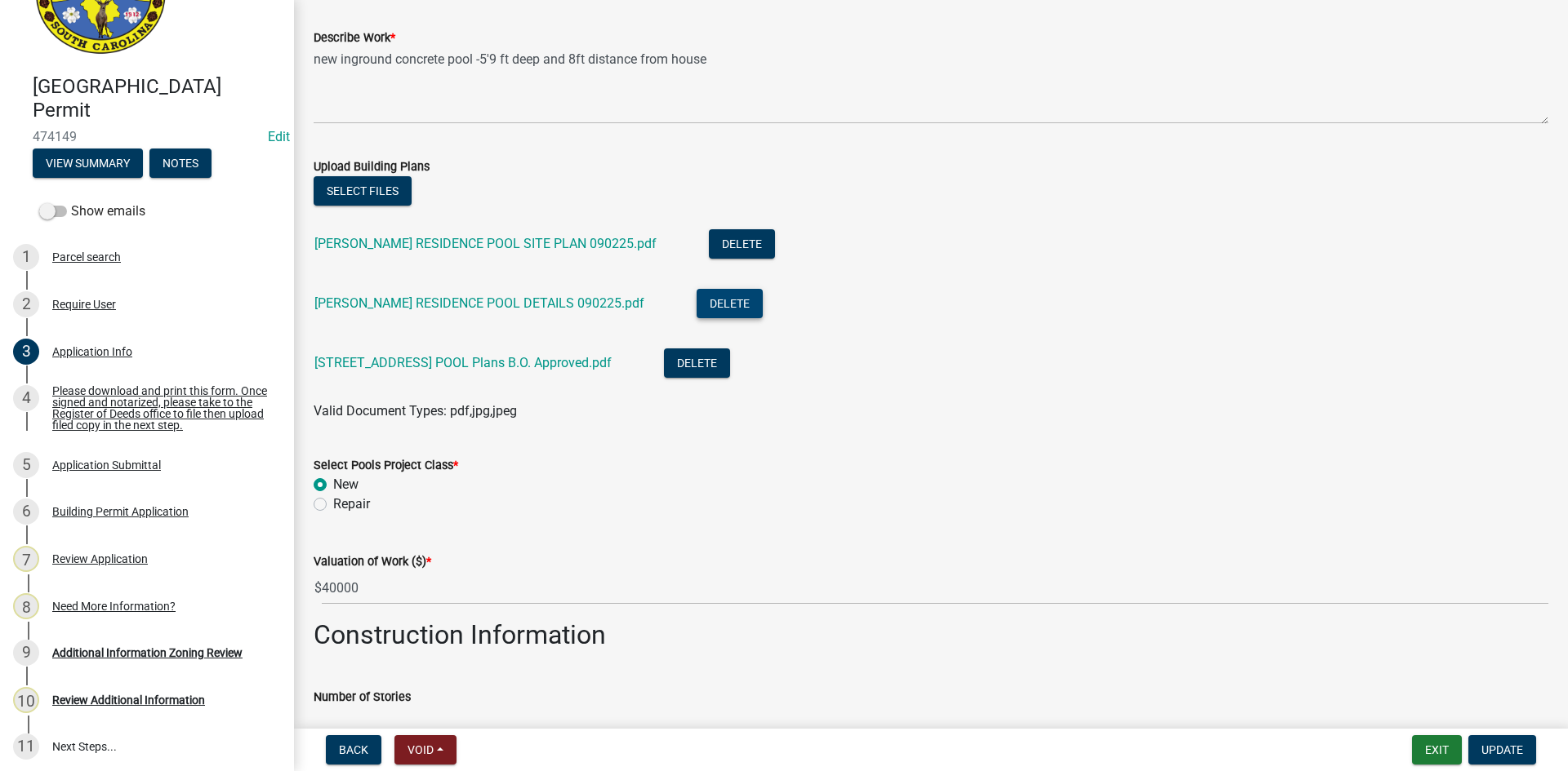
click at [696, 305] on button "Delete" at bounding box center [729, 304] width 66 height 30
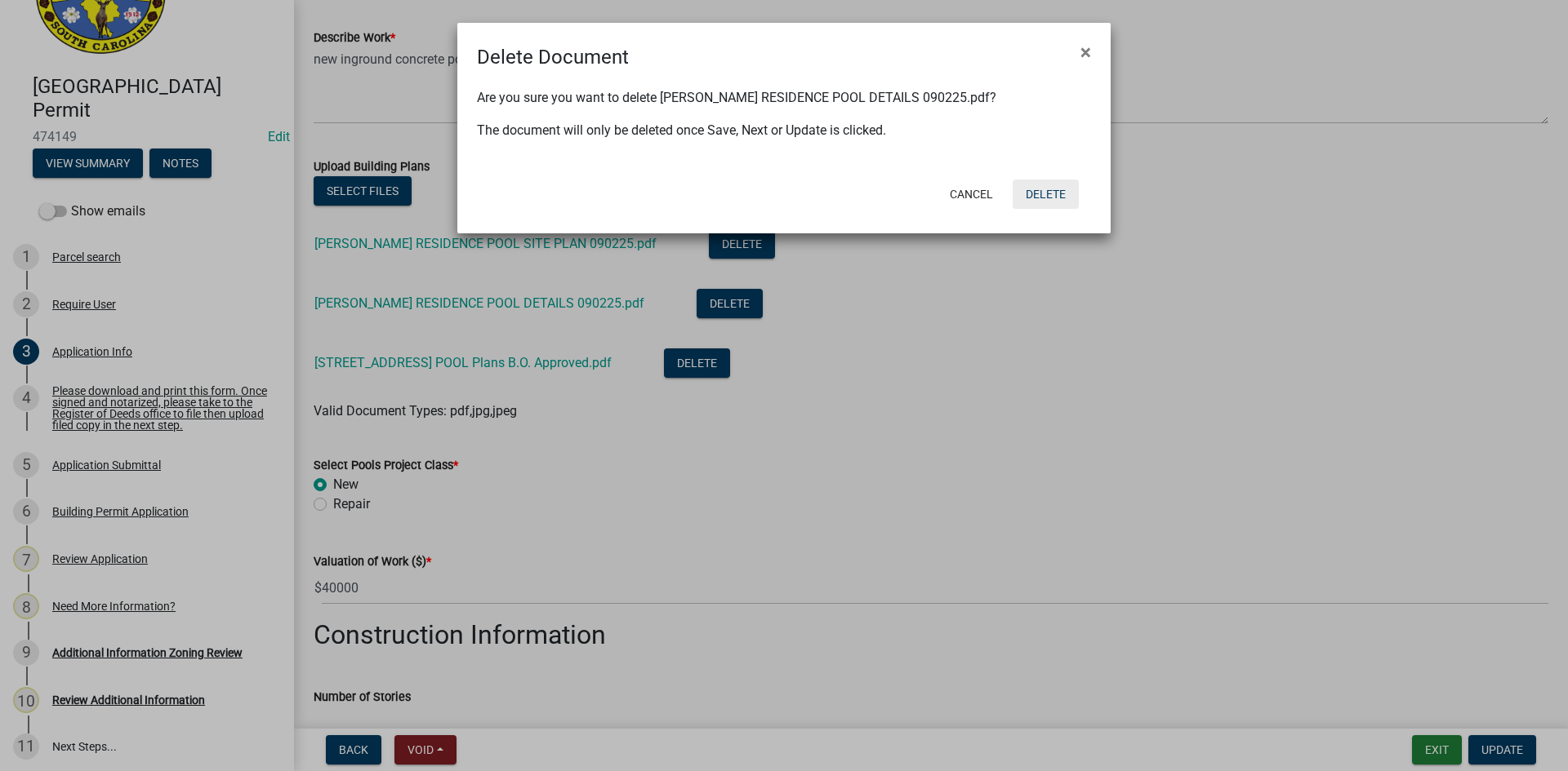
click at [1061, 189] on button "Delete" at bounding box center [1045, 195] width 66 height 30
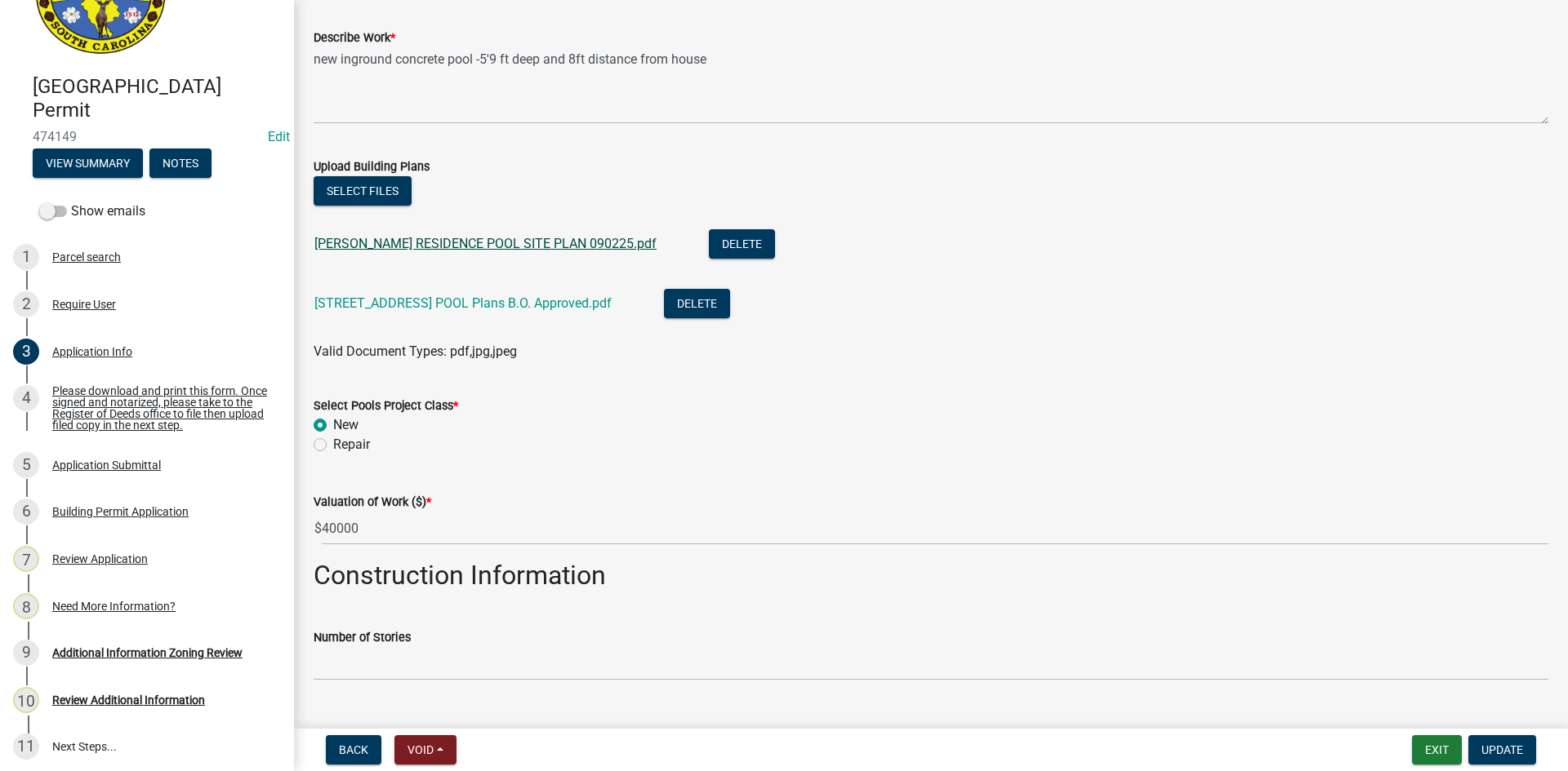
click at [496, 248] on link "[PERSON_NAME] RESIDENCE POOL SITE PLAN 090225.pdf" at bounding box center [486, 244] width 342 height 16
click at [343, 187] on button "Select files" at bounding box center [362, 192] width 98 height 30
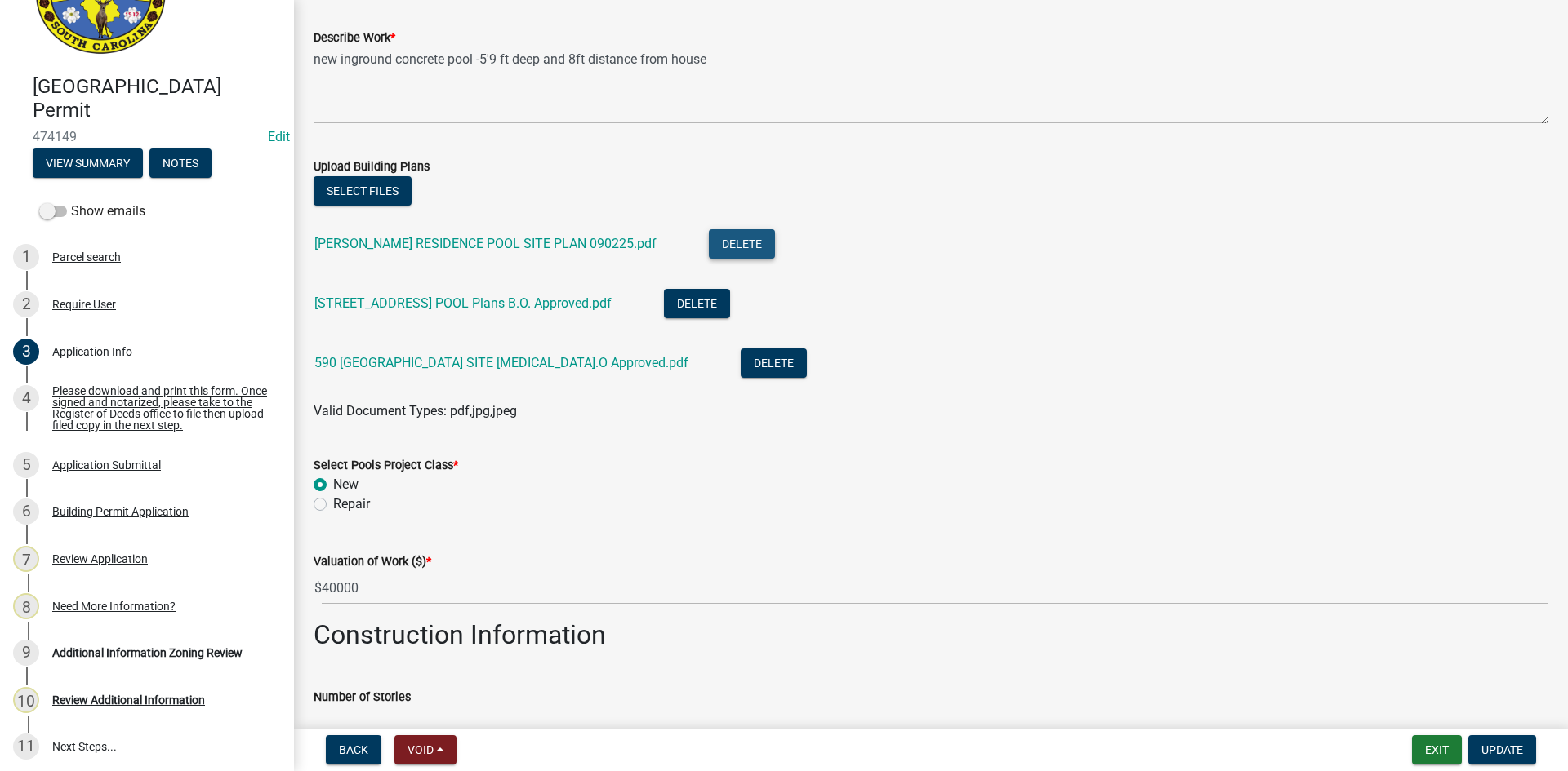
click at [708, 237] on button "Delete" at bounding box center [741, 244] width 66 height 30
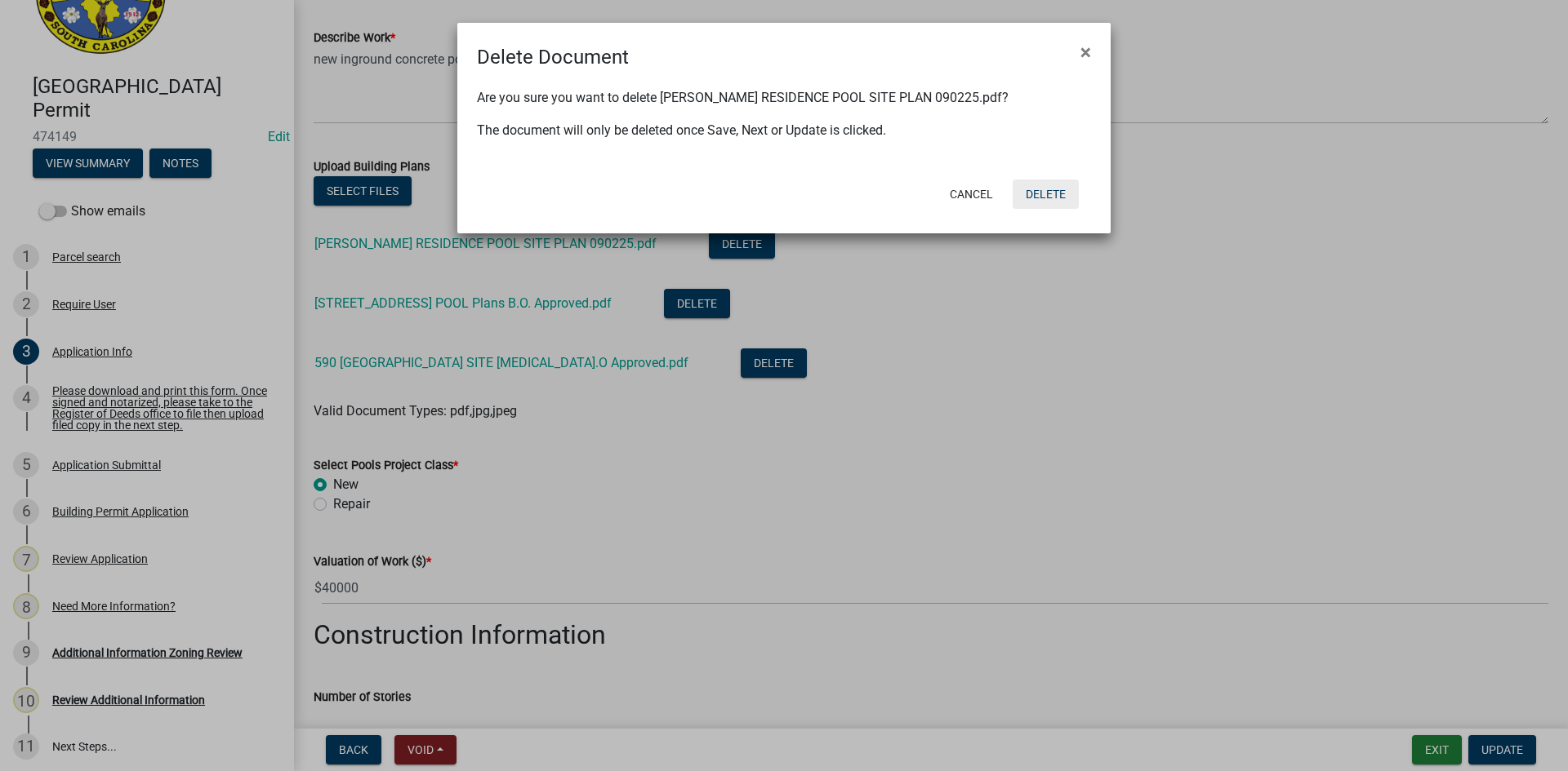
click at [1047, 196] on button "Delete" at bounding box center [1045, 195] width 66 height 30
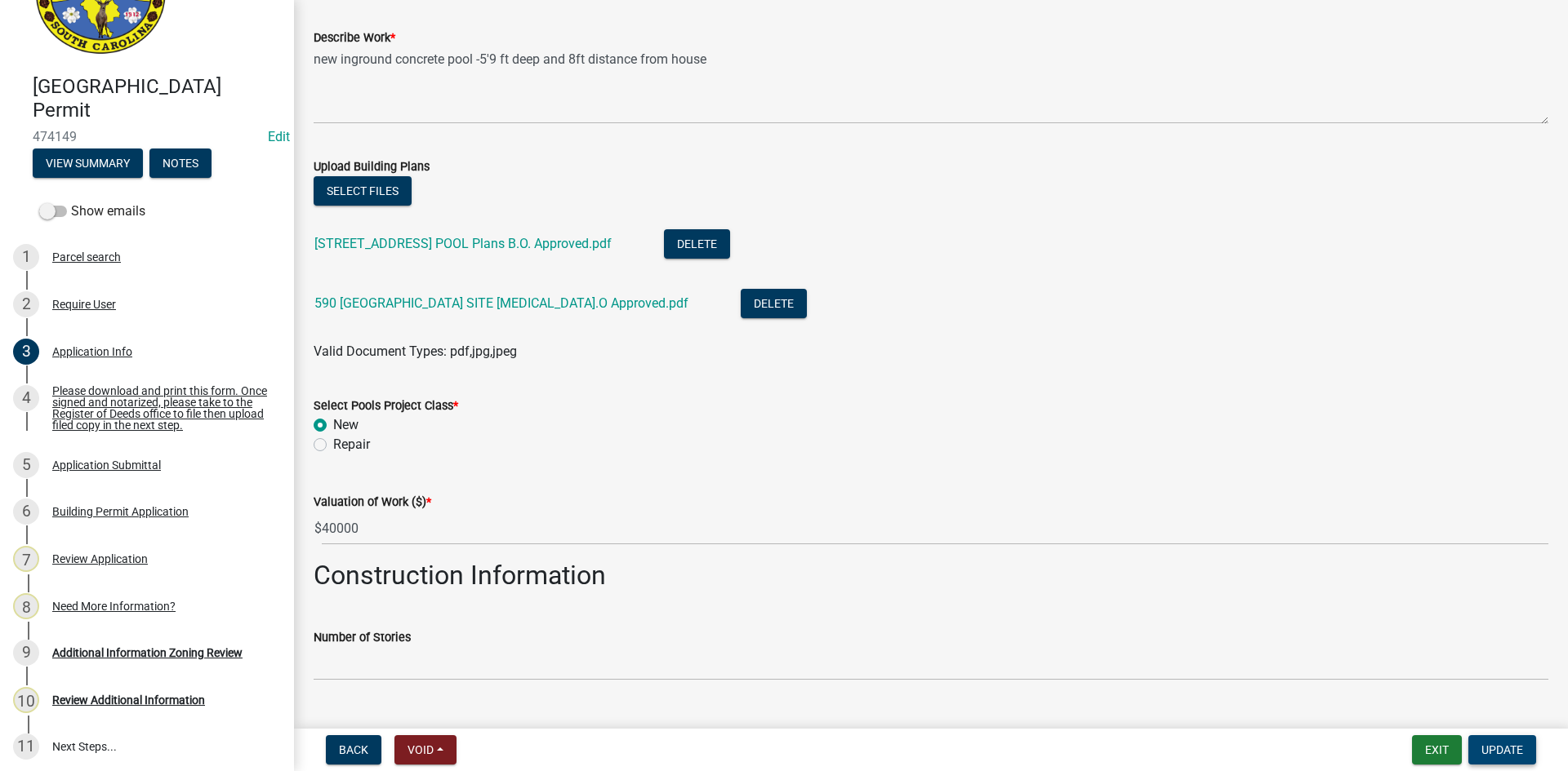
click at [1495, 750] on span "Update" at bounding box center [1502, 750] width 41 height 13
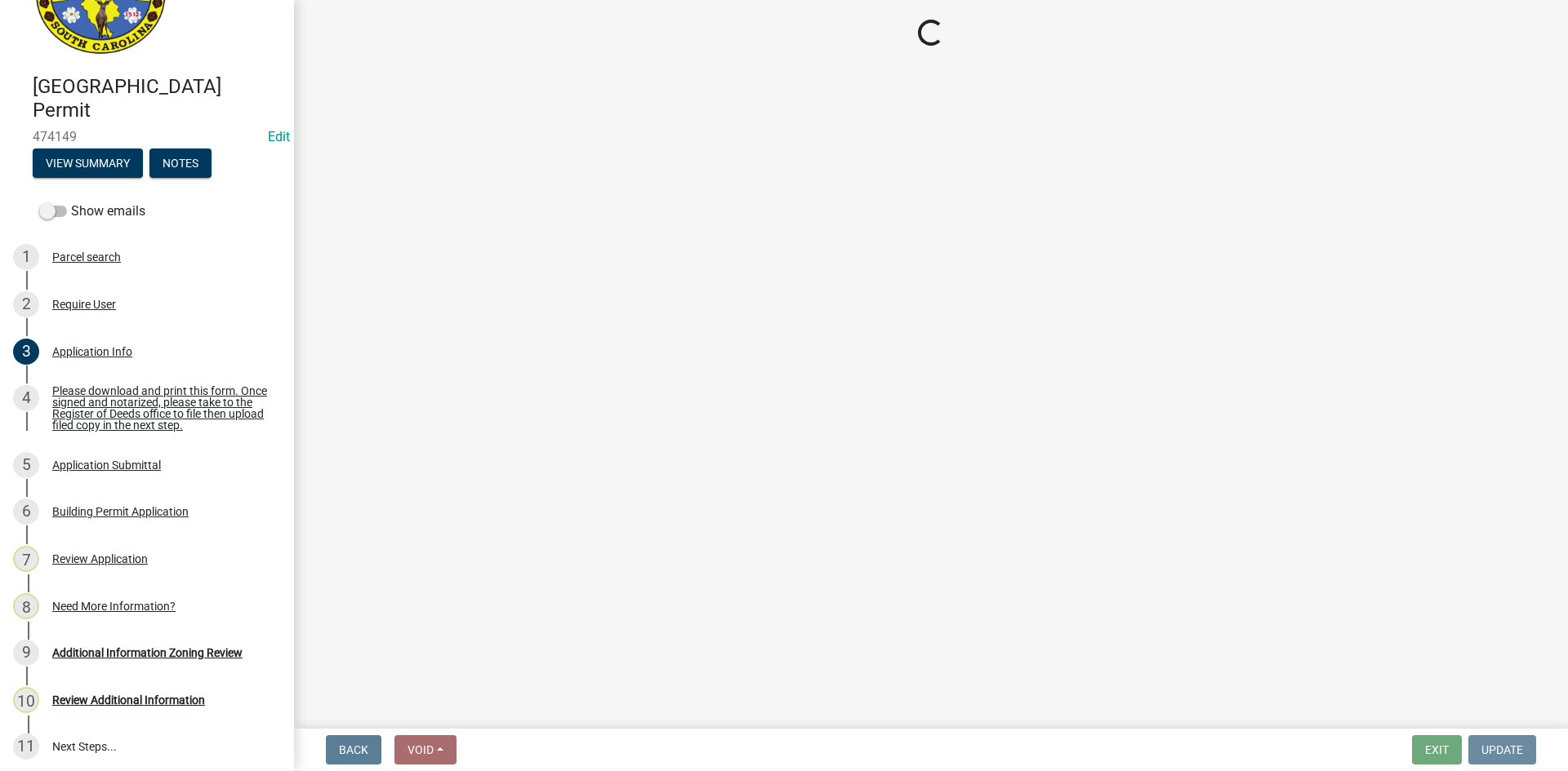
scroll to position [0, 0]
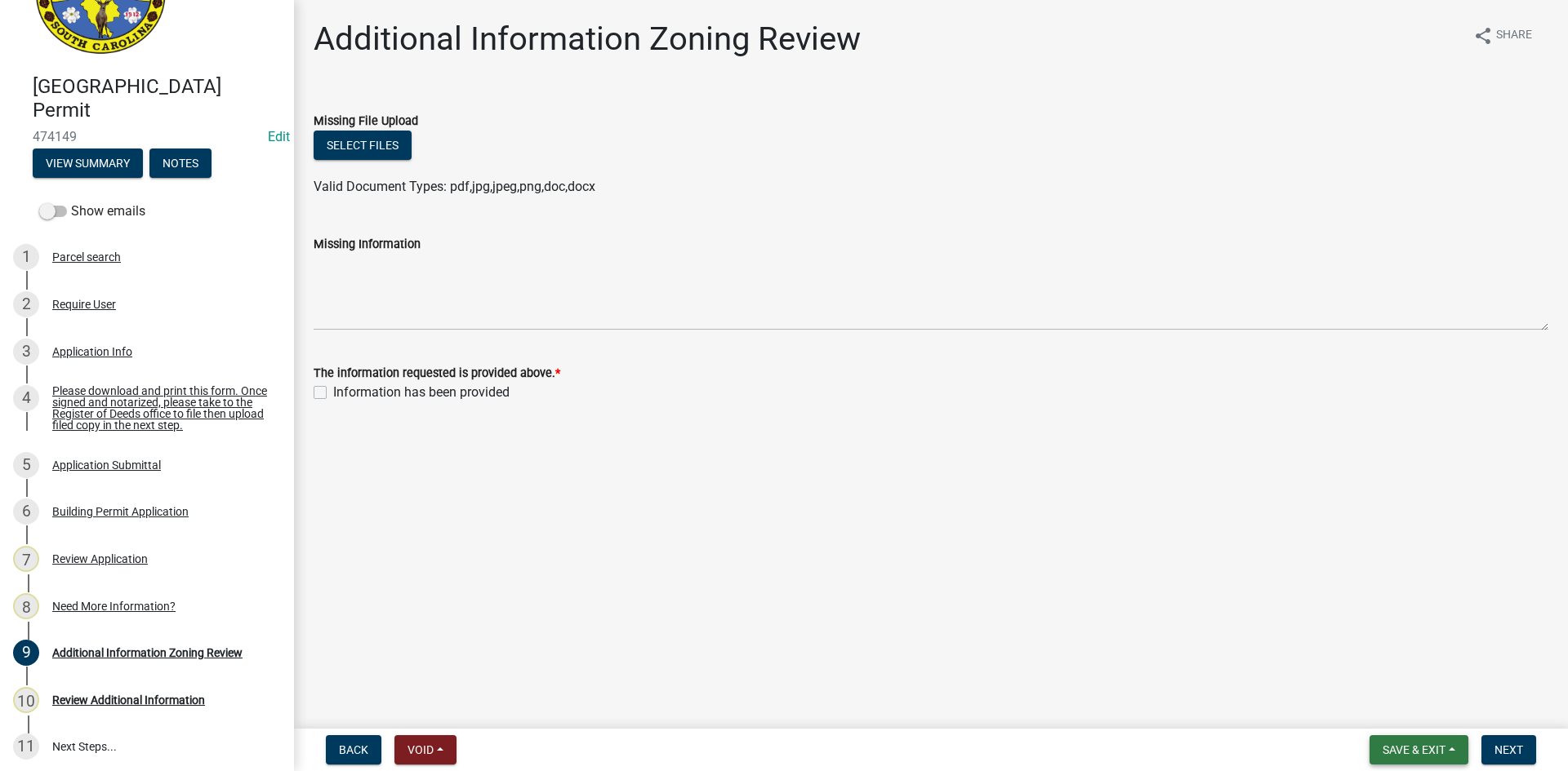
drag, startPoint x: 1425, startPoint y: 745, endPoint x: 1415, endPoint y: 740, distance: 11.2
click at [1424, 745] on span "Save & Exit" at bounding box center [1414, 750] width 63 height 13
drag, startPoint x: 1382, startPoint y: 709, endPoint x: 1314, endPoint y: 669, distance: 78.9
click at [1381, 707] on button "Save & Exit" at bounding box center [1403, 707] width 130 height 39
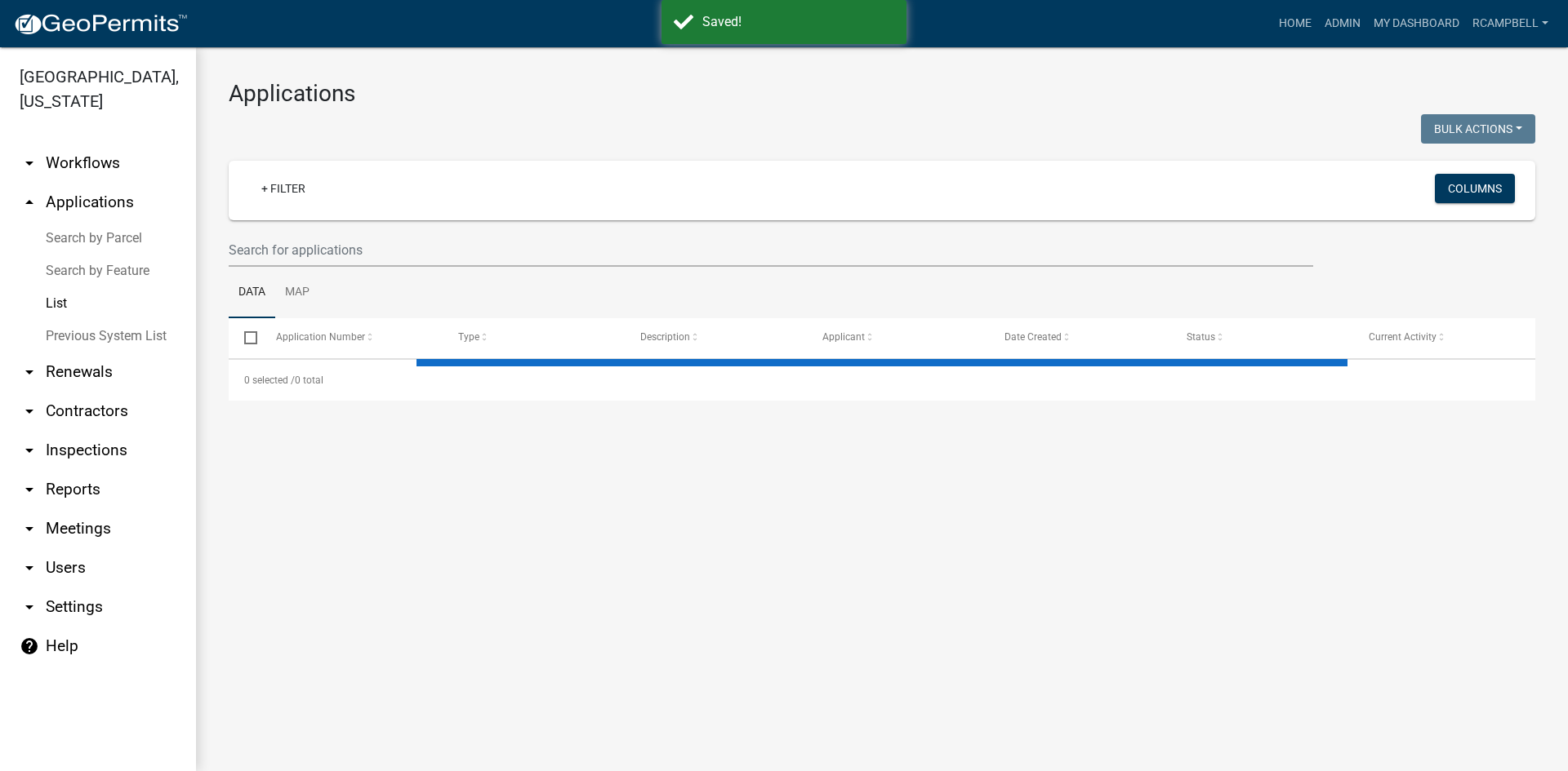
select select "3: 100"
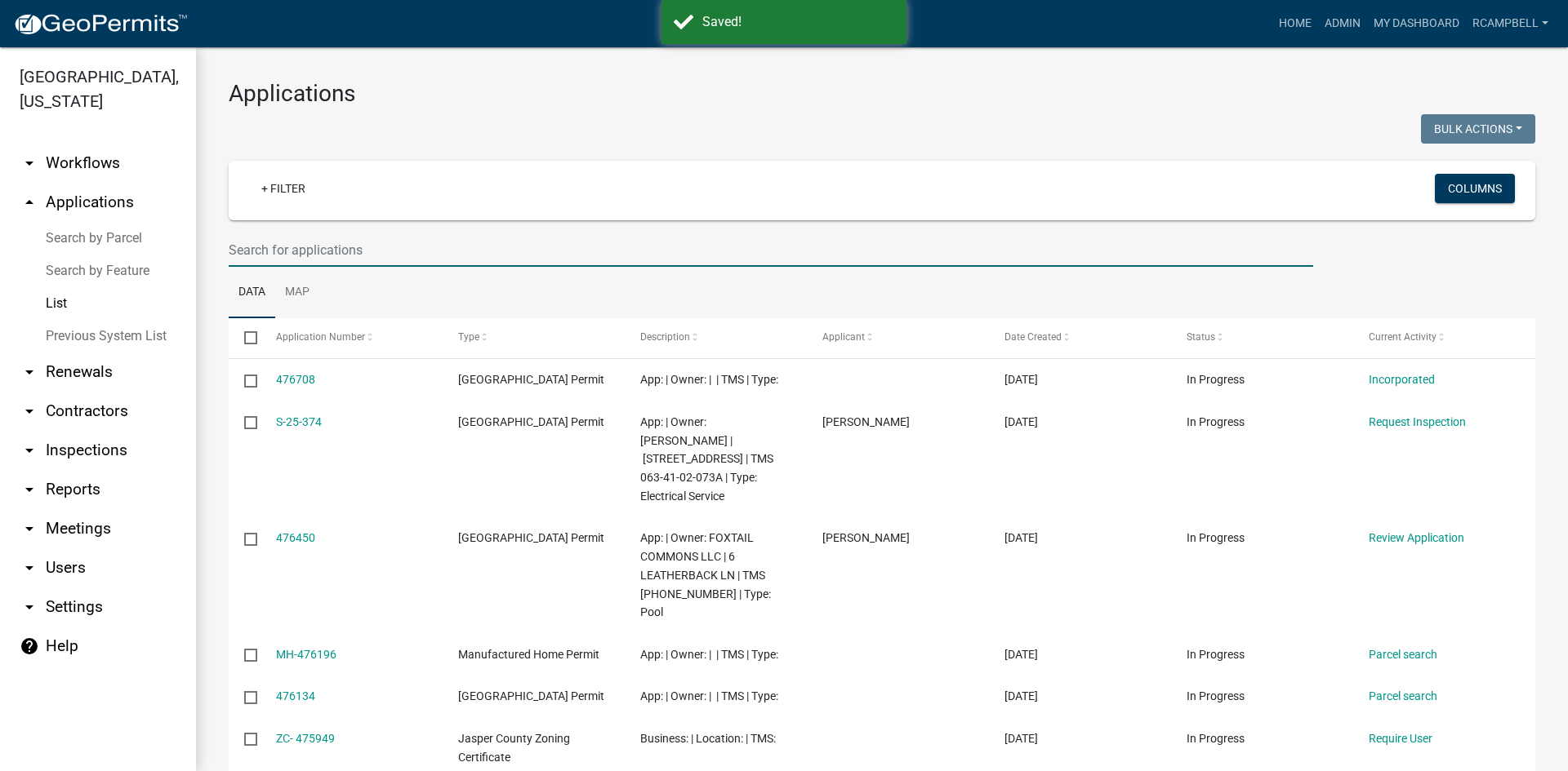
click at [272, 253] on input "text" at bounding box center [770, 250] width 1084 height 34
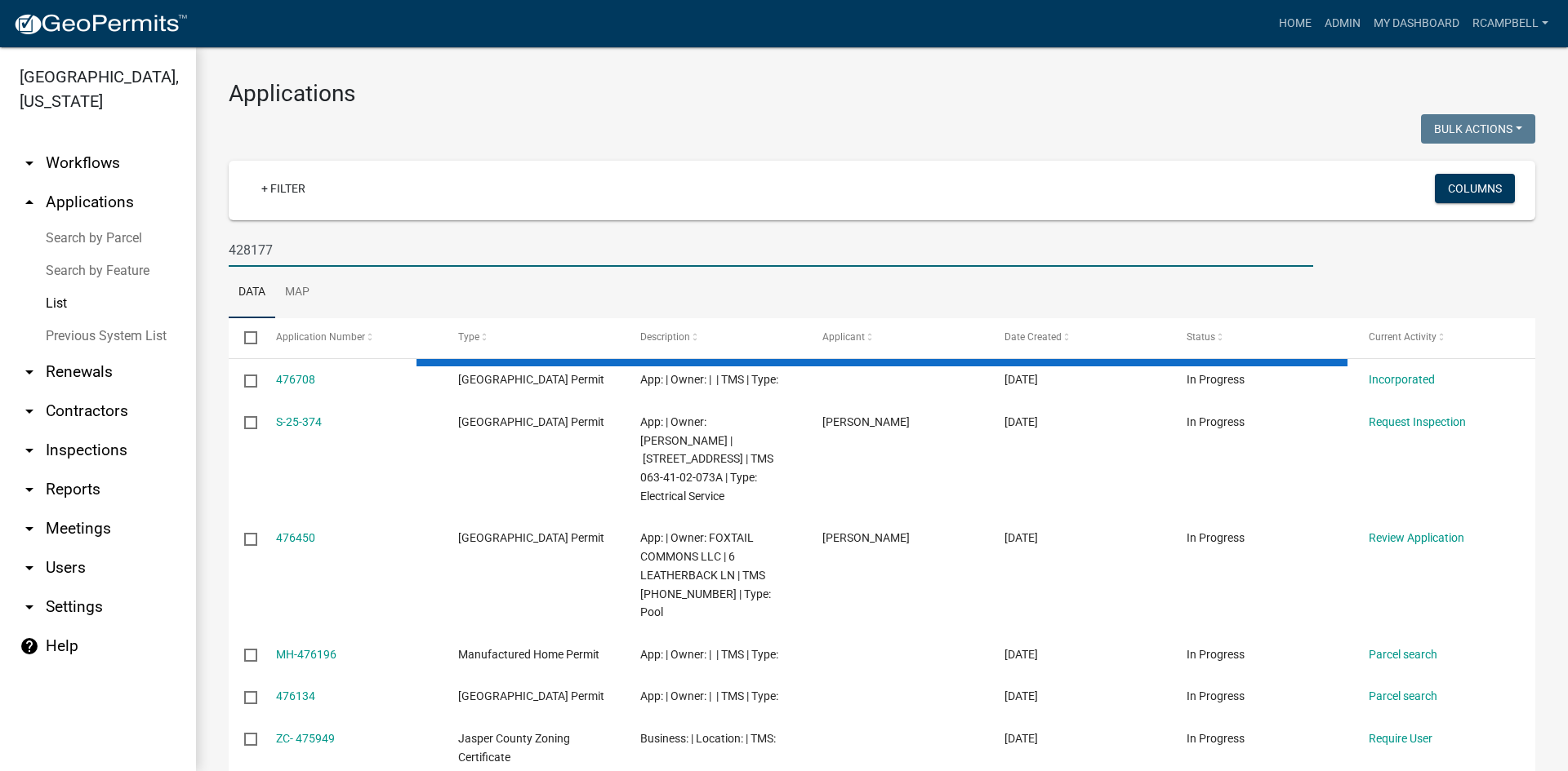
type input "428177"
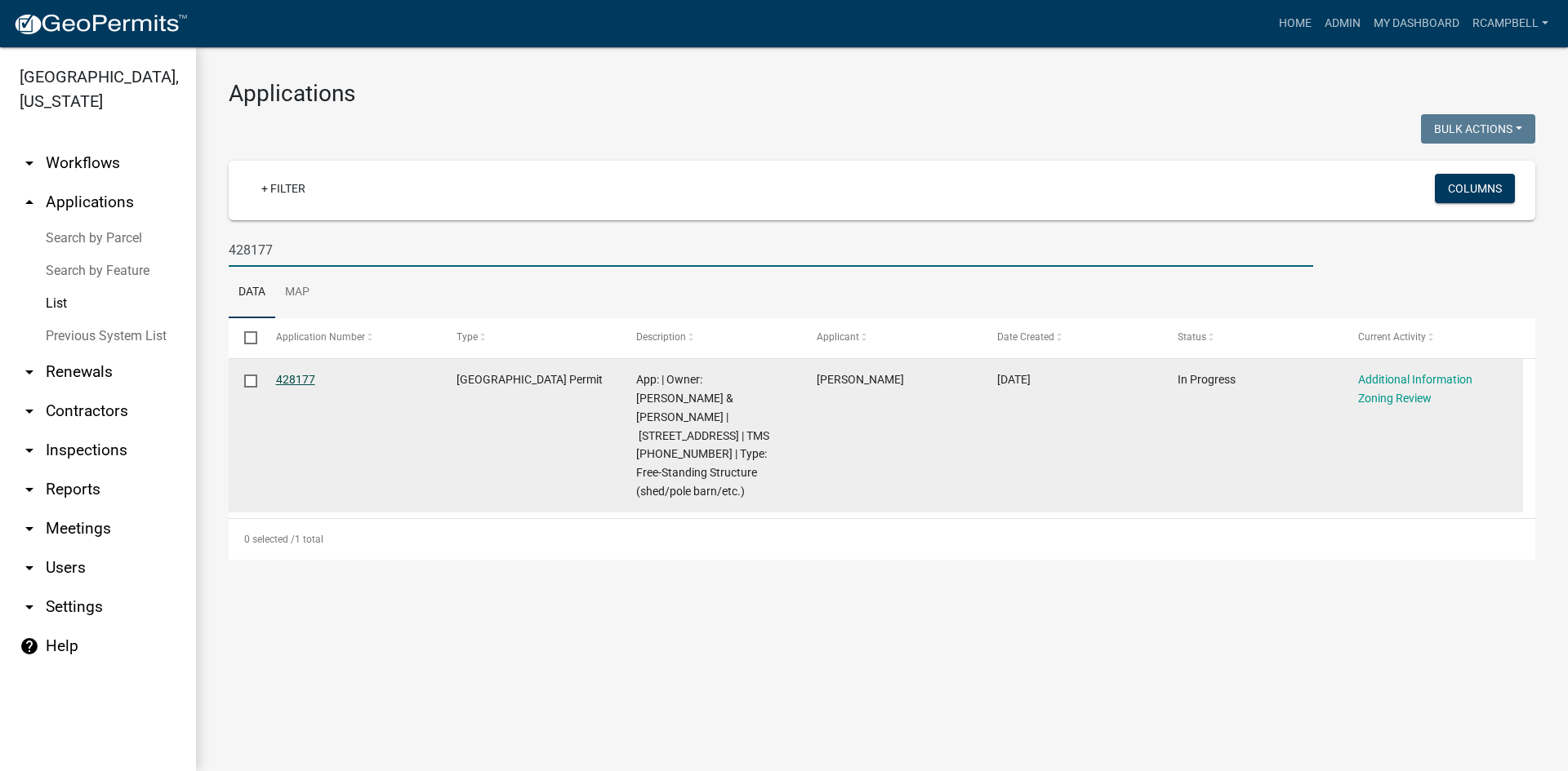
click at [298, 376] on link "428177" at bounding box center [295, 380] width 39 height 13
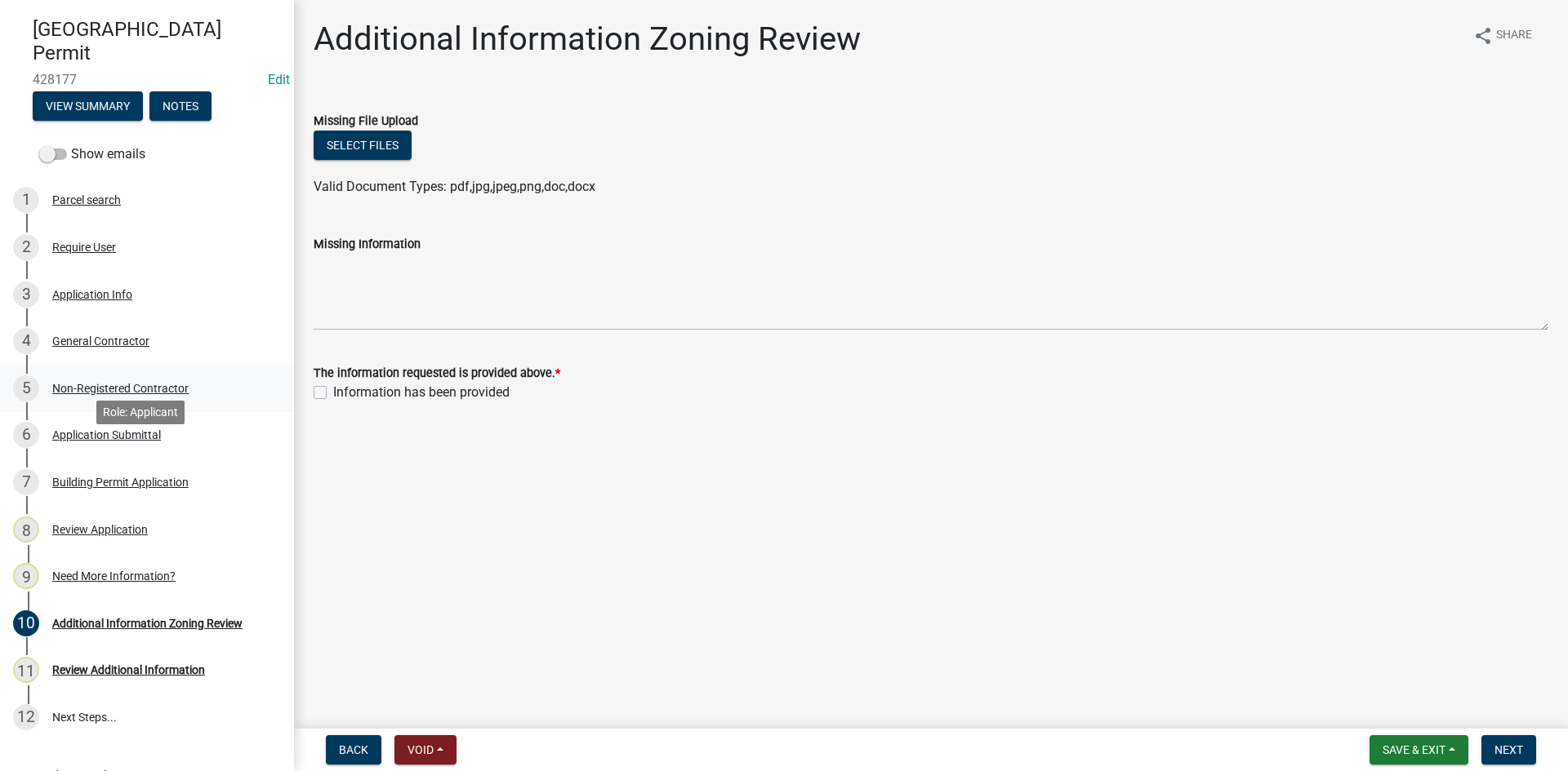
scroll to position [163, 0]
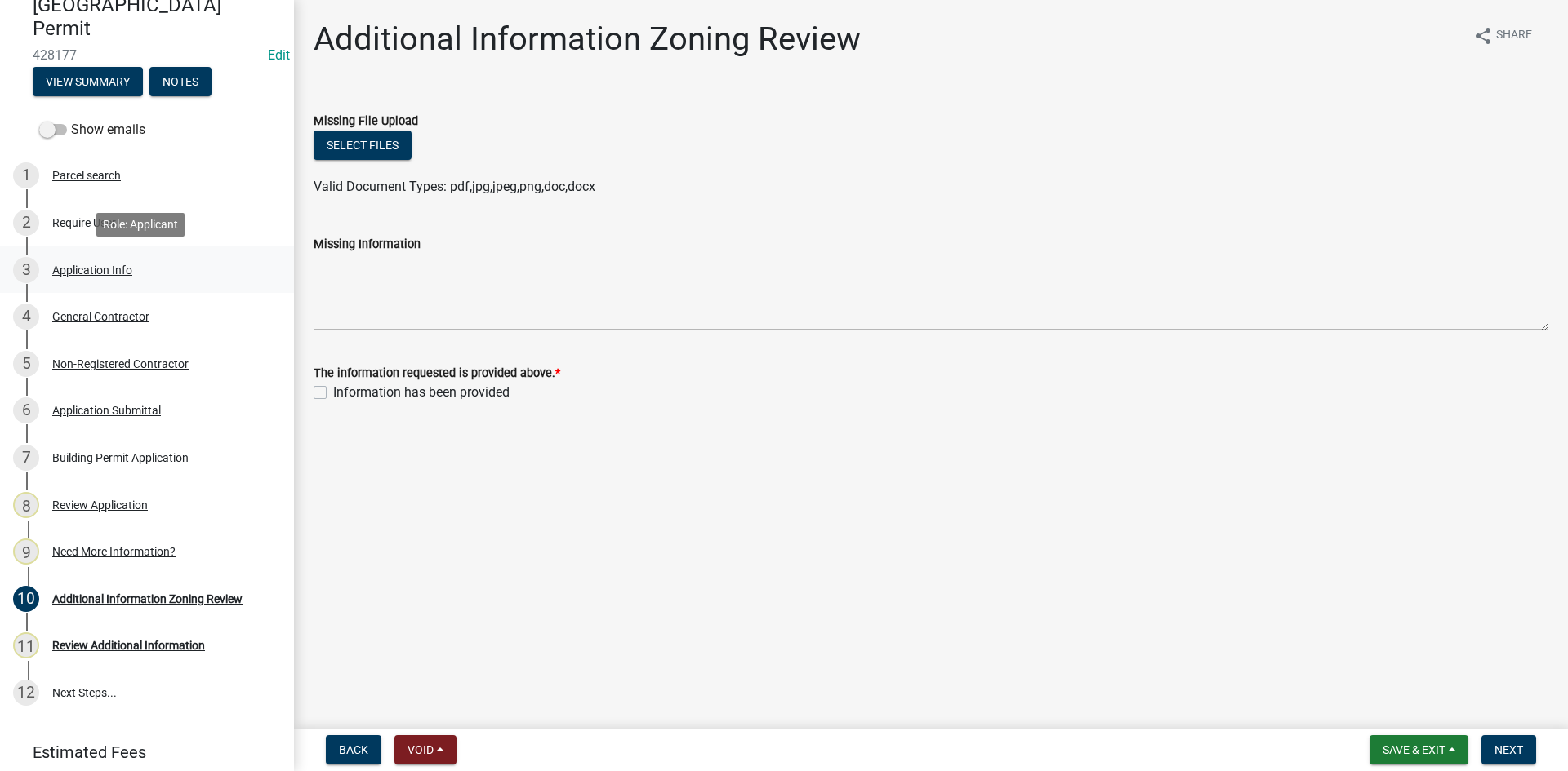
click at [87, 266] on div "Application Info" at bounding box center [92, 270] width 80 height 12
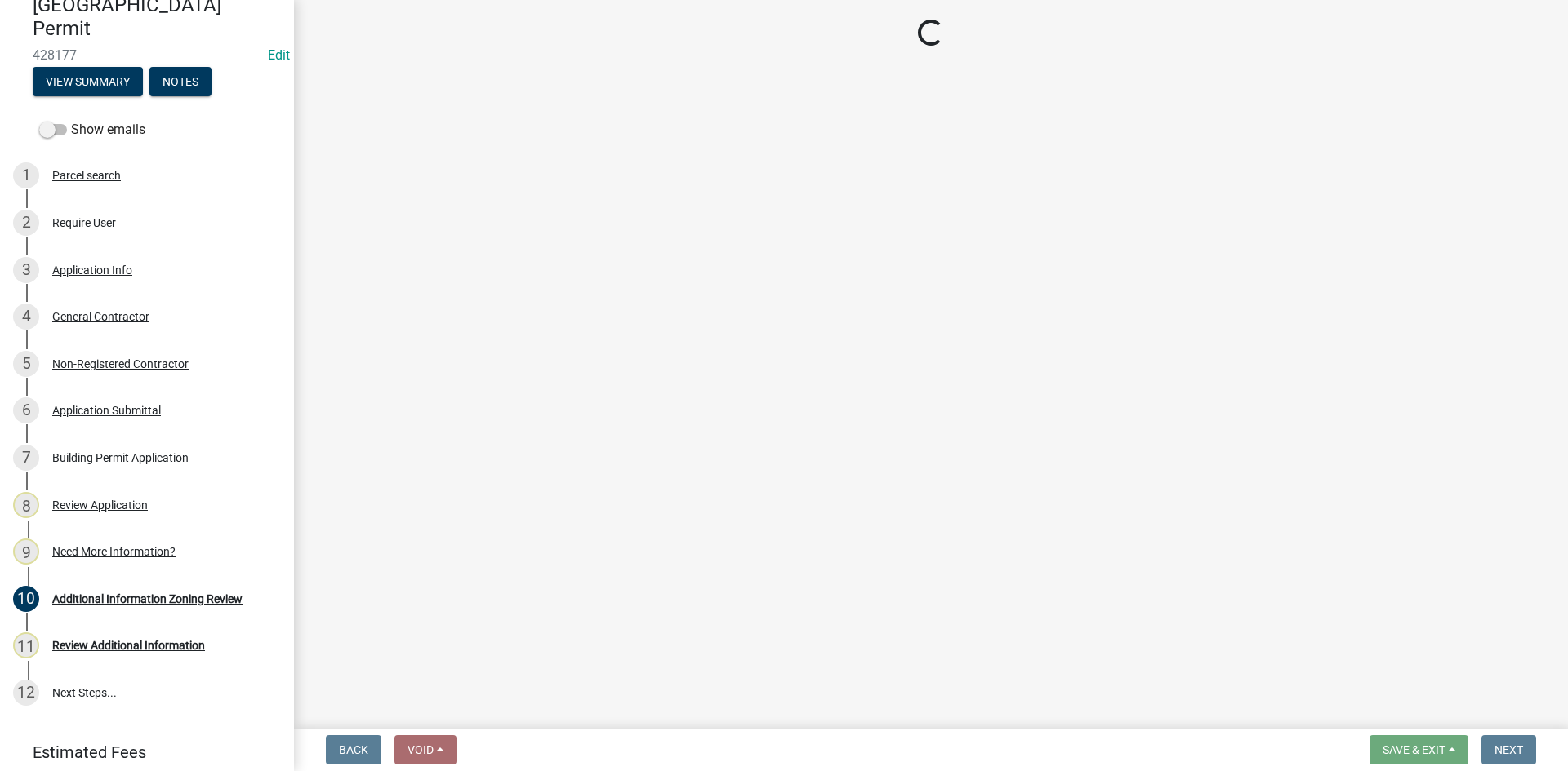
select select "f53fa719-3ff7-48d2-9eb7-3bbc18bb9995"
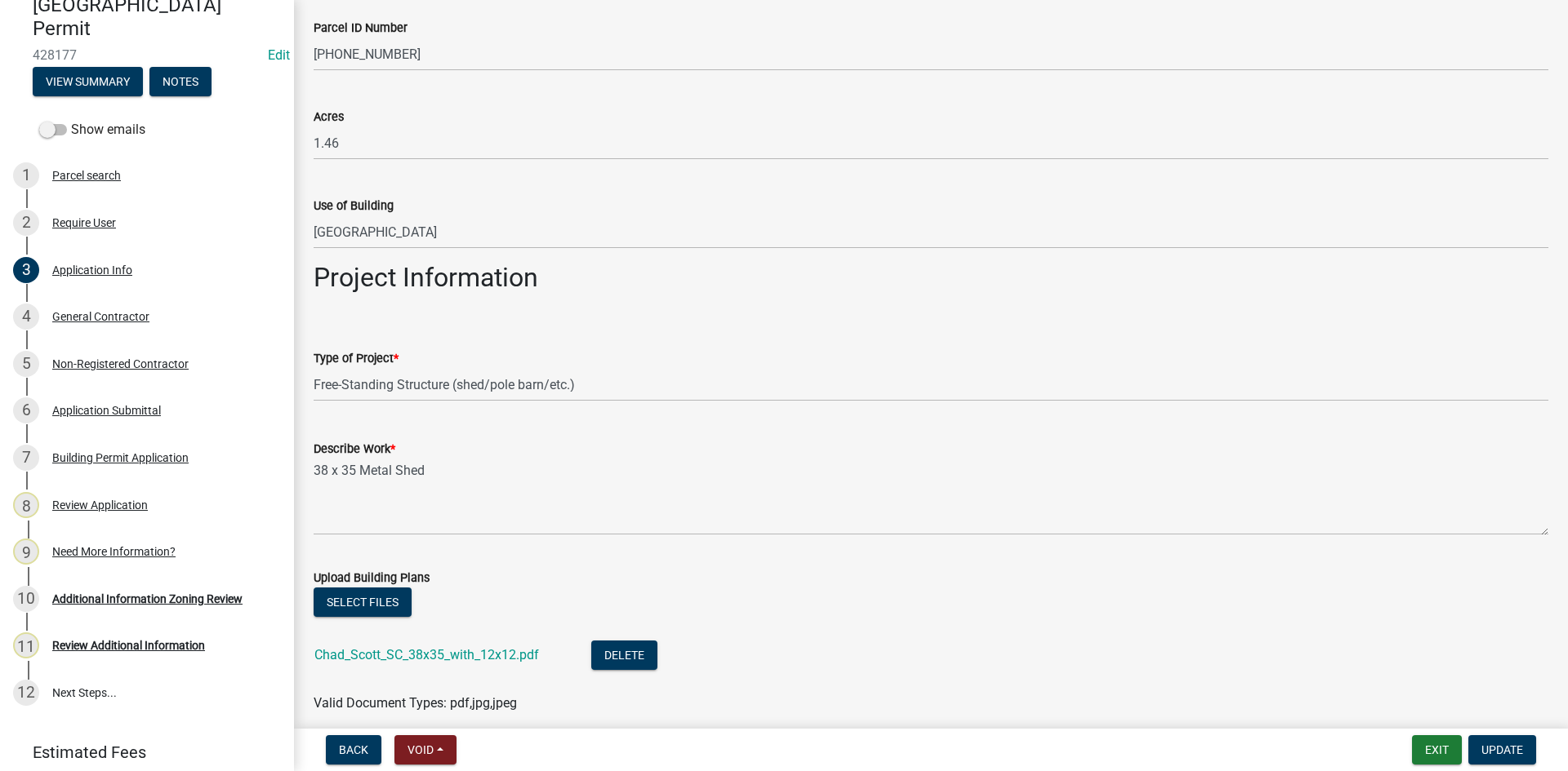
scroll to position [1551, 0]
click at [436, 650] on link "Chad_Scott_SC_38x35_with_12x12.pdf" at bounding box center [427, 651] width 225 height 16
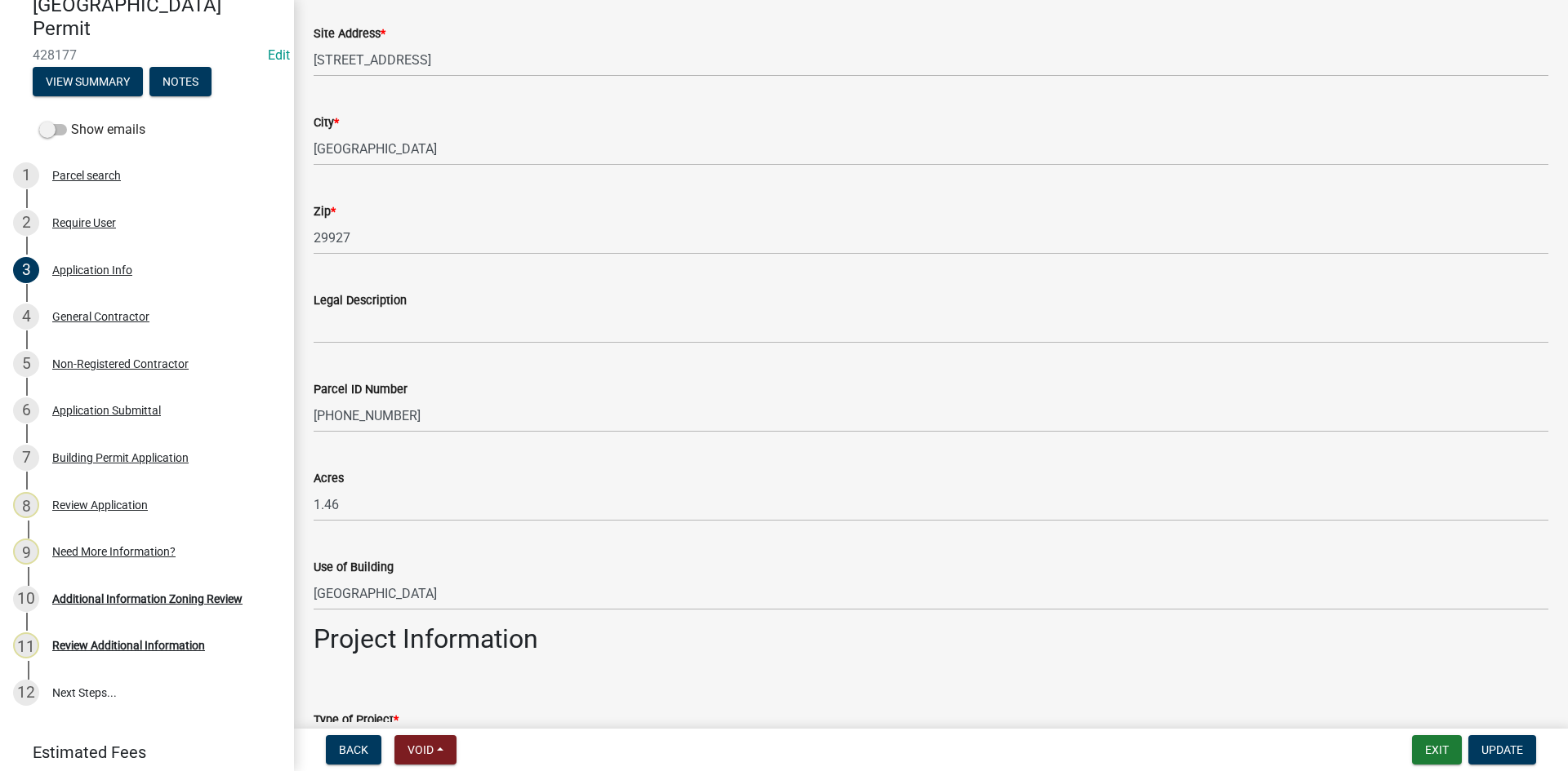
scroll to position [1061, 0]
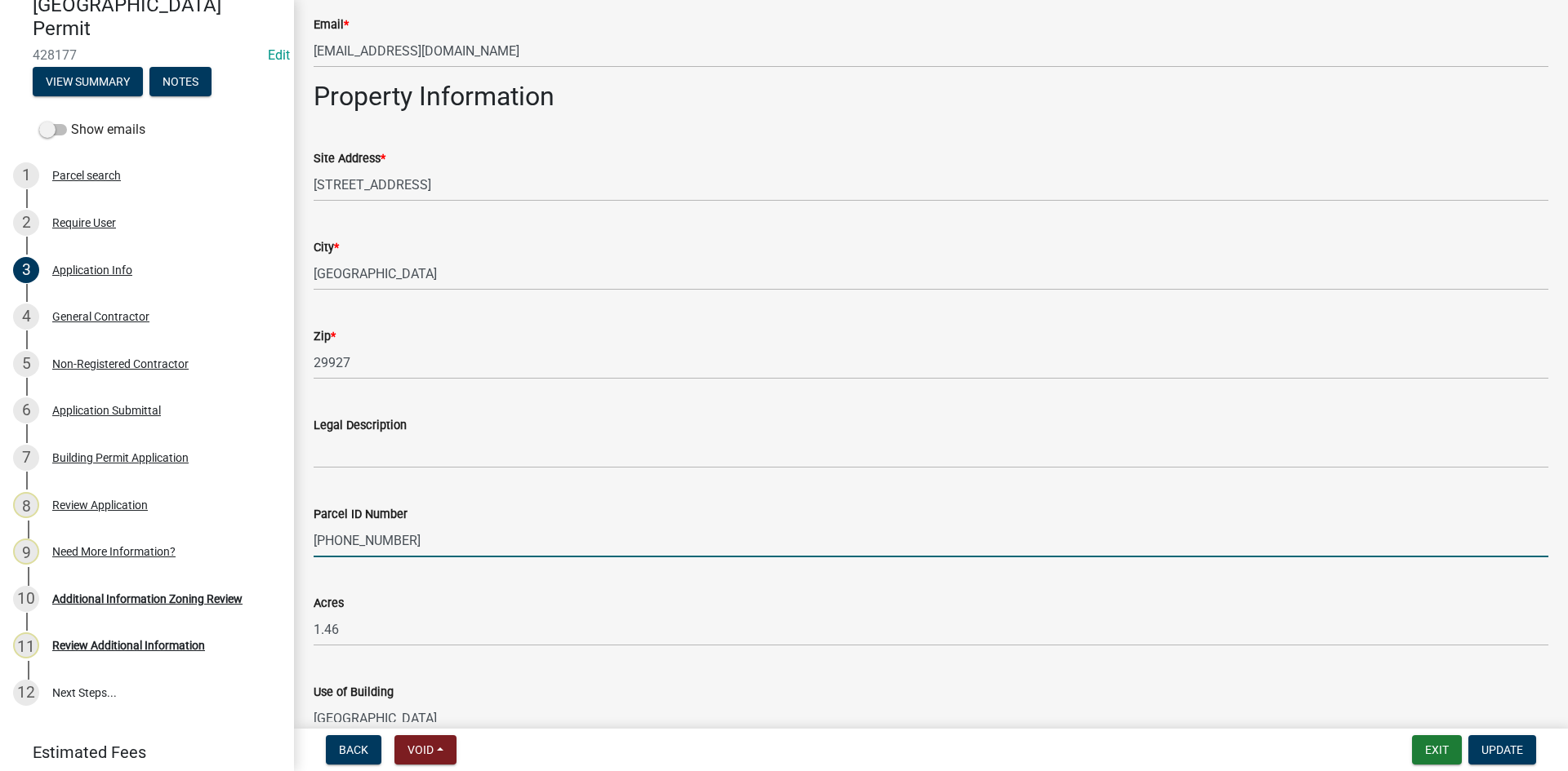
drag, startPoint x: 415, startPoint y: 545, endPoint x: 320, endPoint y: 540, distance: 95.1
click at [312, 545] on div "Parcel ID Number [PHONE_NUMBER]" at bounding box center [931, 519] width 1259 height 76
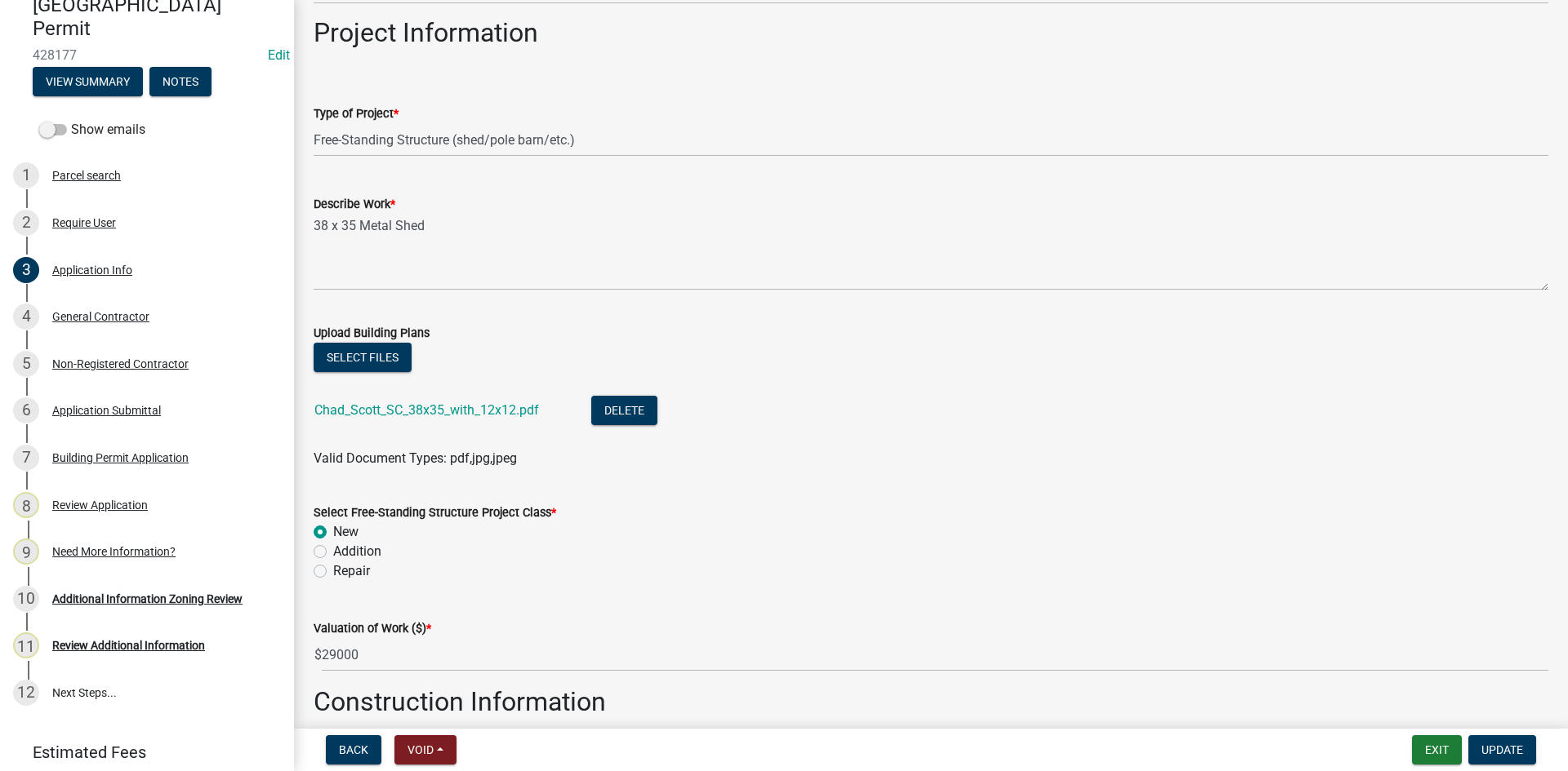
scroll to position [1795, 0]
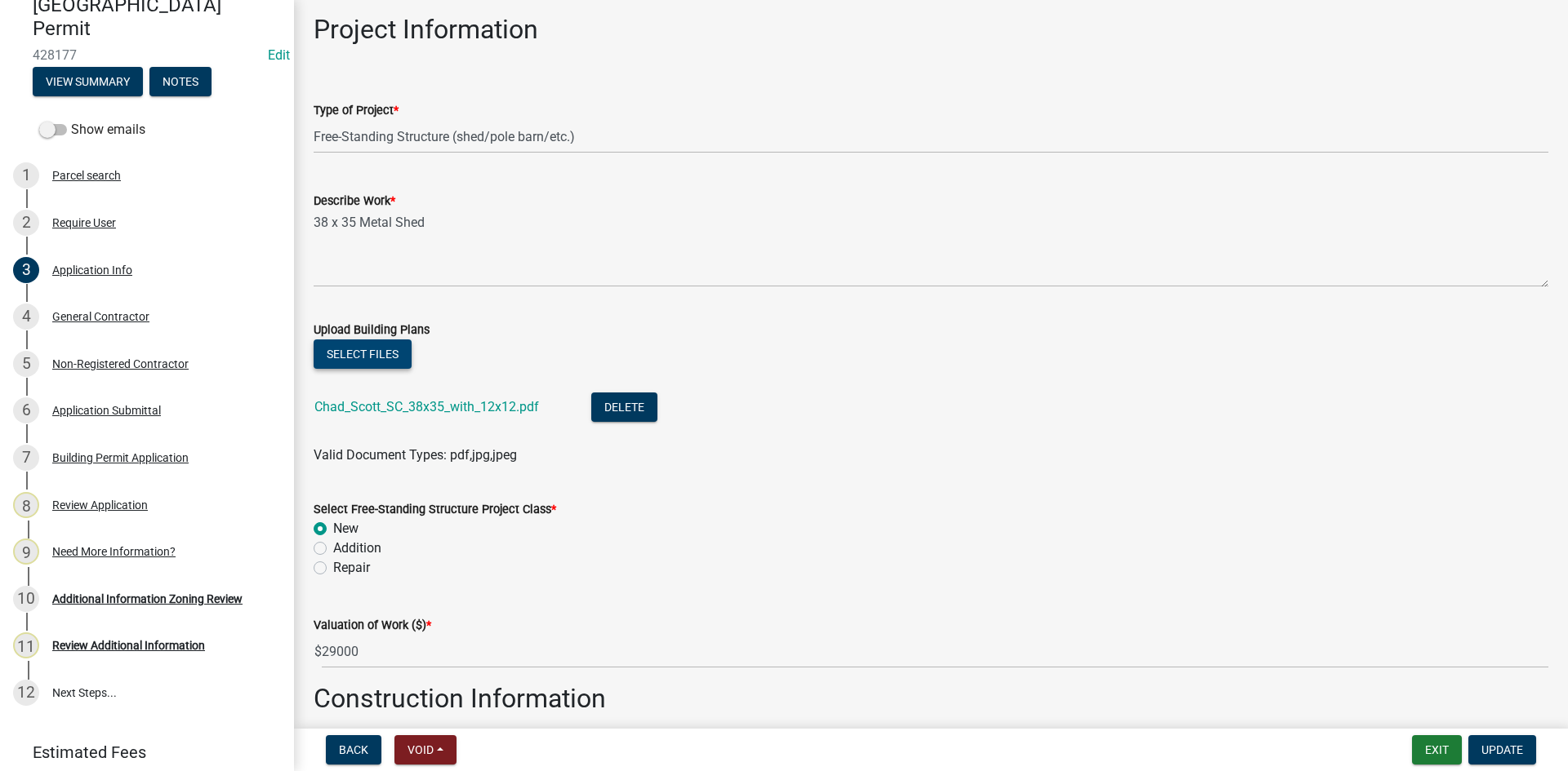
click at [367, 341] on button "Select files" at bounding box center [362, 354] width 98 height 30
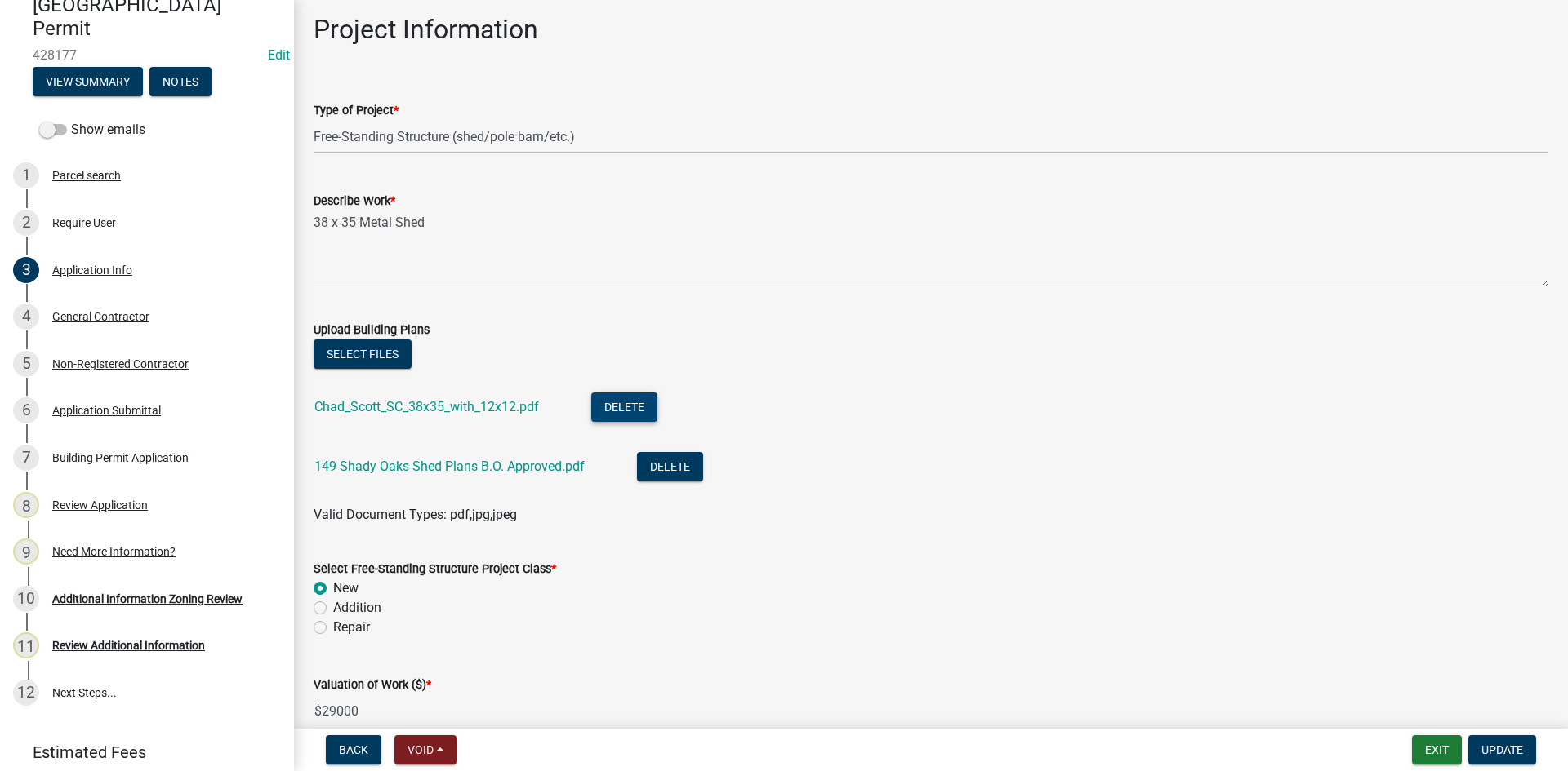
click at [624, 406] on button "Delete" at bounding box center [624, 408] width 66 height 30
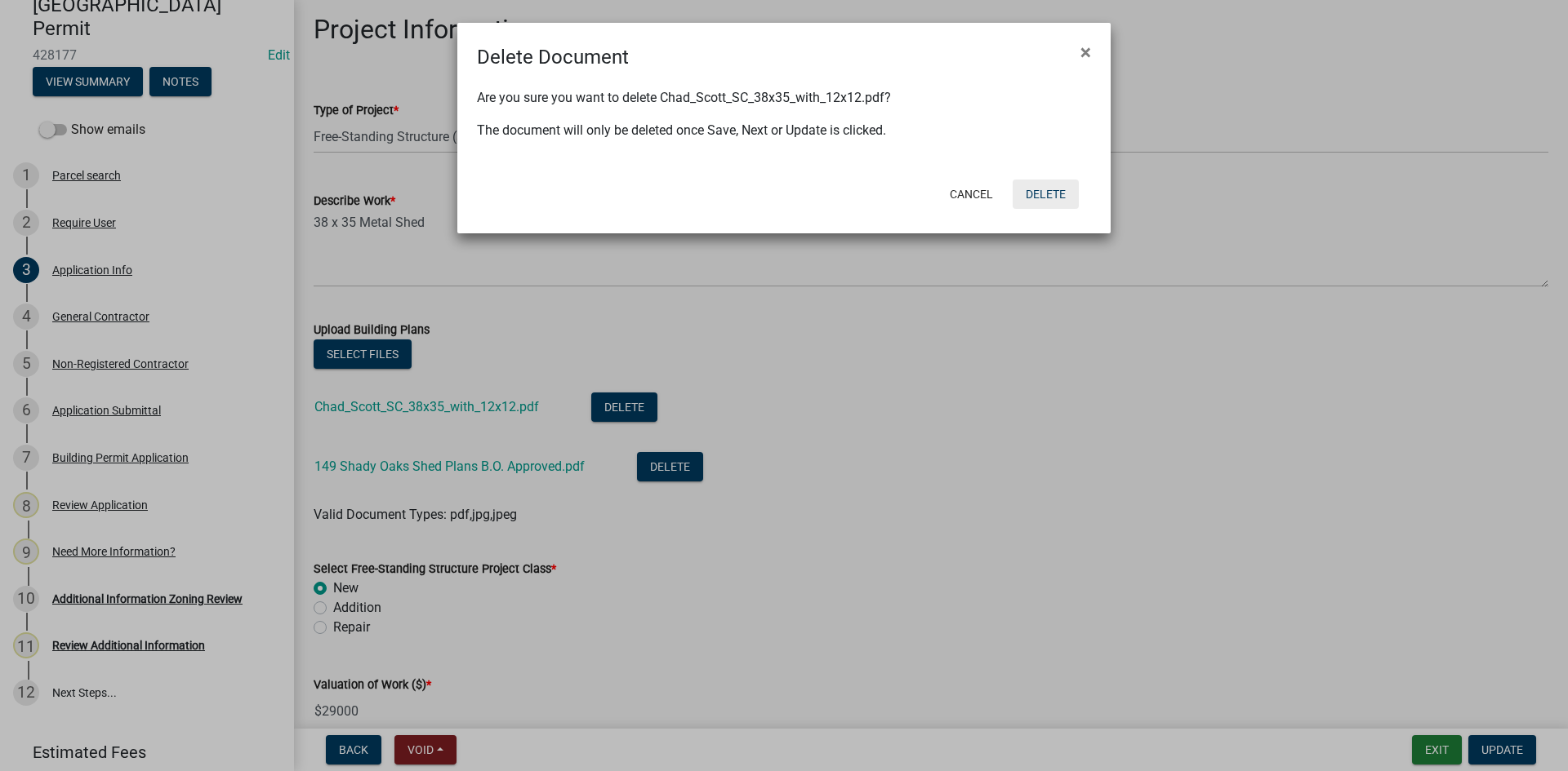
click at [1056, 196] on button "Delete" at bounding box center [1045, 195] width 66 height 30
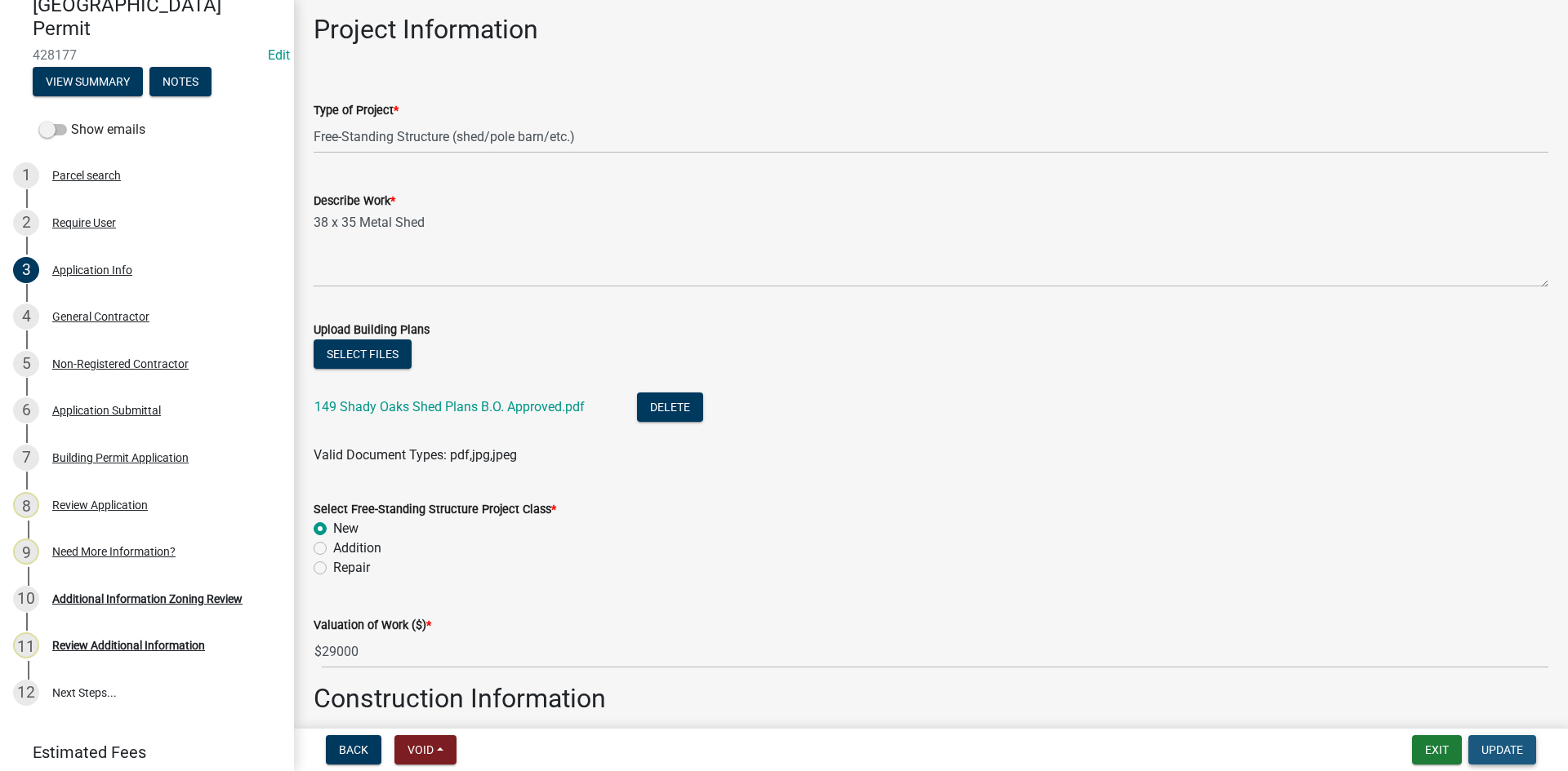
click at [1516, 747] on span "Update" at bounding box center [1502, 750] width 41 height 13
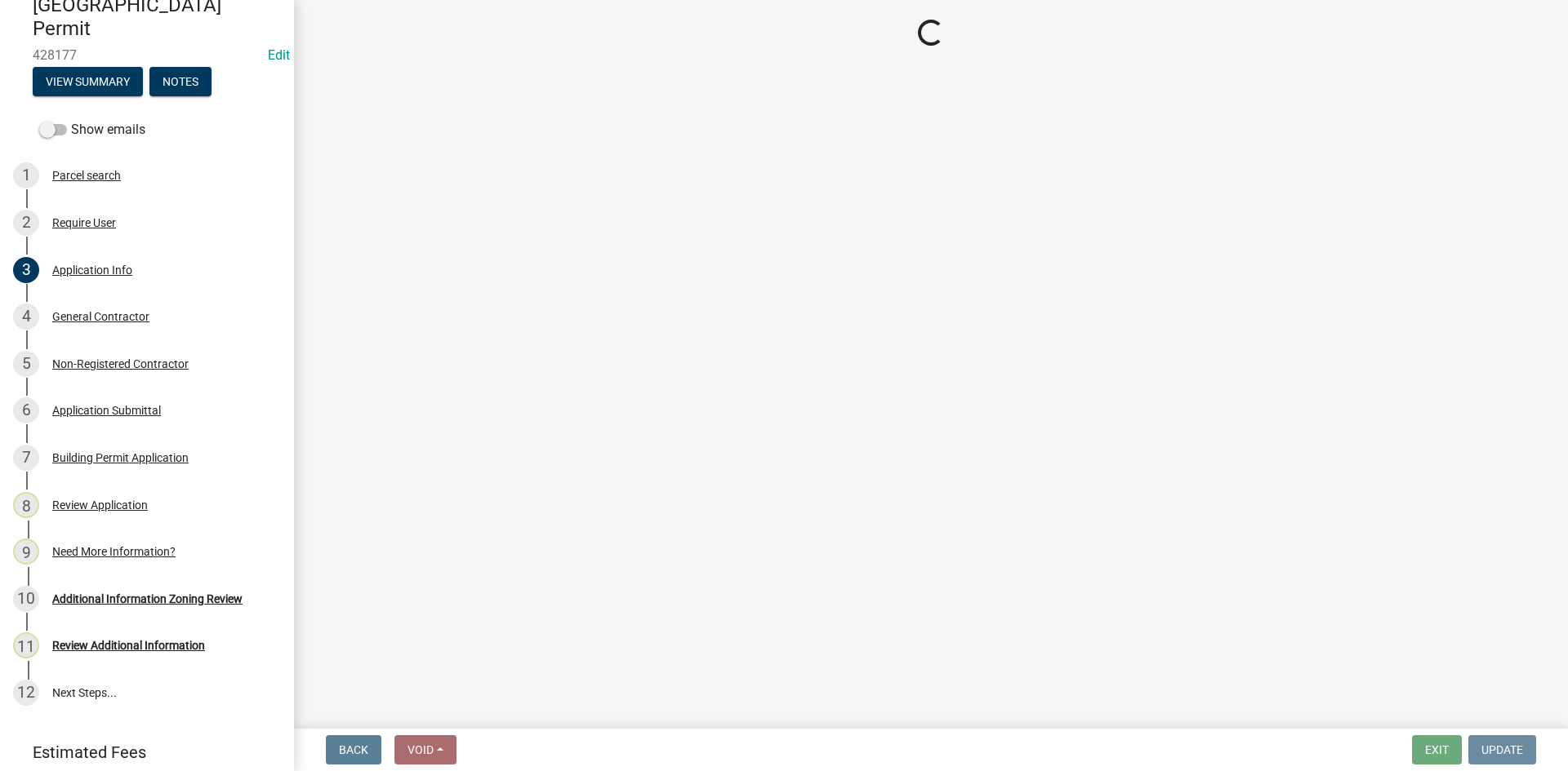
scroll to position [0, 0]
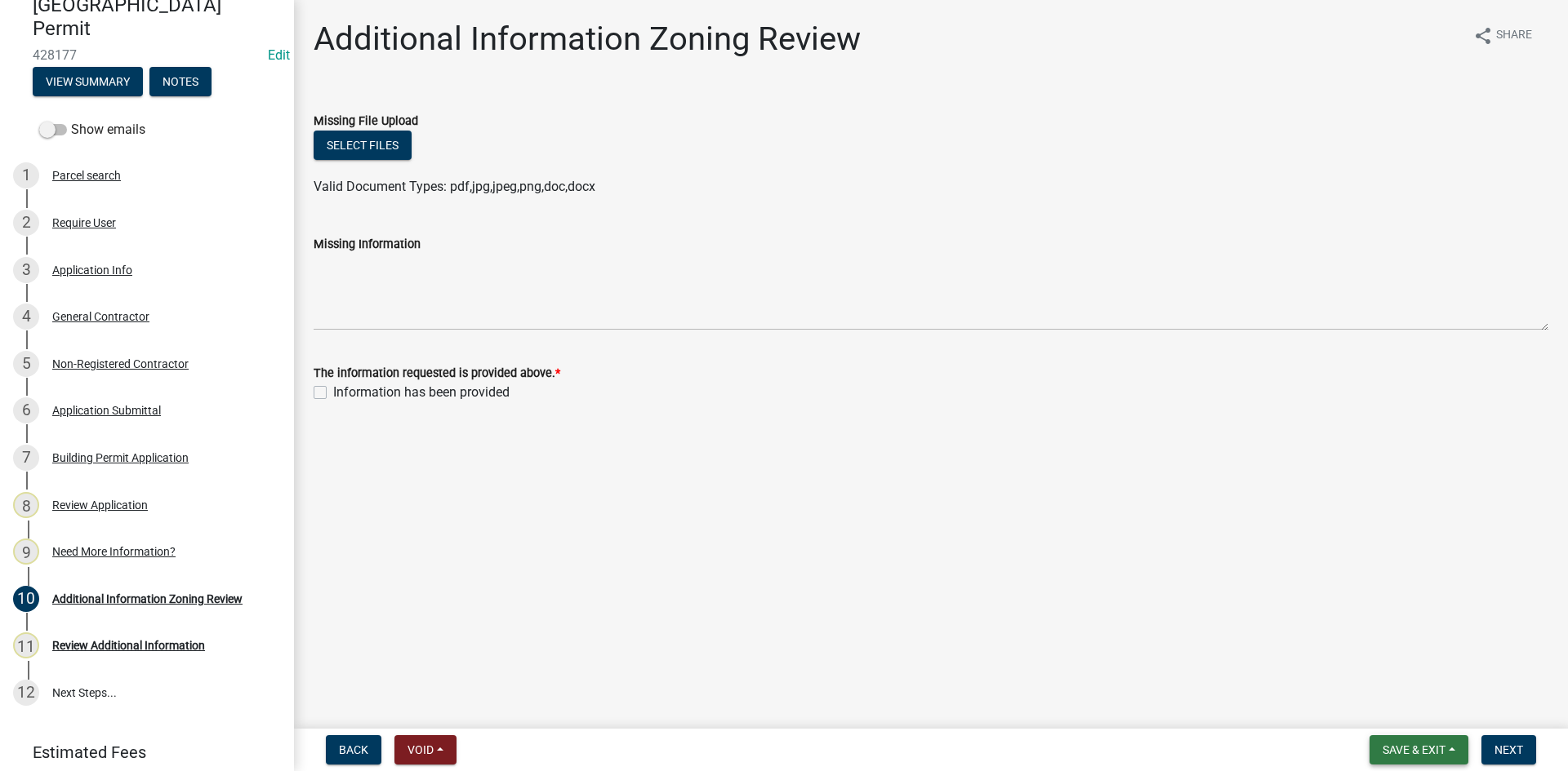
click at [1433, 748] on span "Save & Exit" at bounding box center [1414, 750] width 63 height 13
click at [1403, 709] on button "Save & Exit" at bounding box center [1403, 707] width 130 height 39
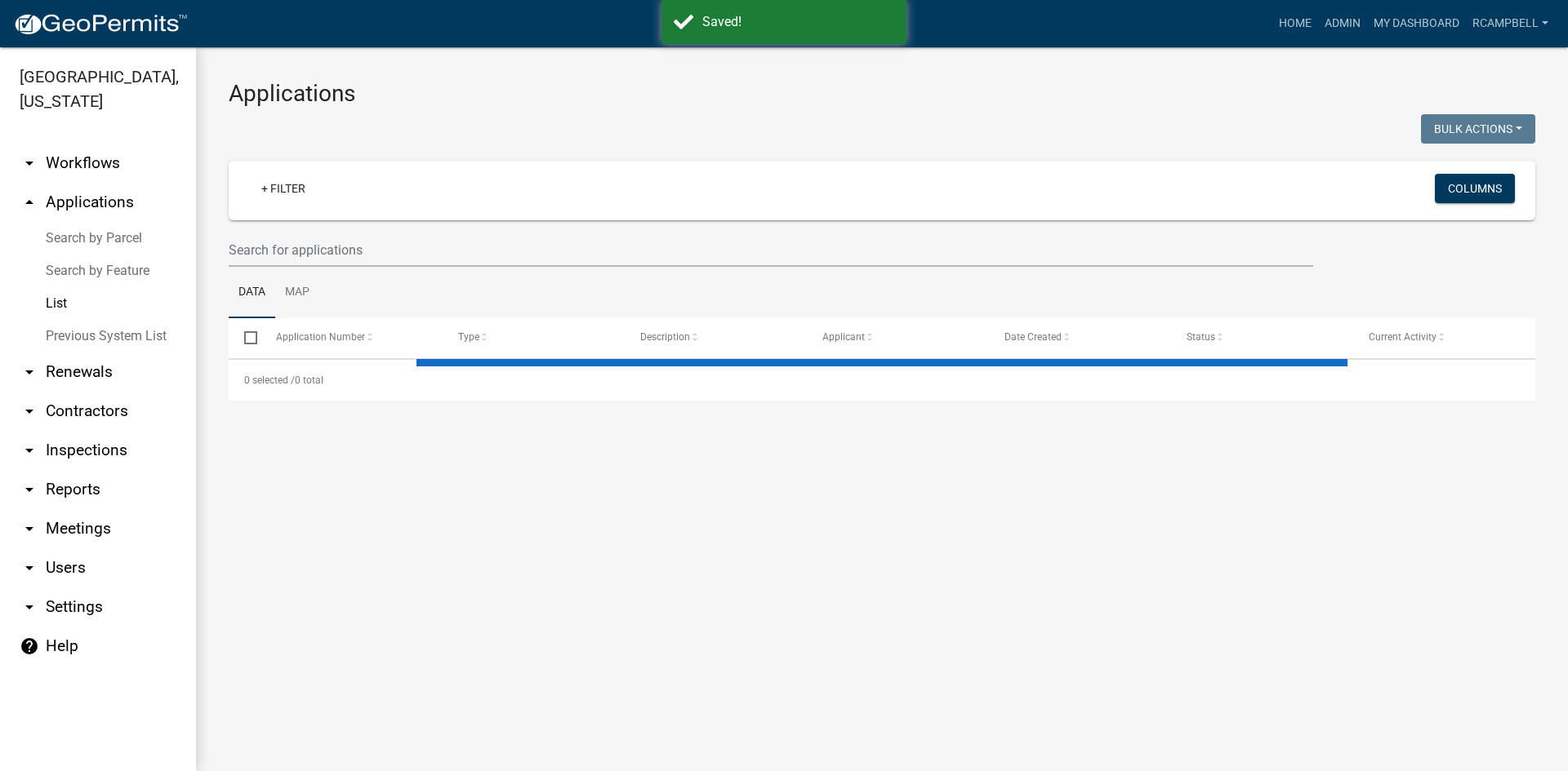
select select "3: 100"
